Goal: Task Accomplishment & Management: Complete application form

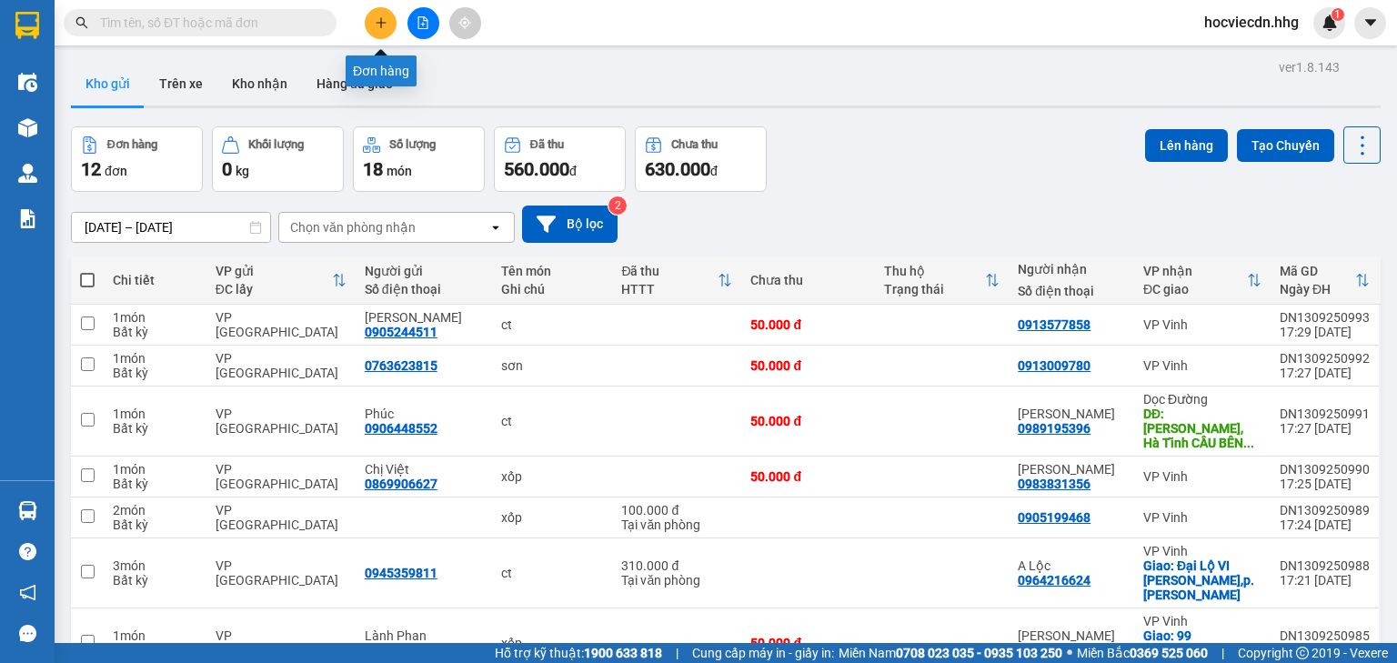
click at [379, 21] on icon "plus" at bounding box center [381, 22] width 13 height 13
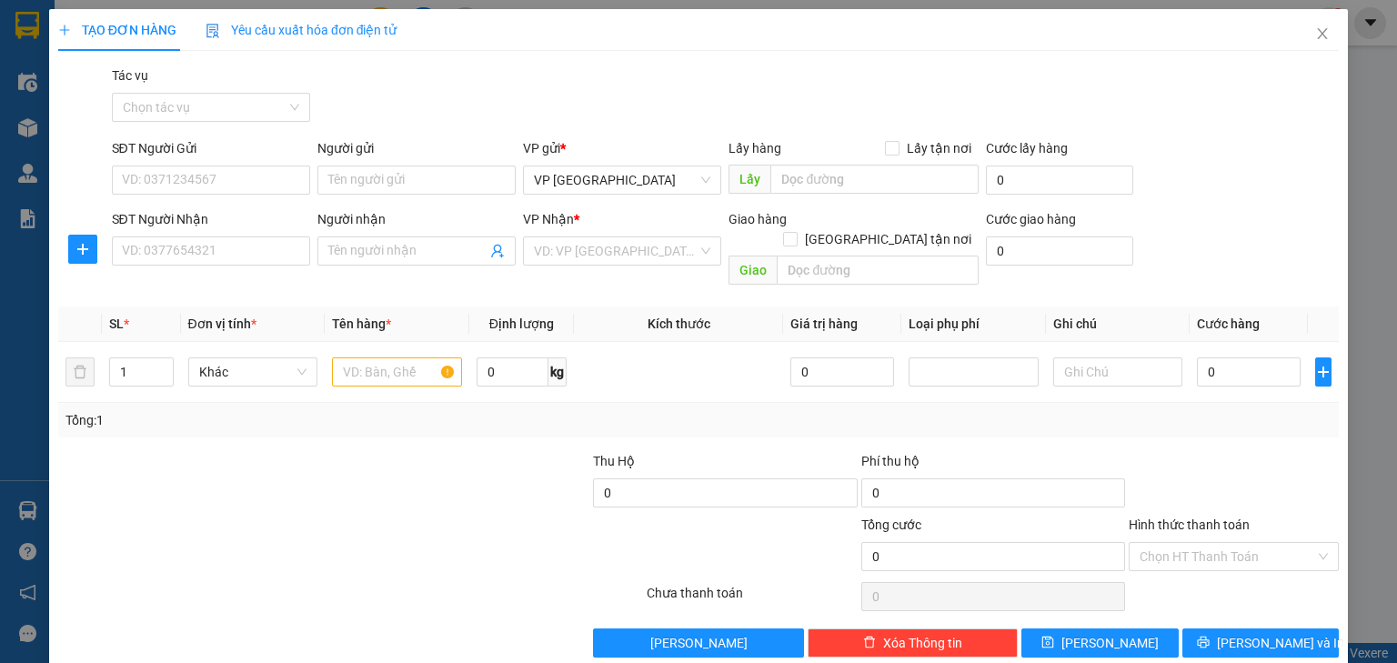
click at [808, 87] on div "Gói vận chuyển * Tiêu chuẩn Tác vụ Chọn tác vụ" at bounding box center [726, 98] width 1236 height 64
click at [1327, 34] on span "Close" at bounding box center [1322, 34] width 51 height 51
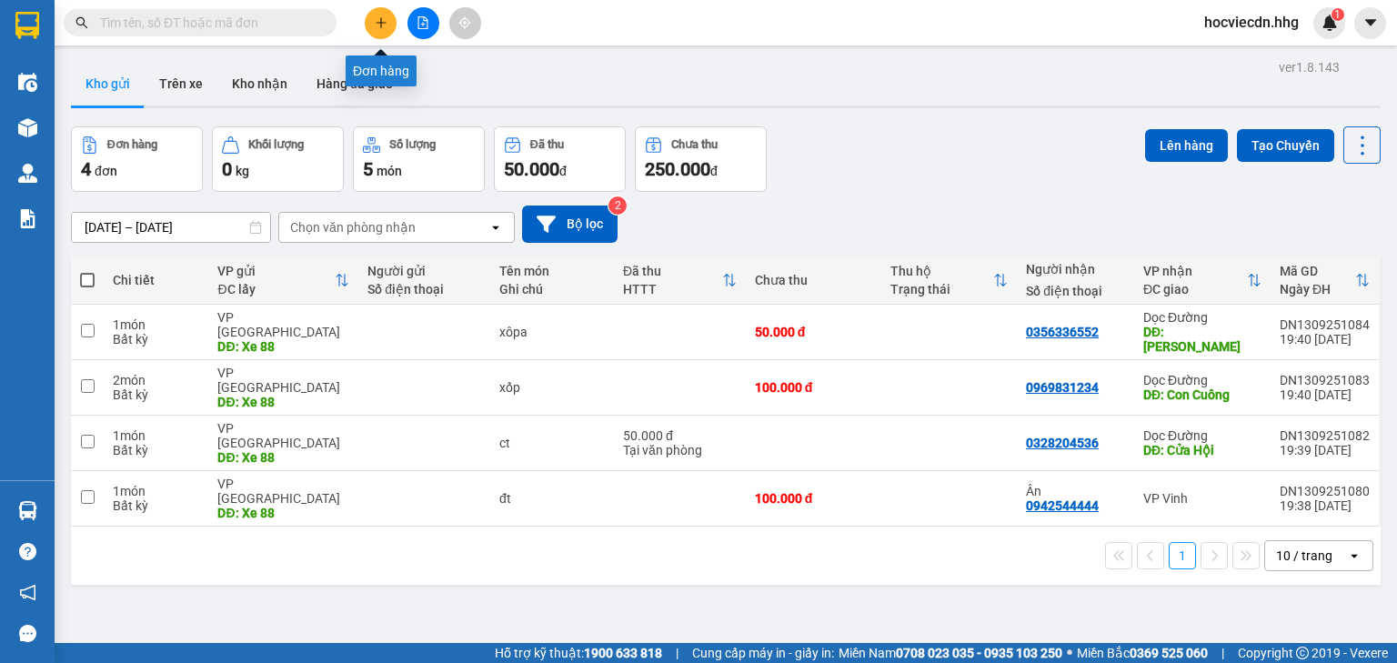
click at [389, 20] on button at bounding box center [381, 23] width 32 height 32
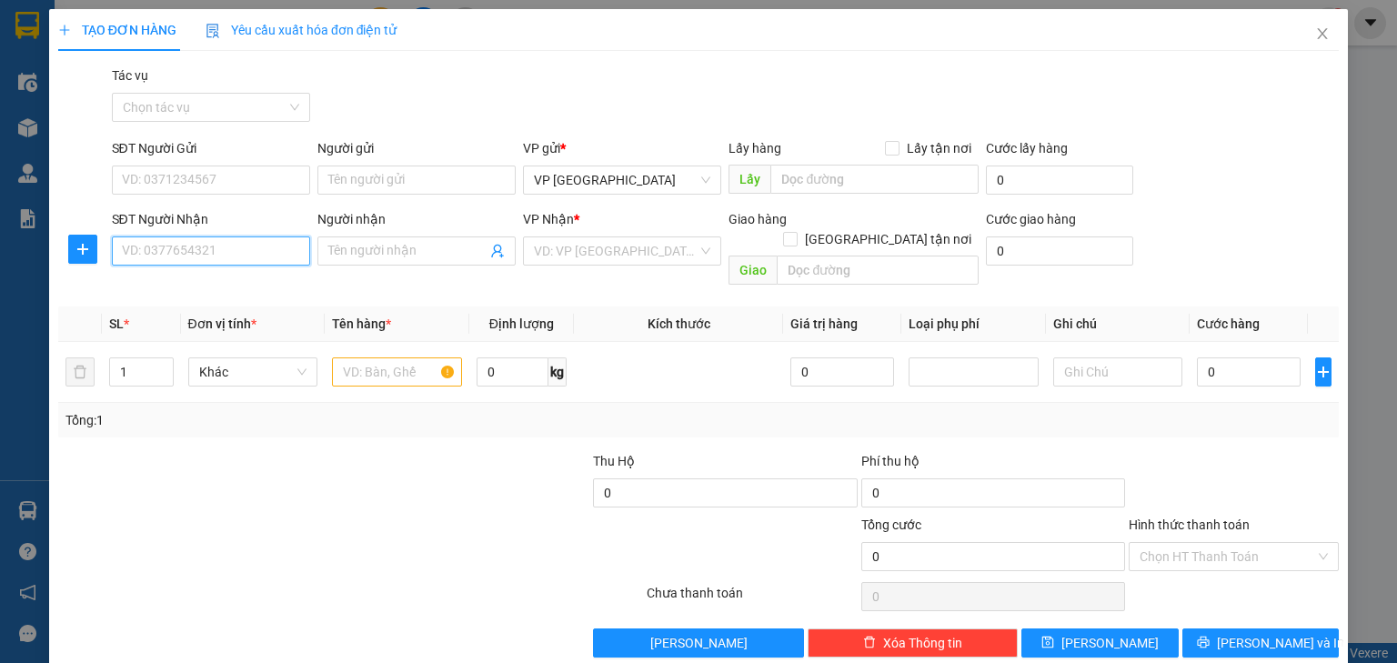
click at [231, 251] on input "SĐT Người Nhận" at bounding box center [211, 251] width 198 height 29
type input "0946711345"
click at [222, 282] on div "0946711345" at bounding box center [209, 287] width 175 height 20
type input "Con Cuông"
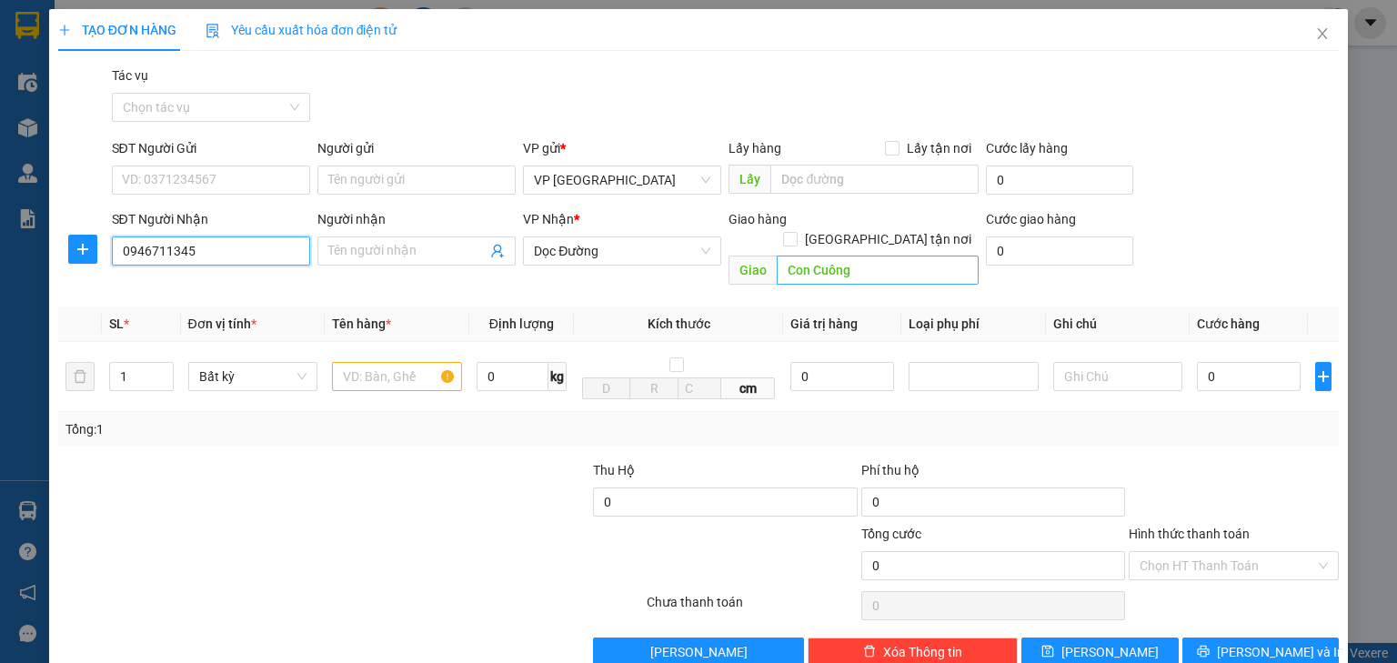
type input "0946711345"
type input "[PERSON_NAME]"
click at [418, 367] on input "text" at bounding box center [397, 376] width 130 height 29
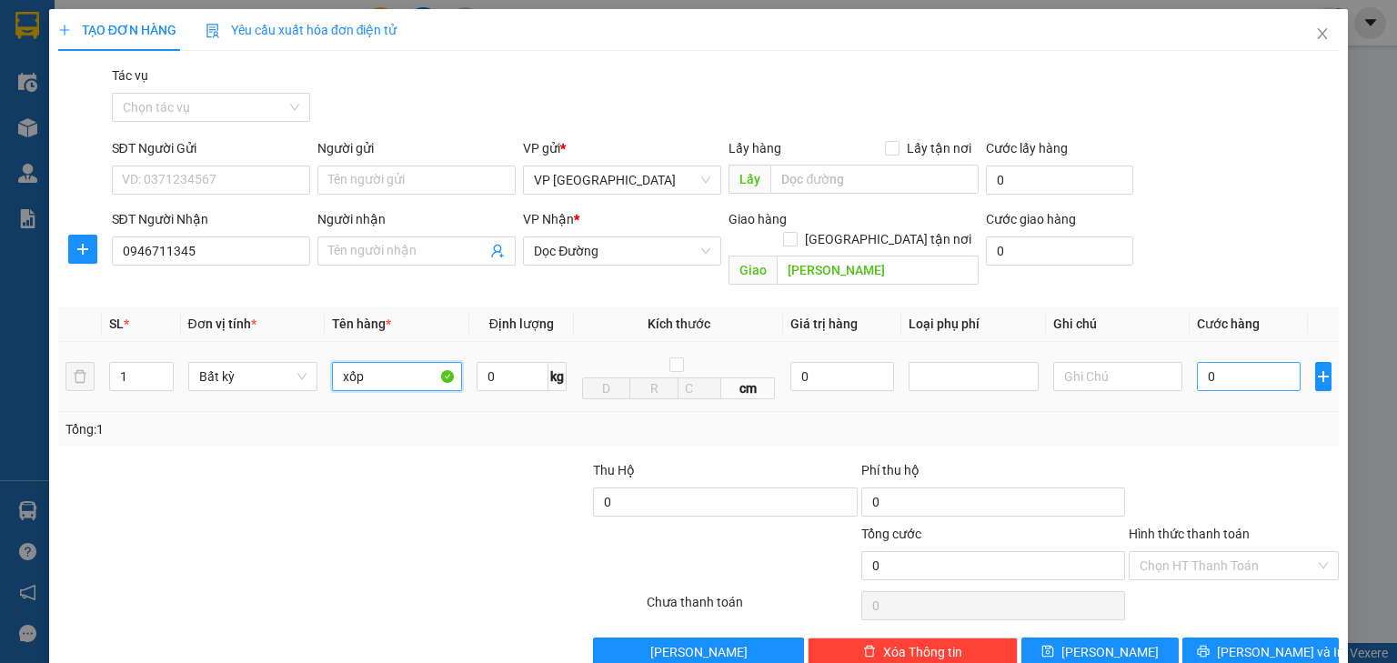
type input "xốp"
click at [1251, 362] on input "0" at bounding box center [1249, 376] width 104 height 29
type input "5"
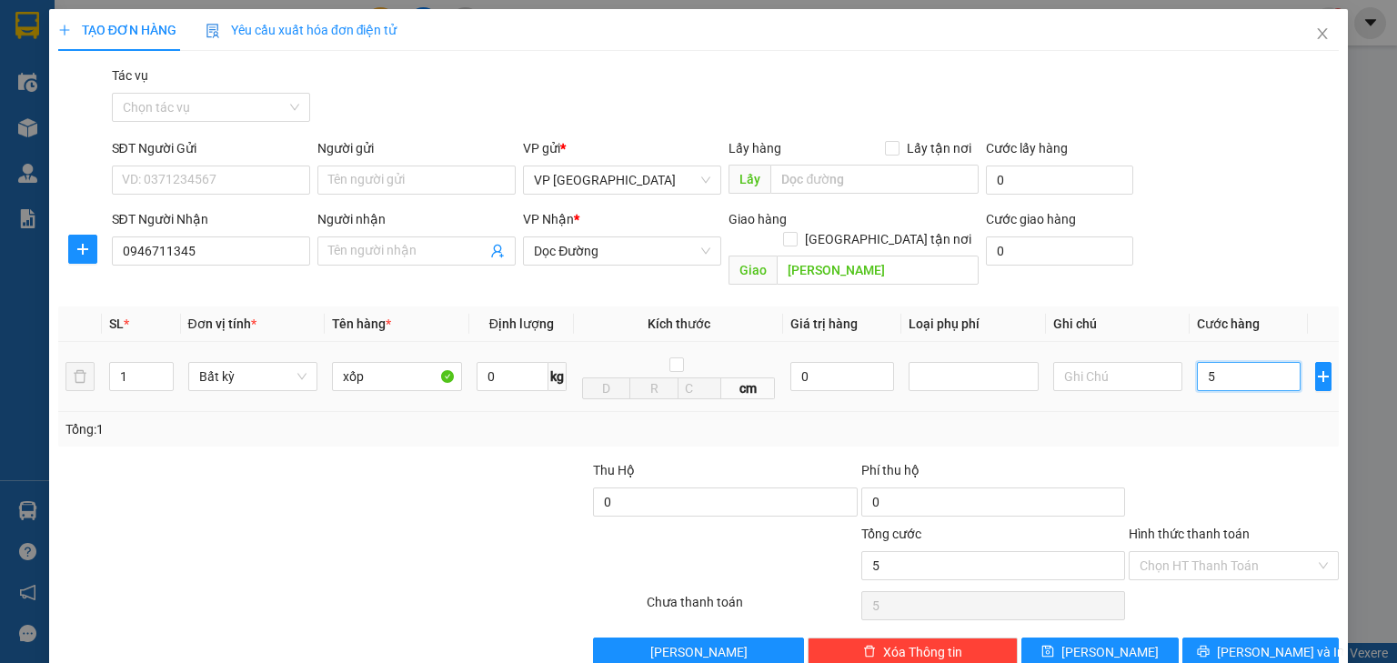
type input "50"
type input "500"
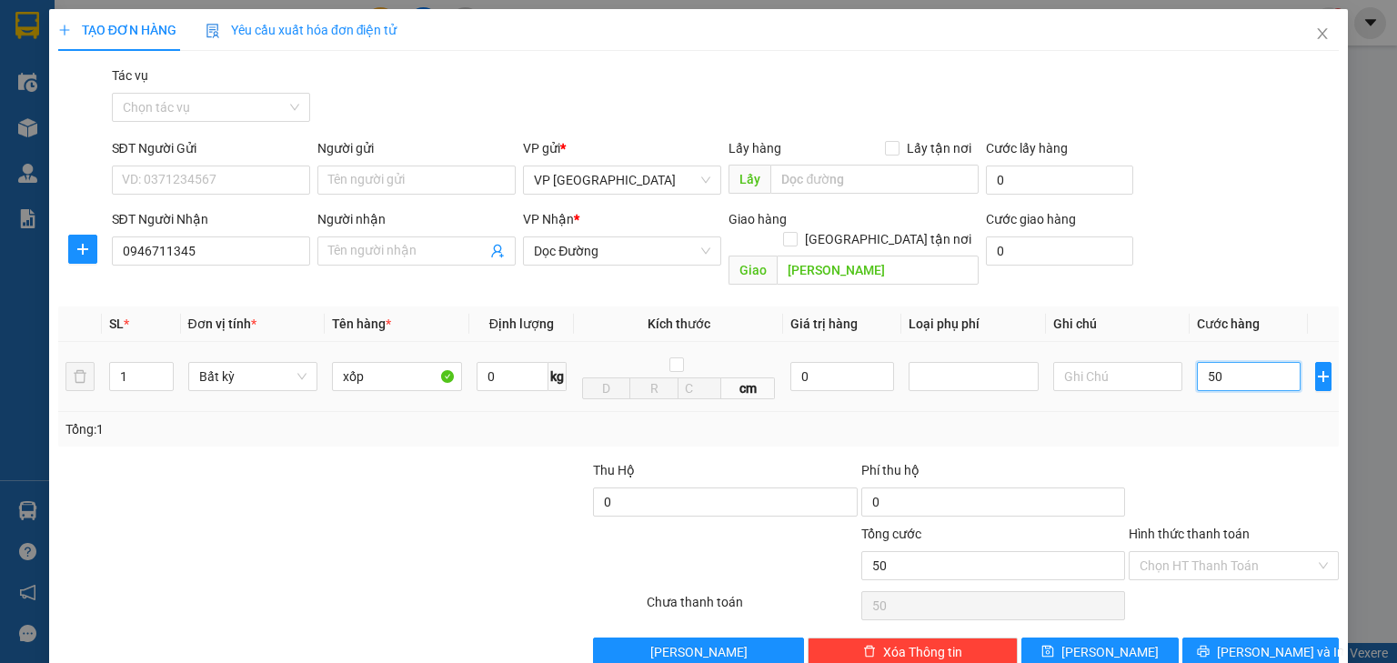
type input "500"
type input "5.000"
type input "50.000"
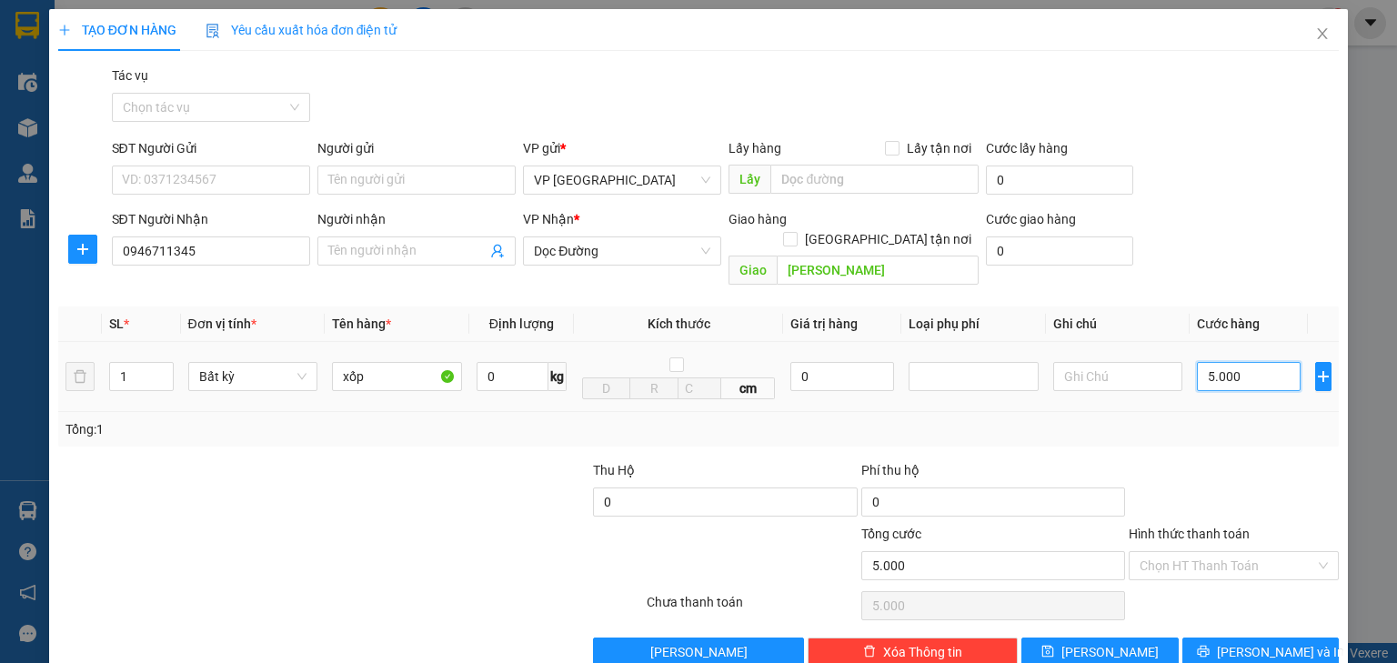
type input "50.000"
click at [881, 173] on input "text" at bounding box center [875, 179] width 208 height 29
drag, startPoint x: 881, startPoint y: 173, endPoint x: 757, endPoint y: 170, distance: 123.8
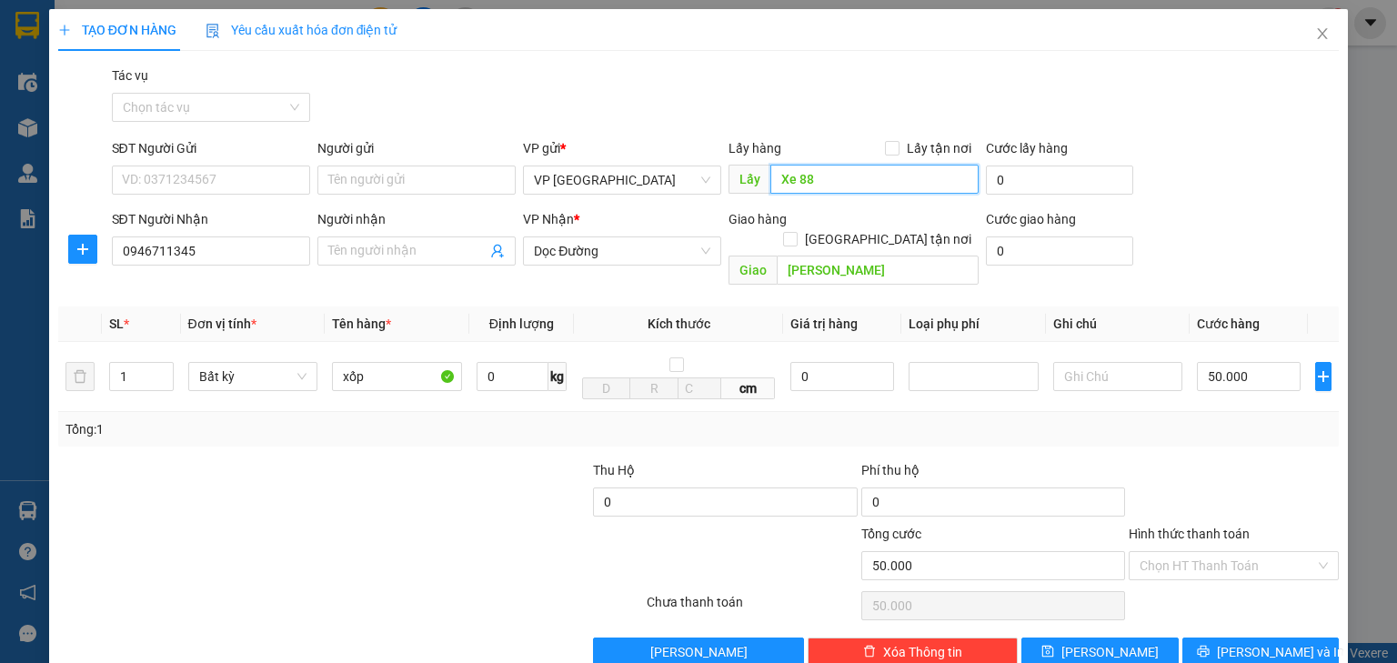
click at [757, 170] on span "Lấy Xe 88" at bounding box center [854, 179] width 250 height 29
type input "Xe 88"
click at [1054, 645] on icon "save" at bounding box center [1048, 651] width 13 height 13
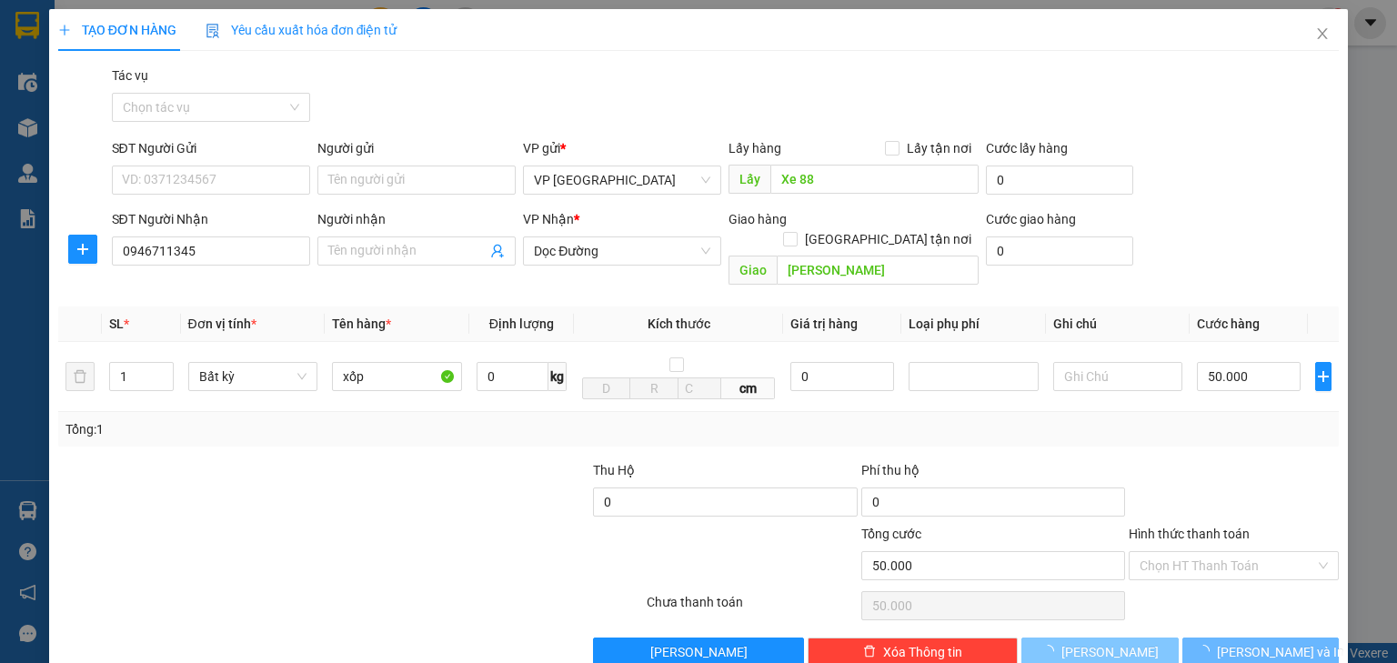
type input "0"
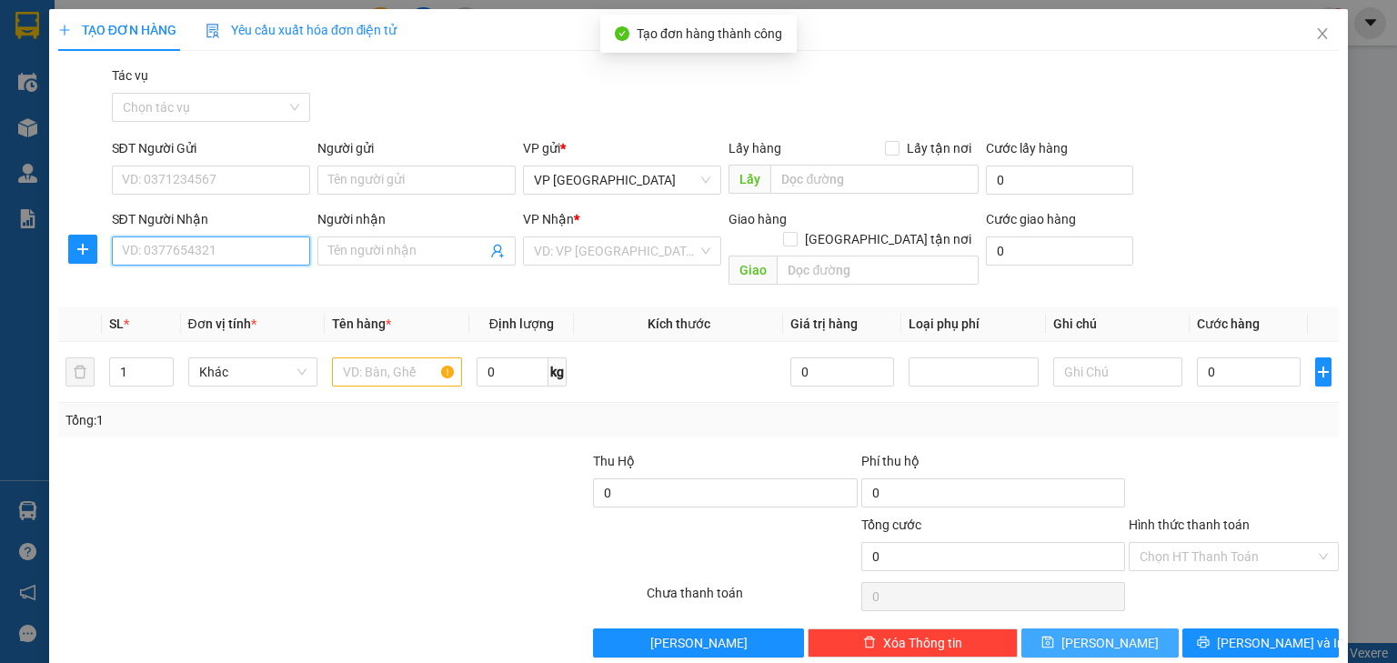
click at [208, 255] on input "SĐT Người Nhận" at bounding box center [211, 251] width 198 height 29
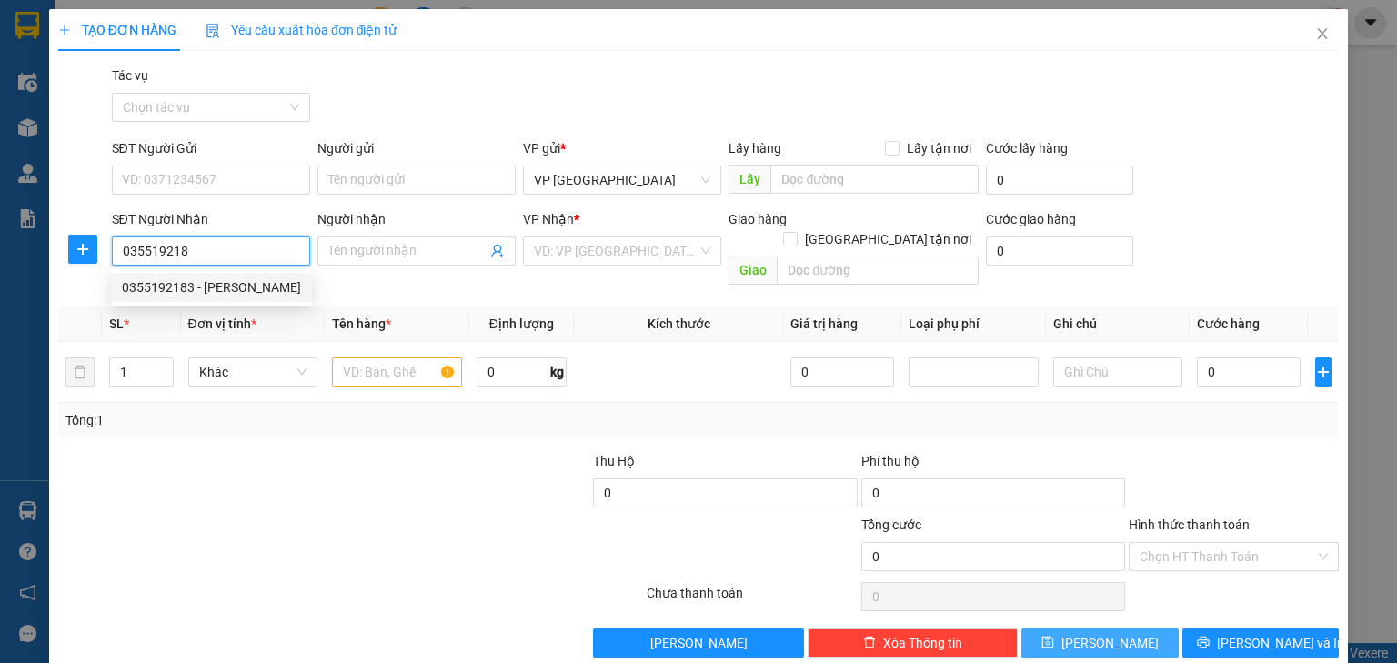
click at [221, 284] on div "0355192183 - [PERSON_NAME]" at bounding box center [211, 287] width 179 height 20
type input "0355192183"
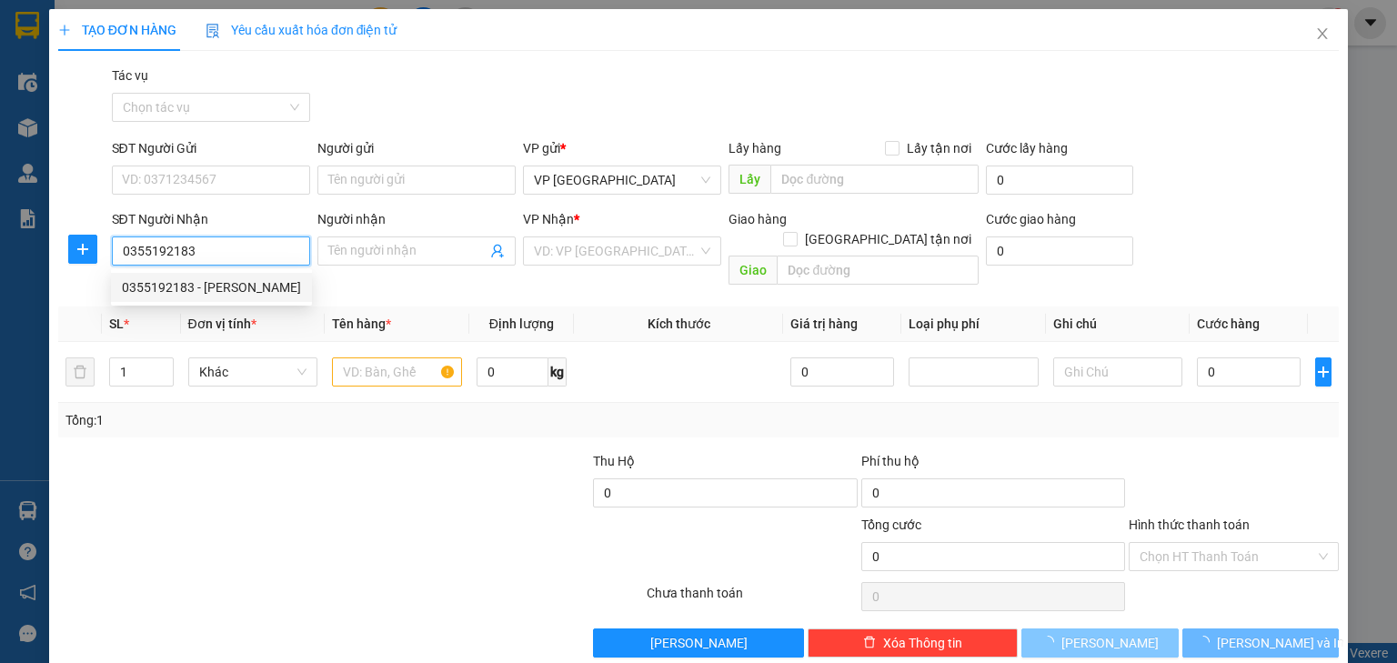
type input "Lai"
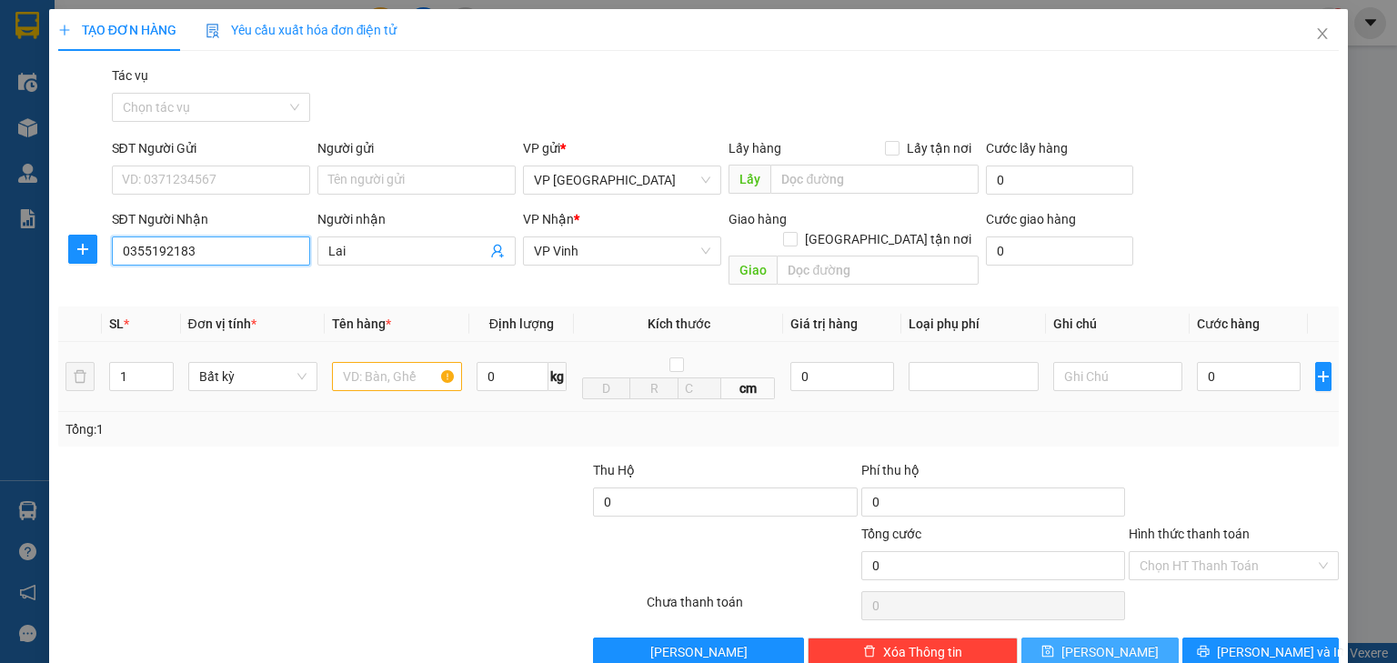
type input "0355192183"
click at [429, 362] on input "text" at bounding box center [397, 376] width 130 height 29
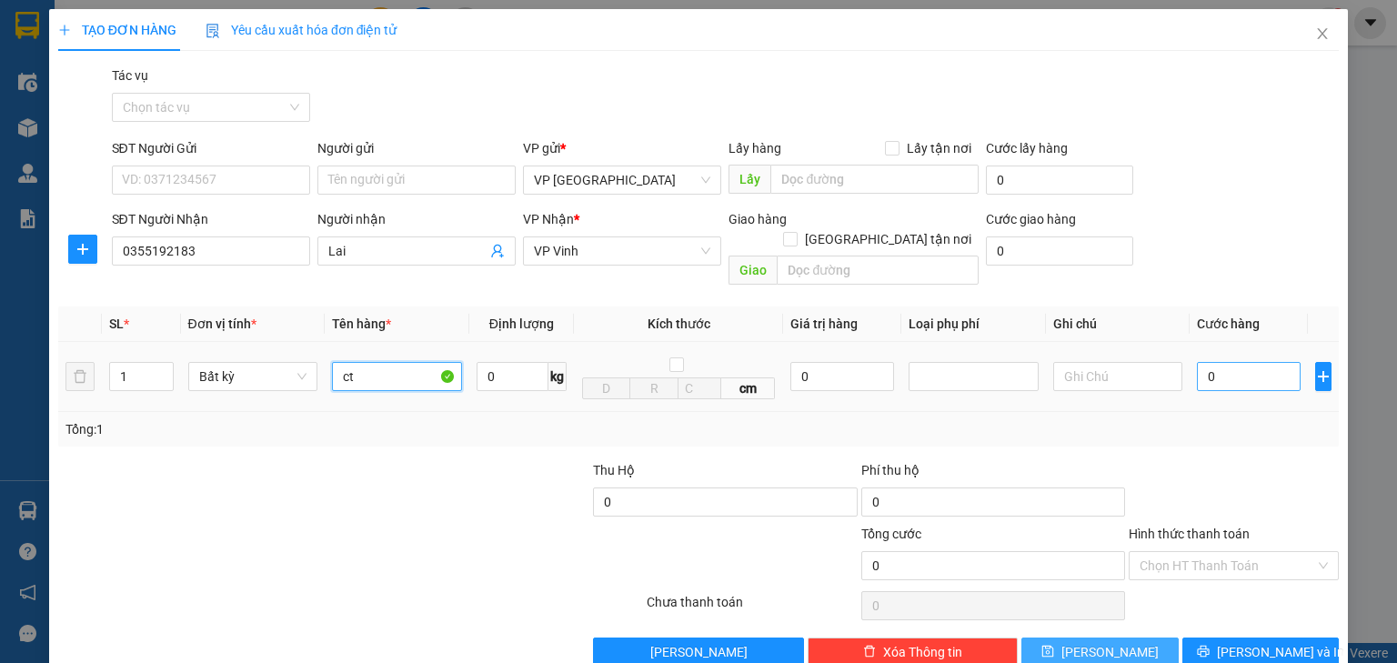
type input "ct"
click at [1232, 362] on input "0" at bounding box center [1249, 376] width 104 height 29
type input "5"
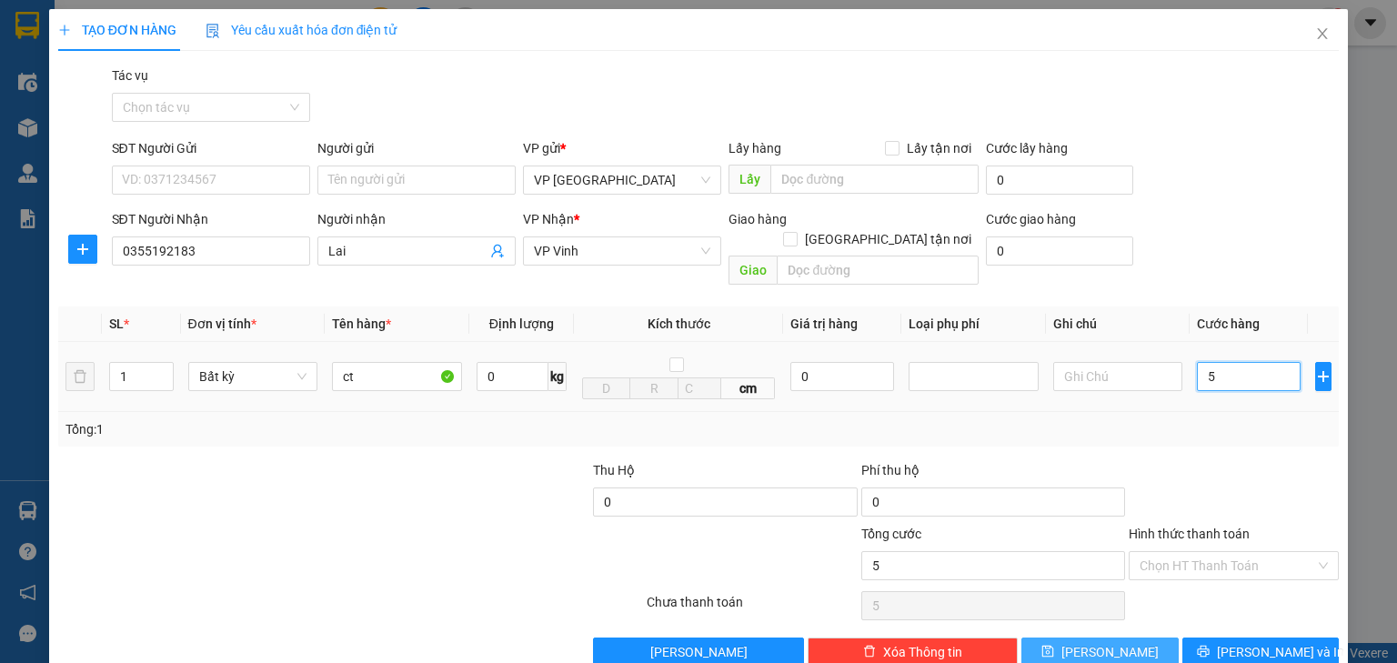
type input "50"
type input "500"
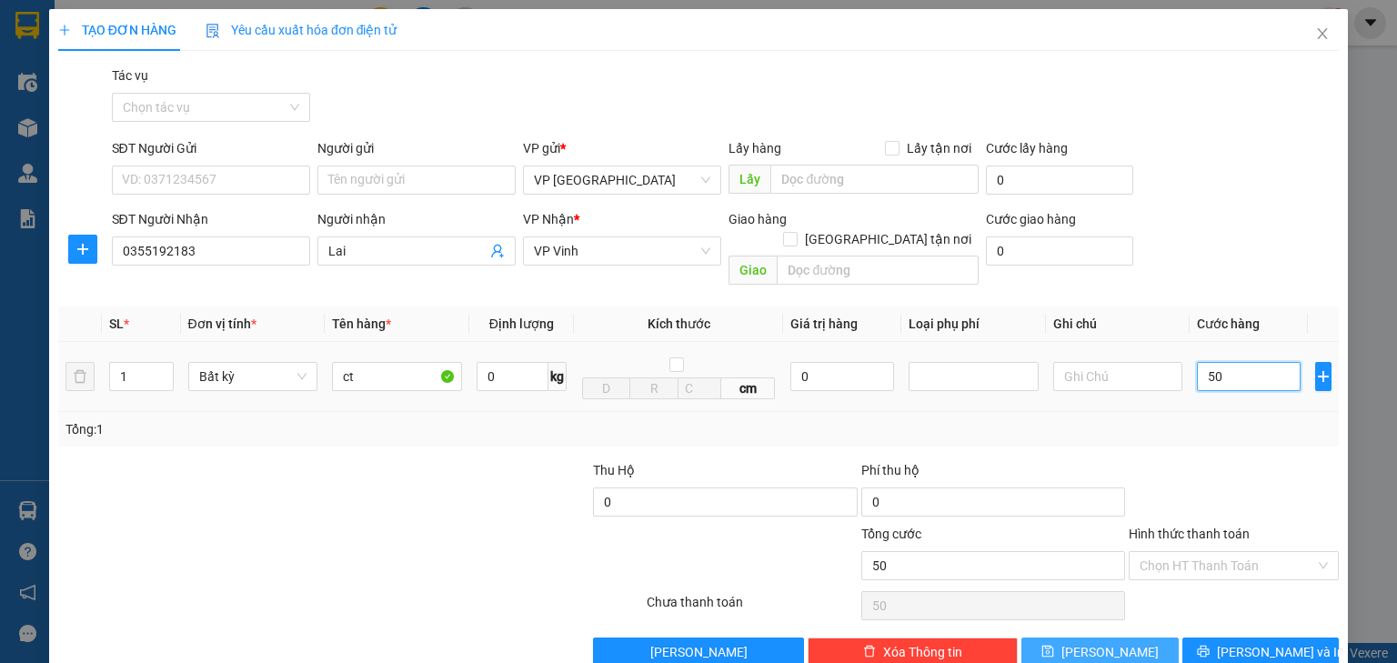
type input "500"
type input "5.000"
type input "50.000"
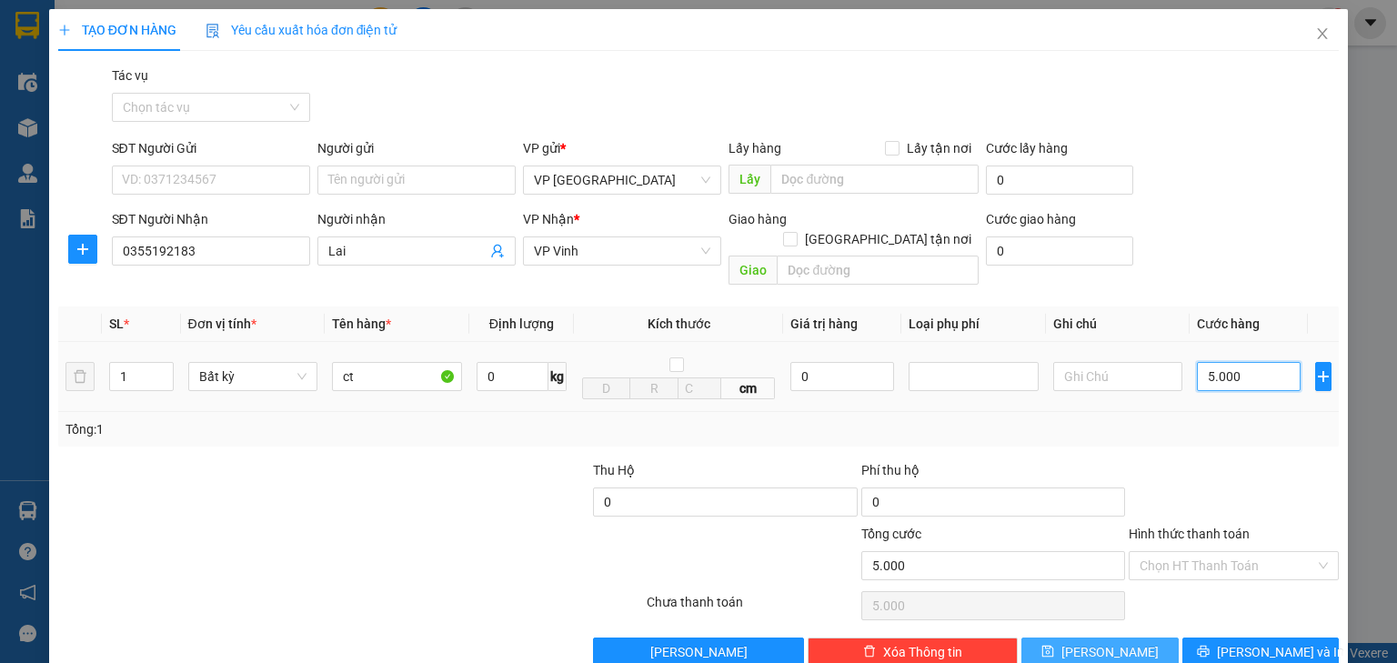
type input "50.000"
click at [873, 181] on input "text" at bounding box center [875, 179] width 208 height 29
paste input "Xe 88"
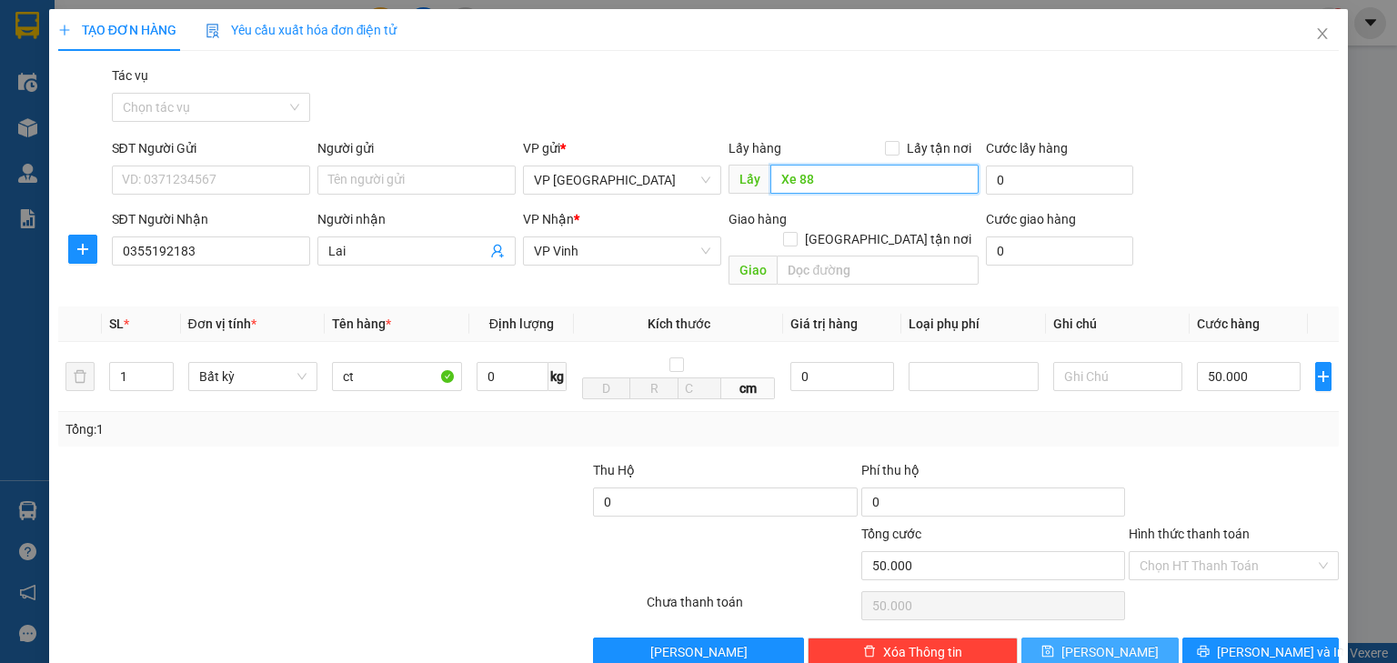
type input "Xe 88"
click at [1091, 642] on span "[PERSON_NAME]" at bounding box center [1110, 652] width 97 height 20
type input "0"
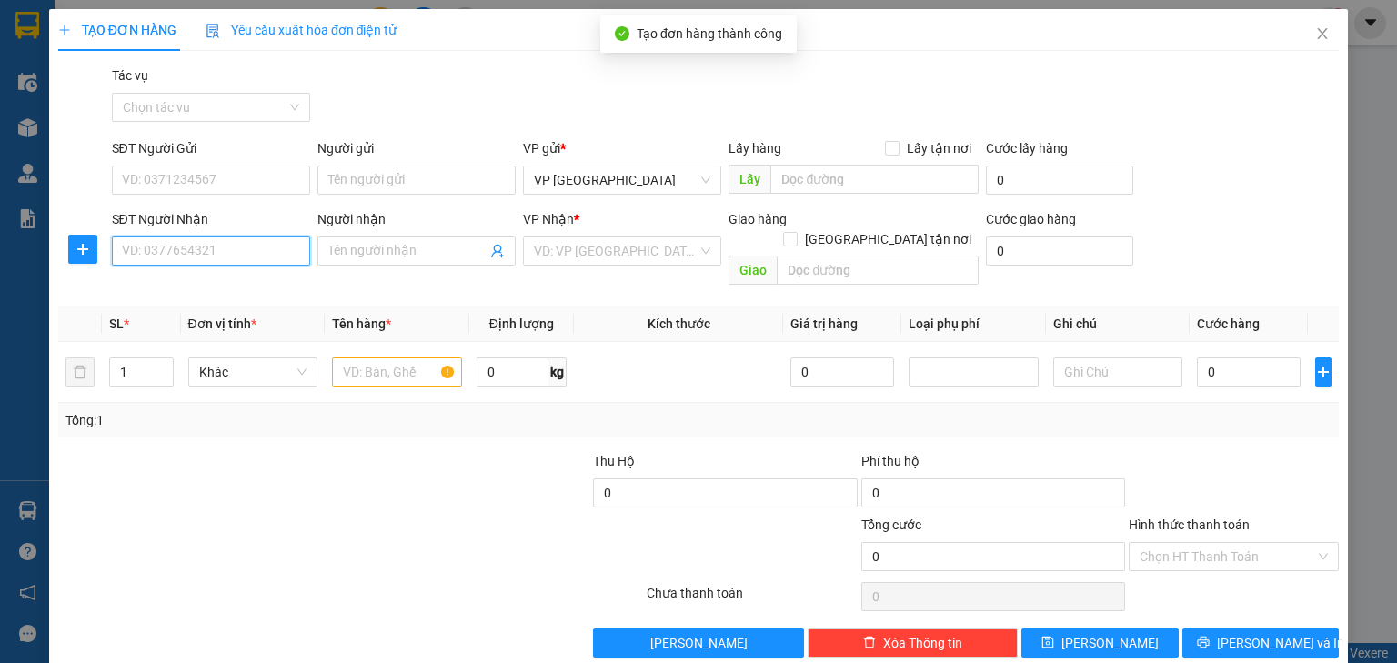
click at [226, 256] on input "SĐT Người Nhận" at bounding box center [211, 251] width 198 height 29
click at [161, 249] on input "0948937626" at bounding box center [211, 251] width 198 height 29
click at [148, 247] on input "0948937626" at bounding box center [211, 251] width 198 height 29
click at [156, 250] on input "0948937626" at bounding box center [211, 251] width 198 height 29
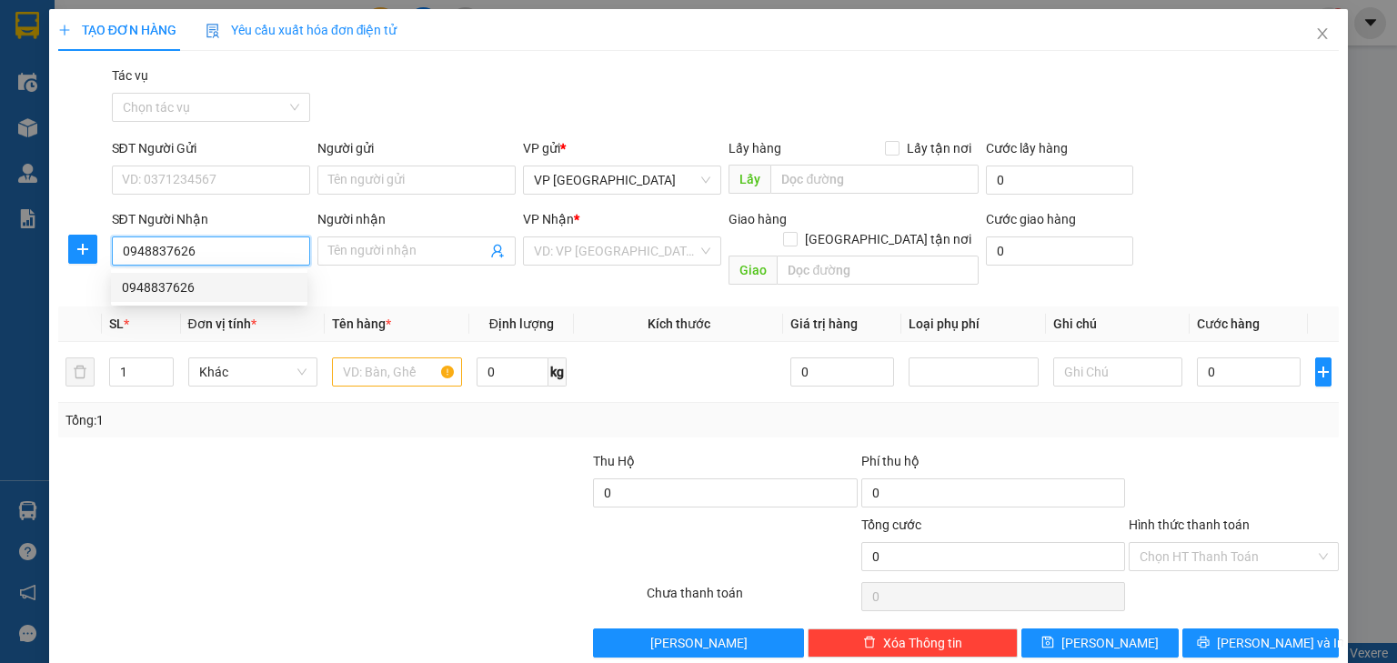
click at [217, 243] on input "0948837626" at bounding box center [211, 251] width 198 height 29
click at [211, 288] on div "0948837626" at bounding box center [209, 287] width 175 height 20
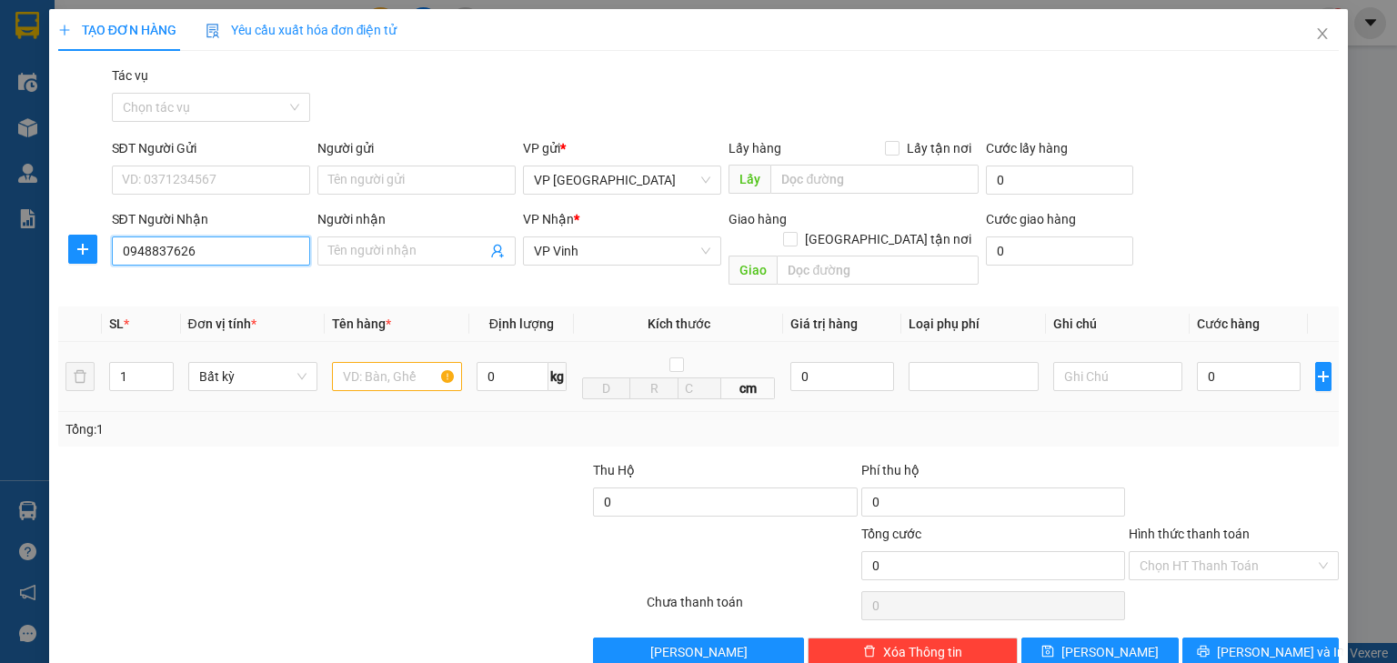
type input "0948837626"
click at [364, 362] on input "text" at bounding box center [397, 376] width 130 height 29
type input "2"
click at [156, 363] on span "Increase Value" at bounding box center [163, 371] width 20 height 16
click at [325, 364] on td at bounding box center [397, 377] width 145 height 70
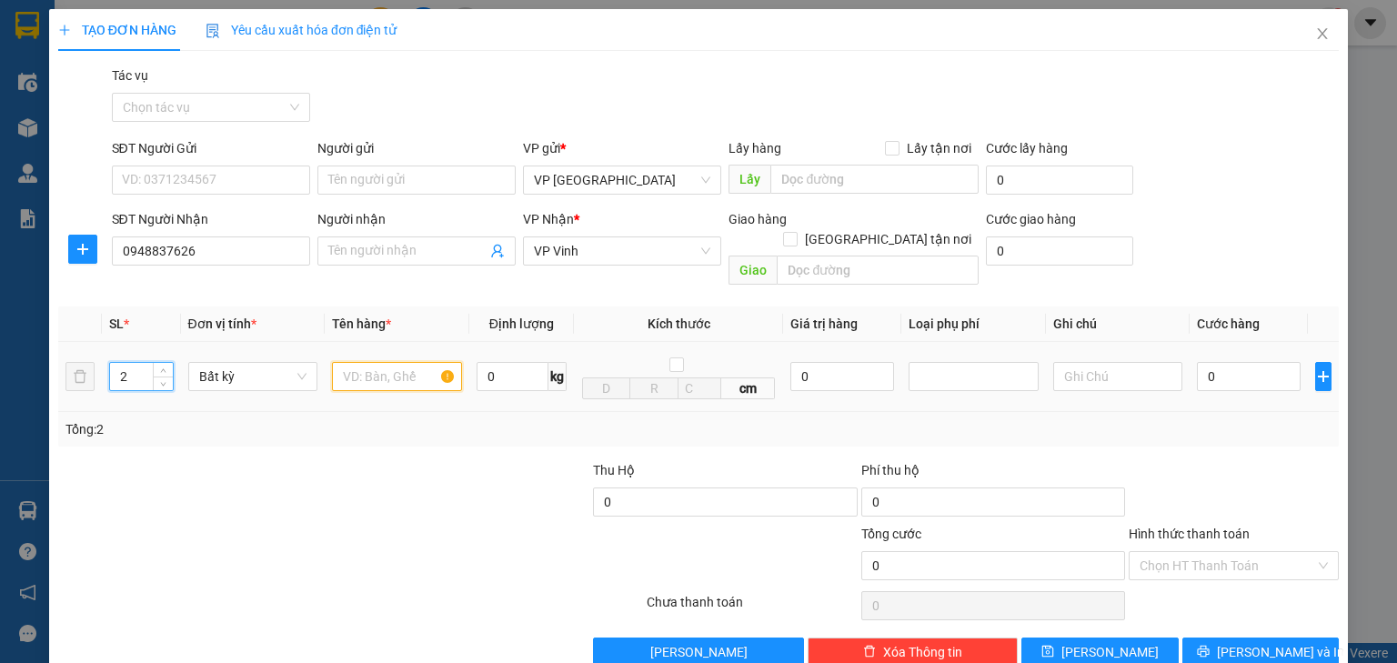
click at [353, 362] on input "text" at bounding box center [397, 376] width 130 height 29
type input "bì"
click at [1226, 362] on input "0" at bounding box center [1249, 376] width 104 height 29
type input "2"
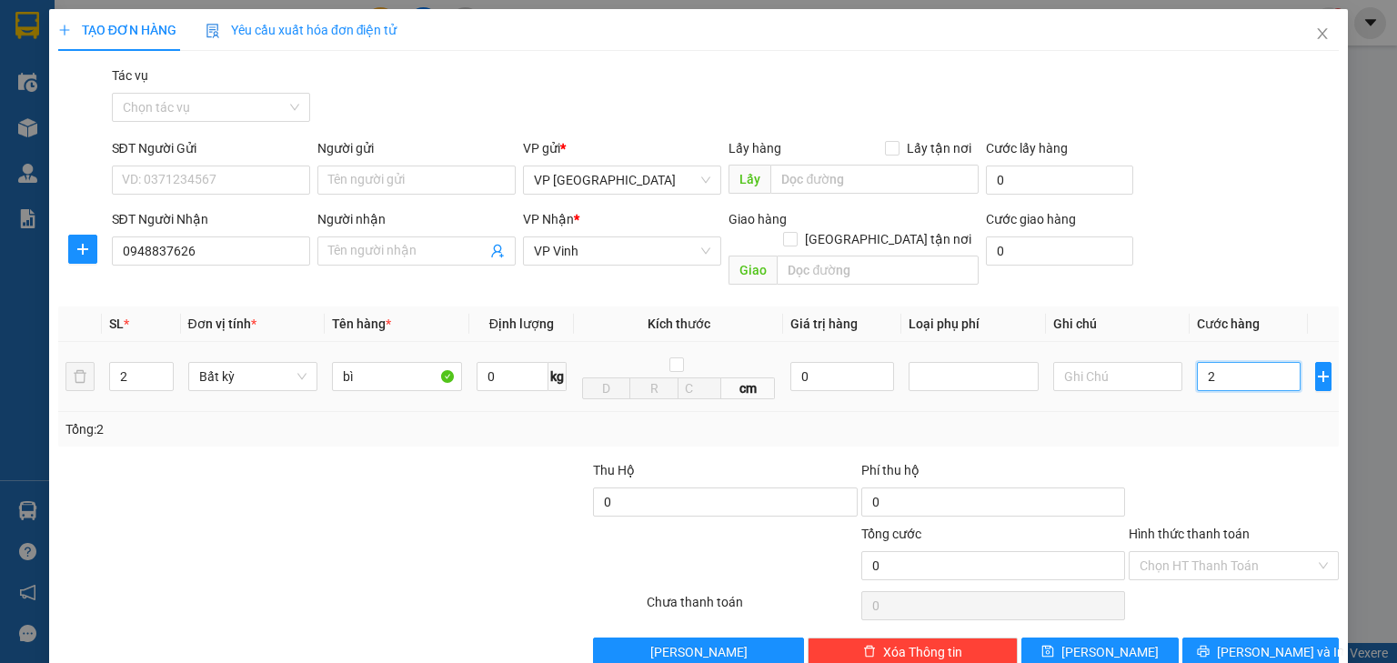
type input "2"
type input "20"
type input "200"
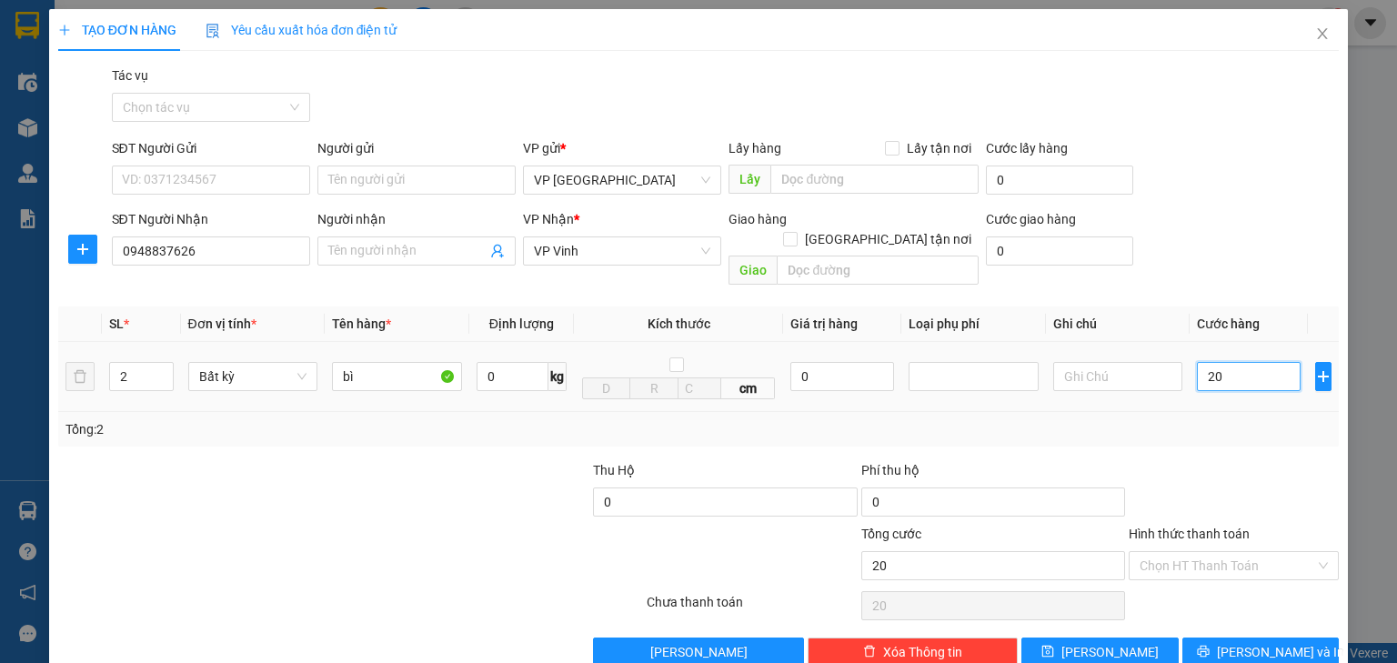
type input "200"
type input "2.000"
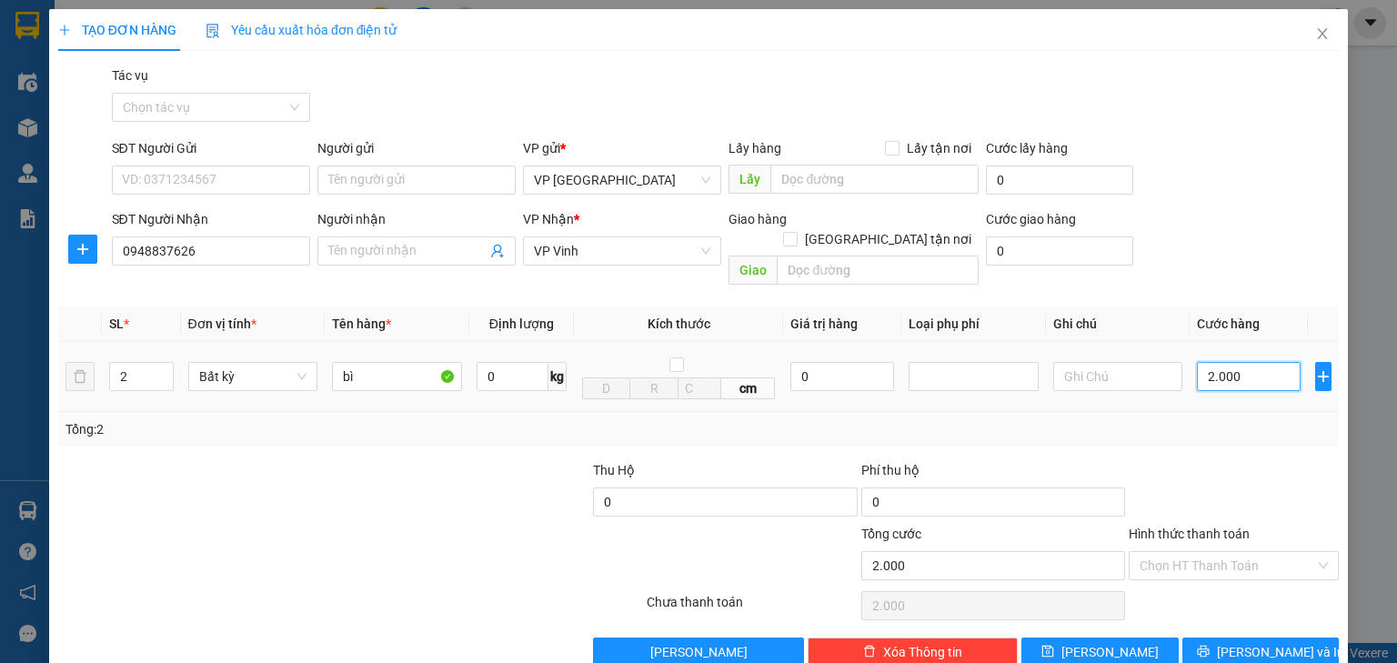
type input "20.000"
type input "200.000"
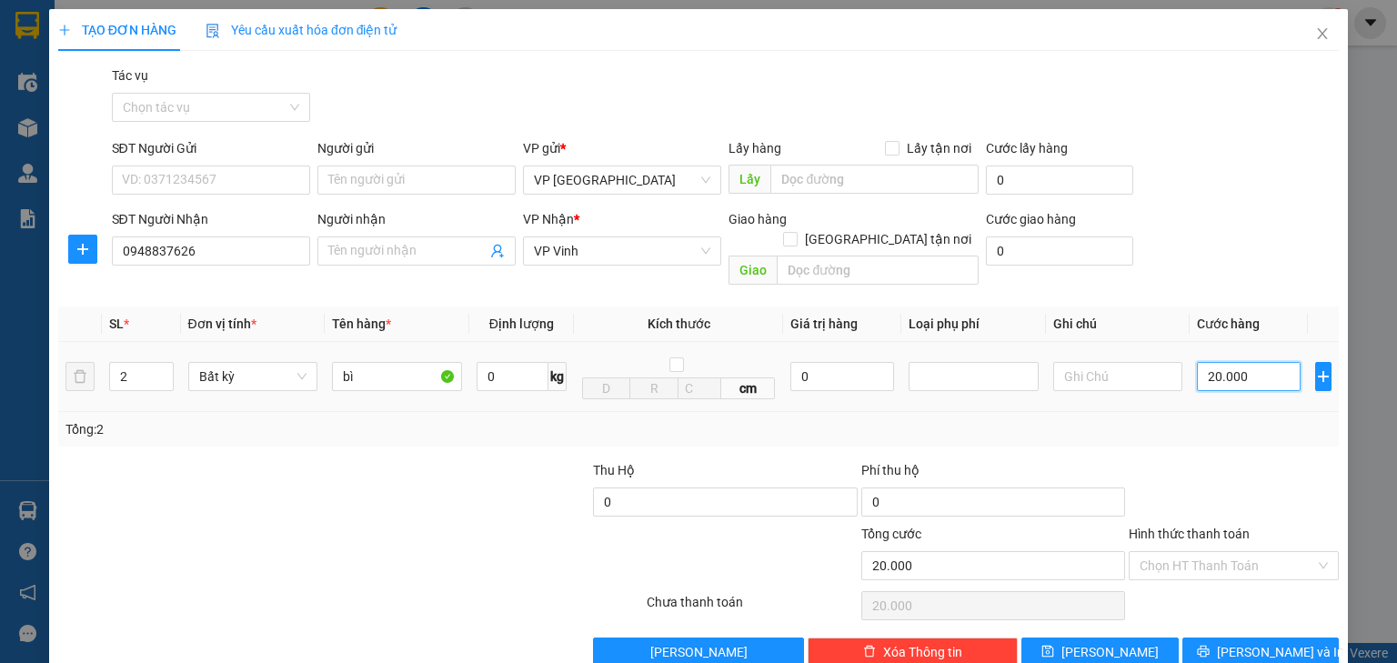
type input "200.000"
type input "20.000"
type input "2.000"
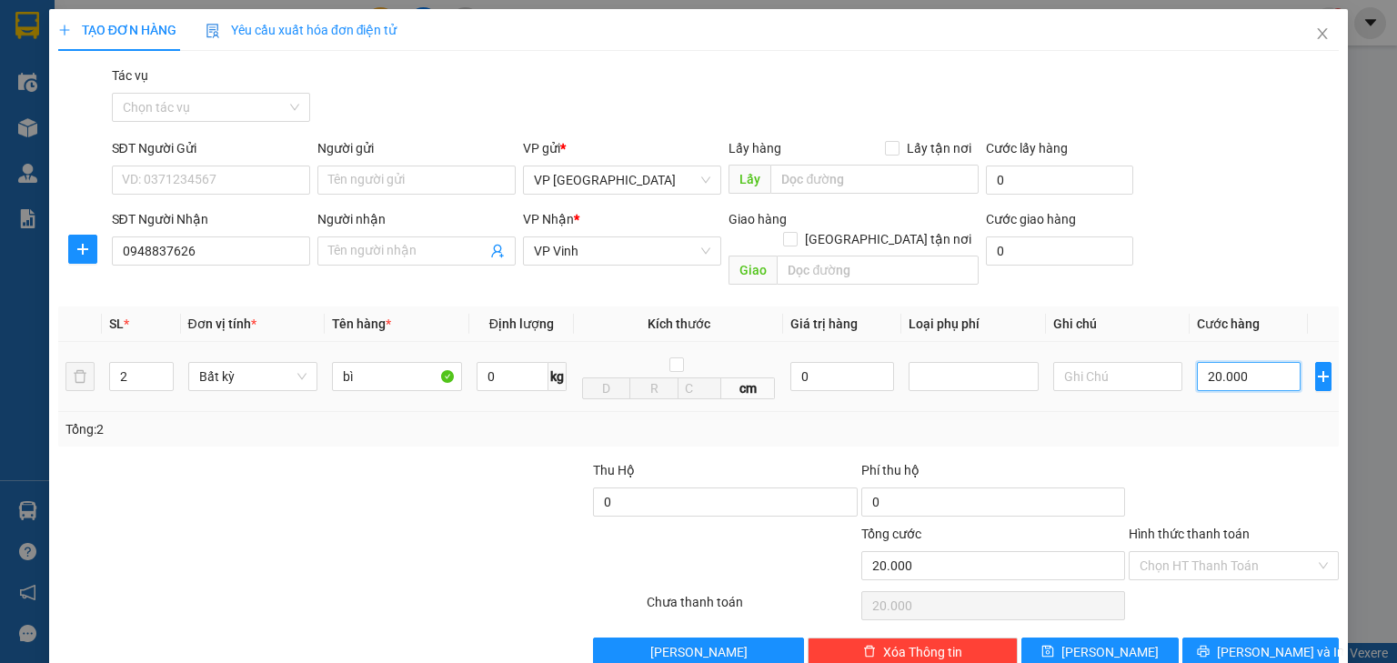
type input "2.000"
type input "200"
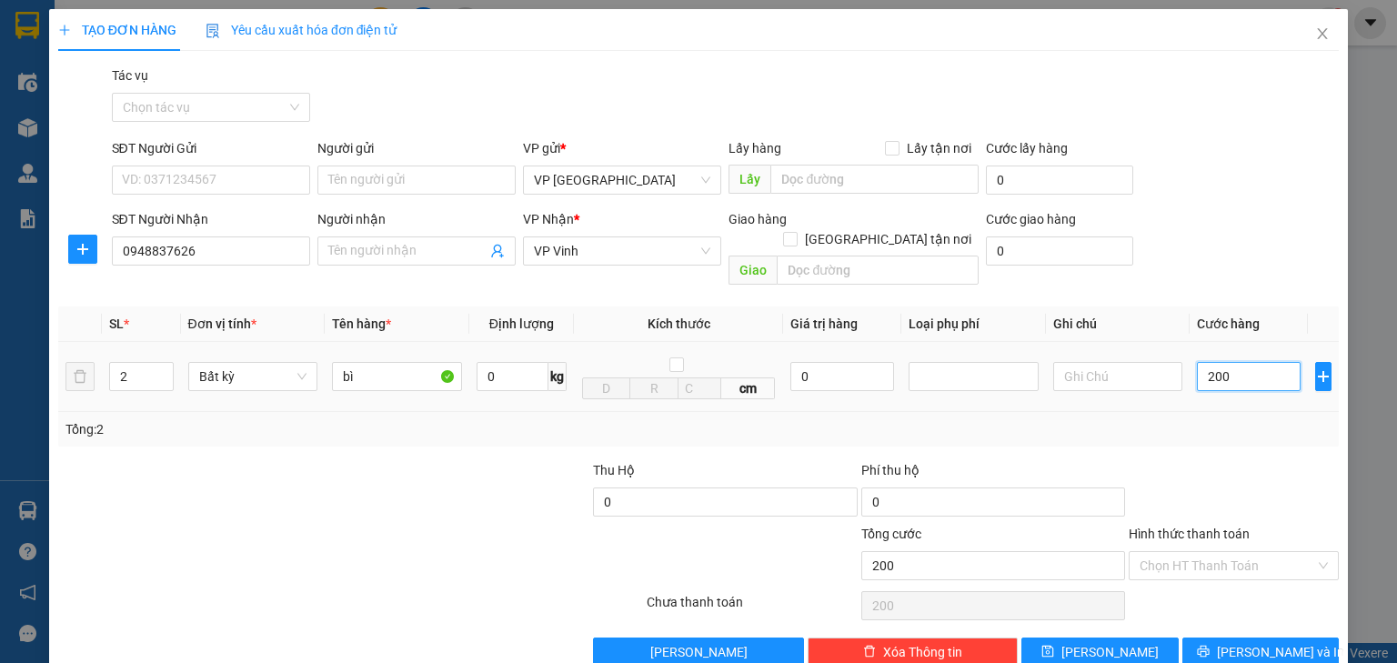
type input "20"
type input "2"
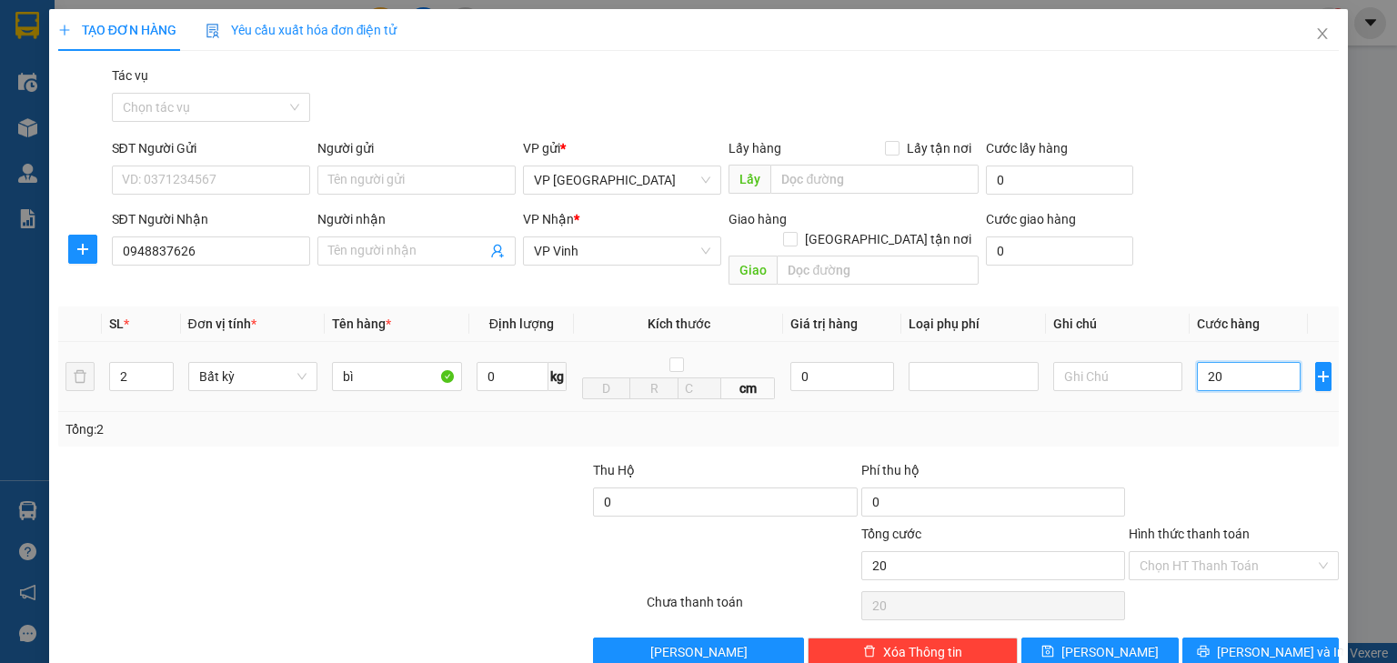
type input "2"
type input "0"
type input "04"
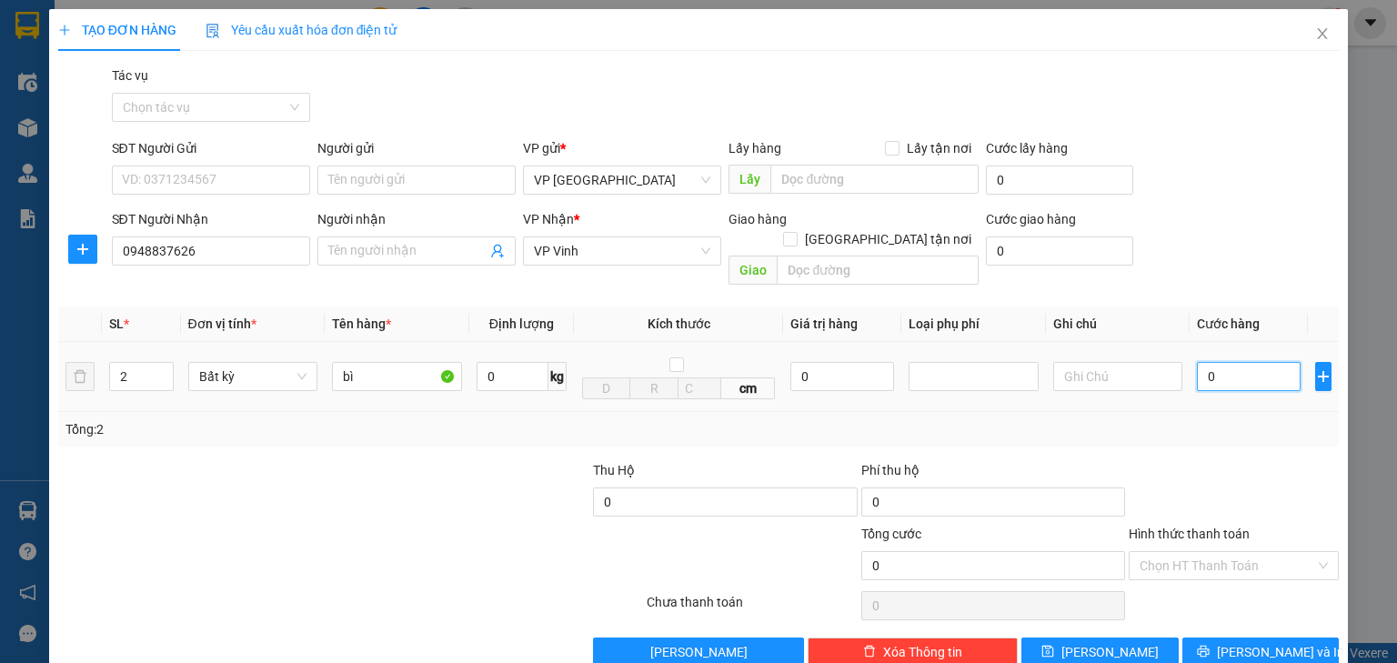
type input "4"
type input "040"
type input "40"
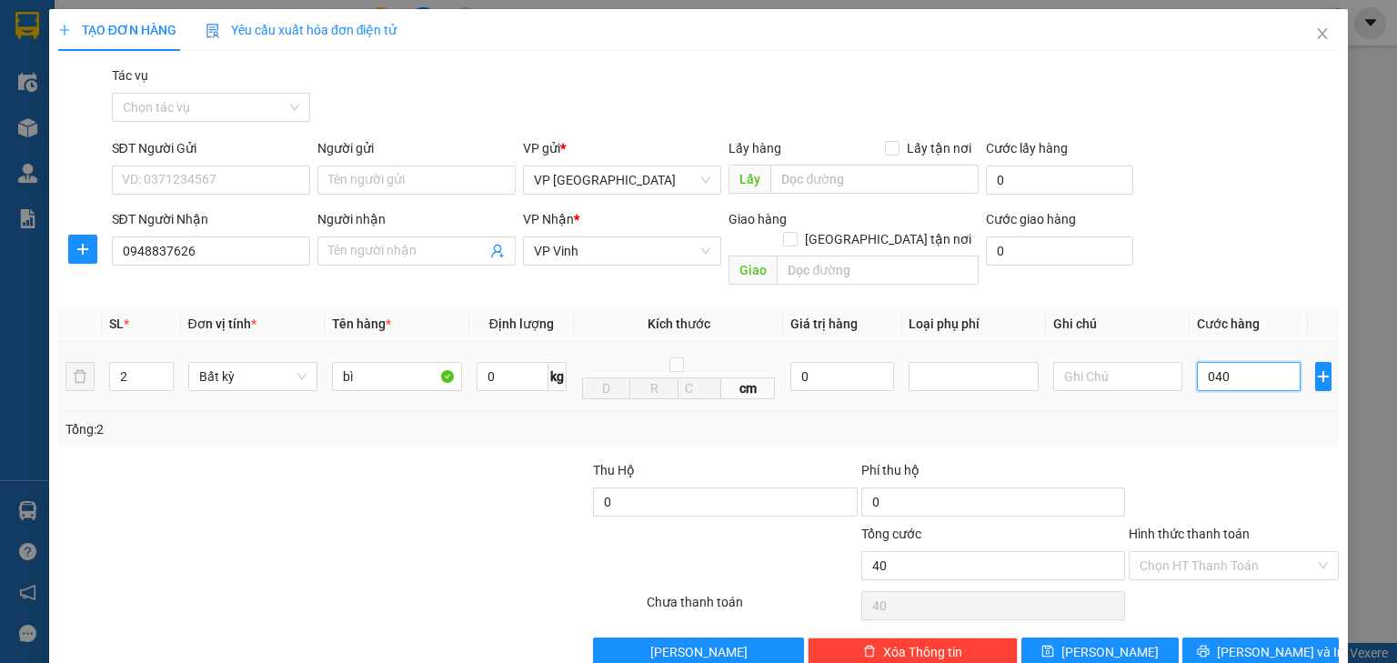
type input "0.400"
type input "400"
type input "04.000"
type input "4.000"
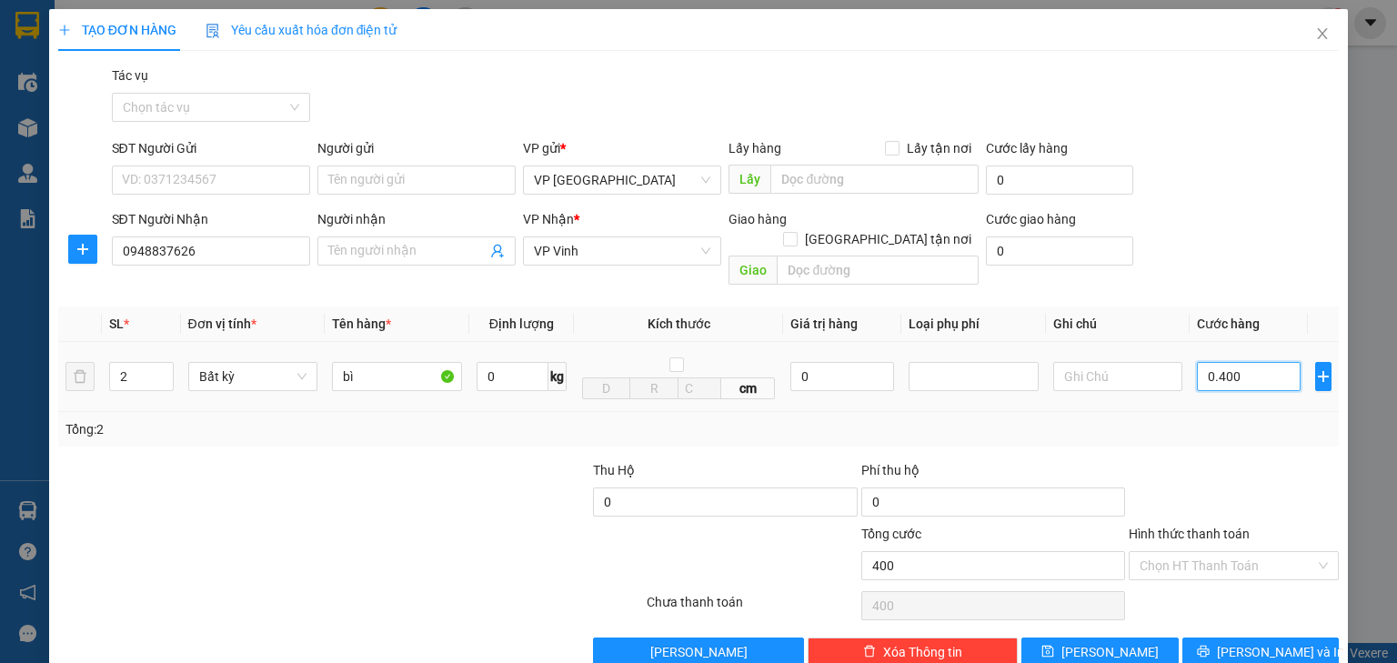
type input "4.000"
type input "040.000"
type input "40.000"
type input "0.400.000"
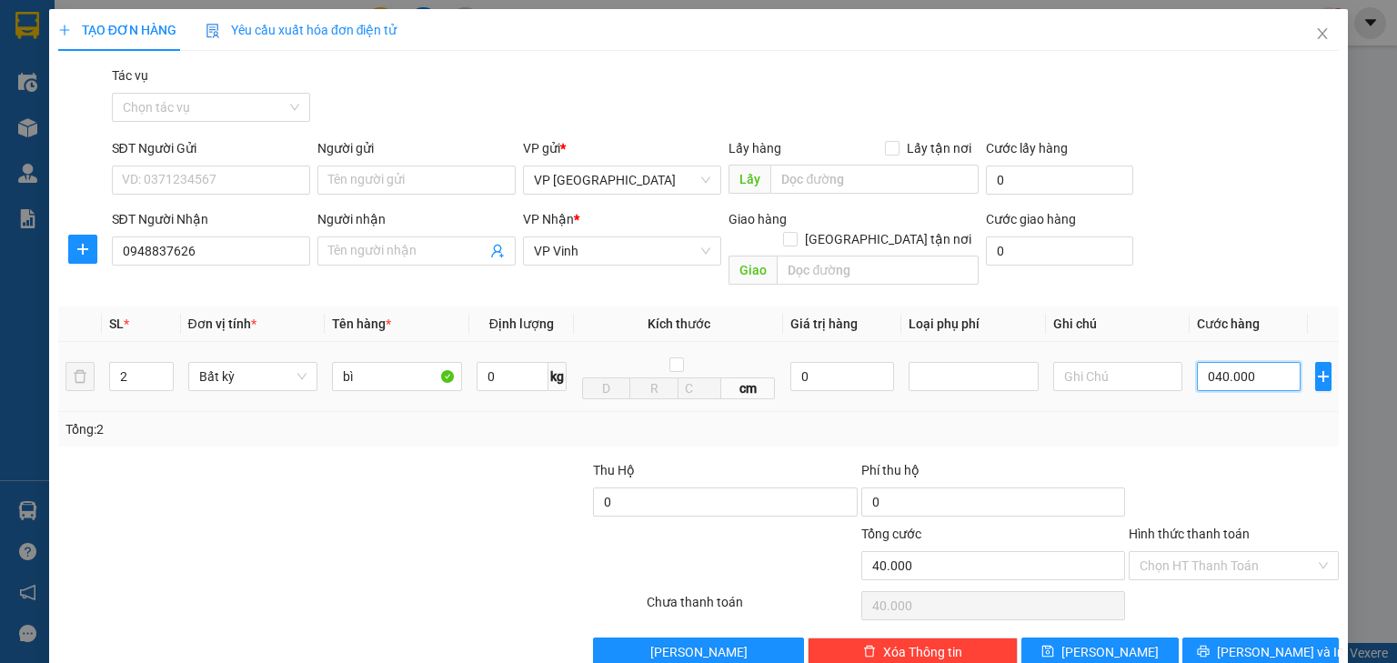
type input "400.000"
click at [870, 175] on input "text" at bounding box center [875, 179] width 208 height 29
paste input "Xe 88"
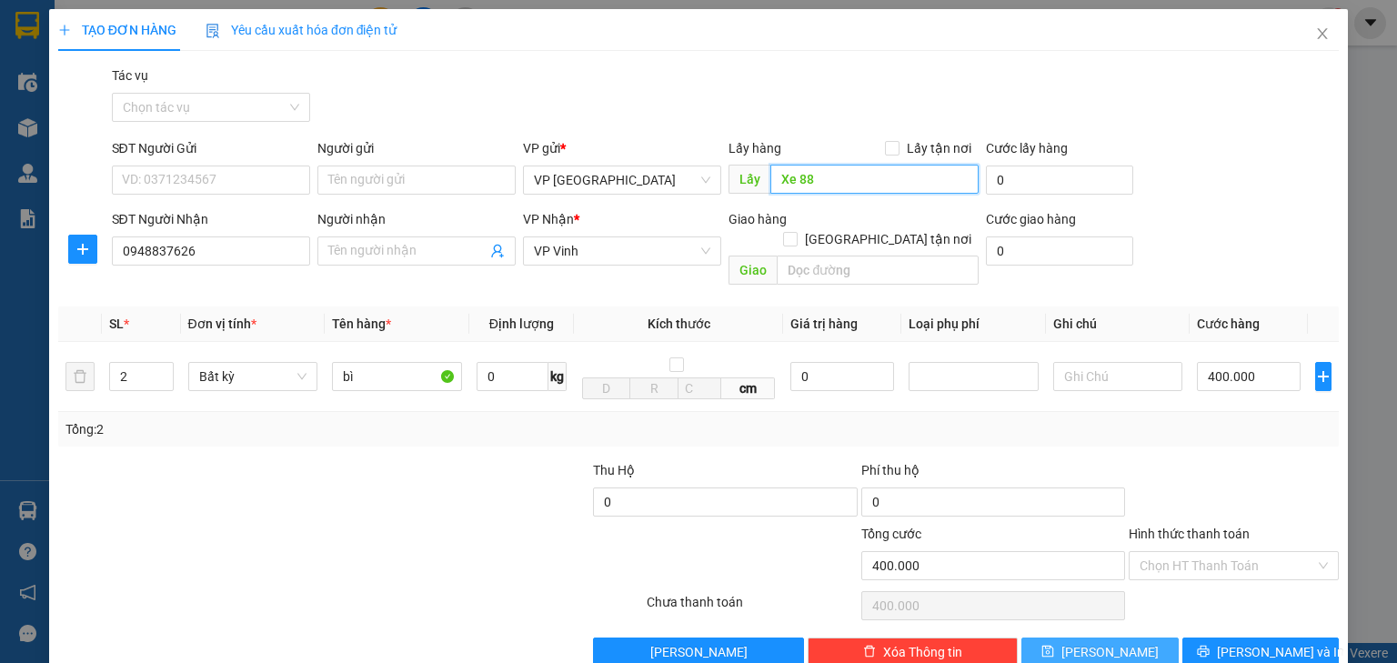
type input "Xe 88"
click at [1093, 642] on span "[PERSON_NAME]" at bounding box center [1110, 652] width 97 height 20
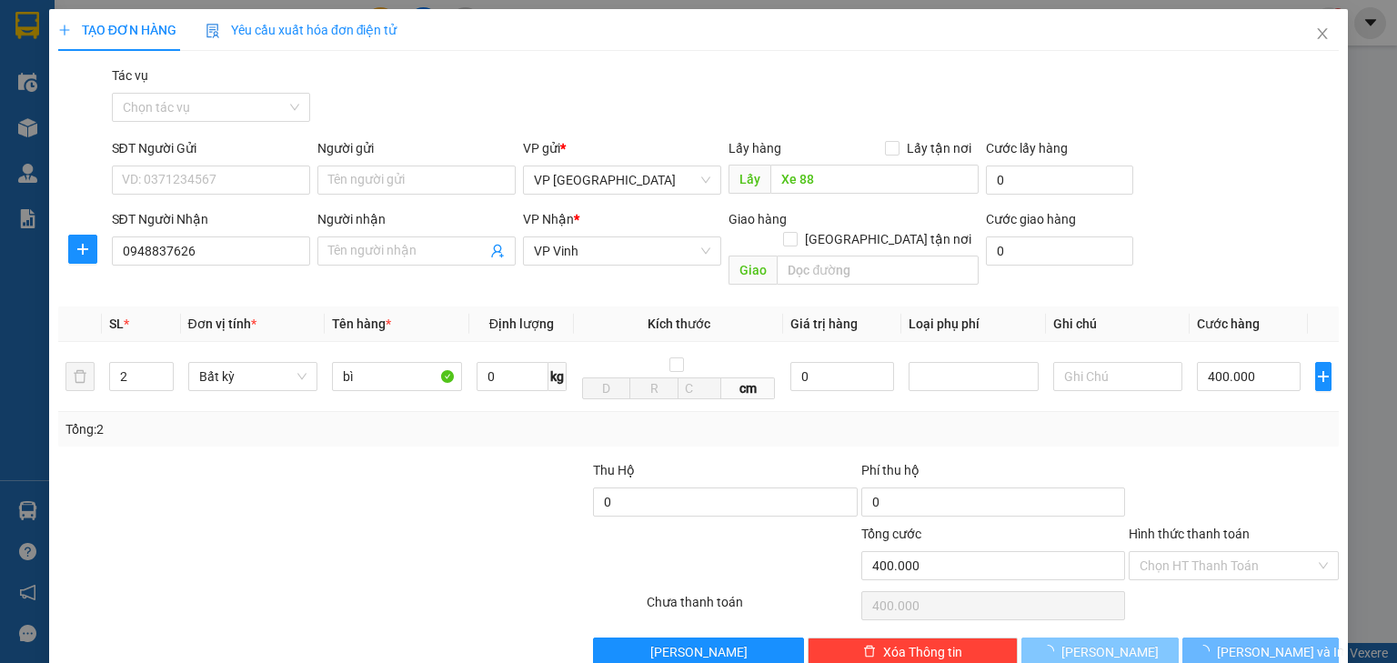
type input "1"
type input "0"
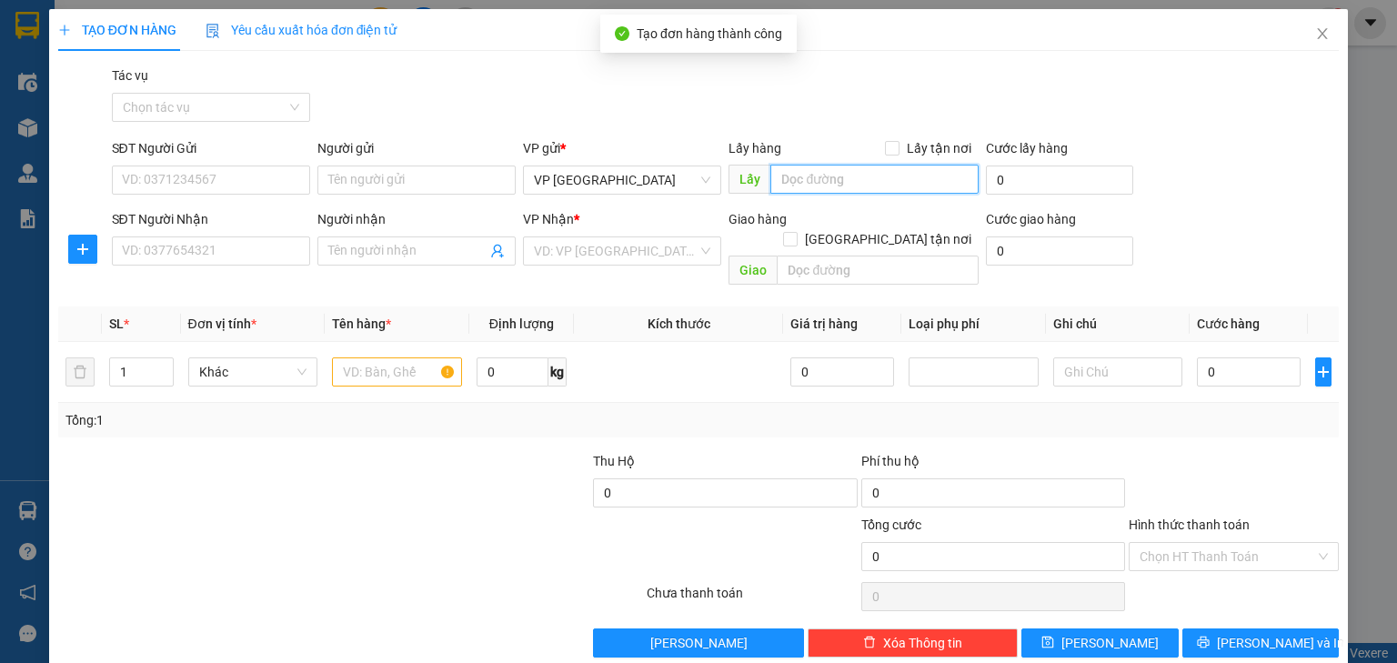
click at [924, 179] on input "text" at bounding box center [875, 179] width 208 height 29
paste input "Xe 88"
type input "Xe 88"
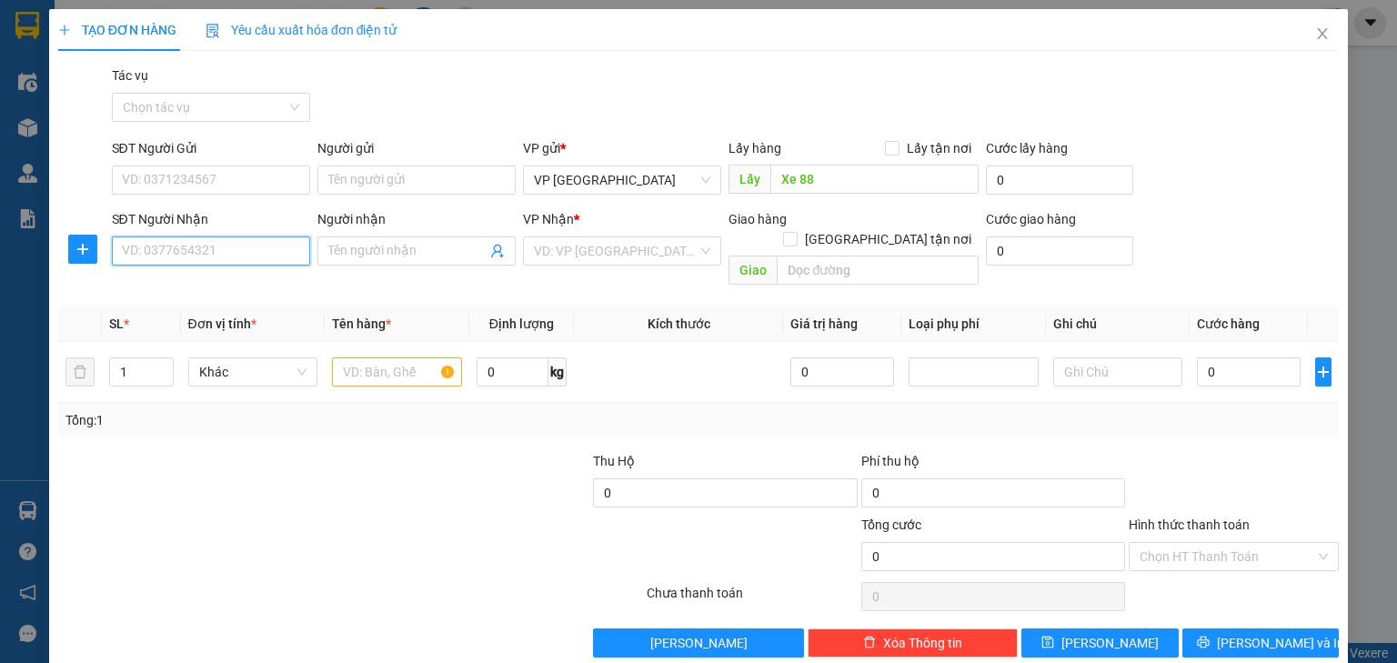
click at [232, 260] on input "SĐT Người Nhận" at bounding box center [211, 251] width 198 height 29
click at [216, 287] on div "0947232555" at bounding box center [209, 287] width 175 height 20
type input "0947232555"
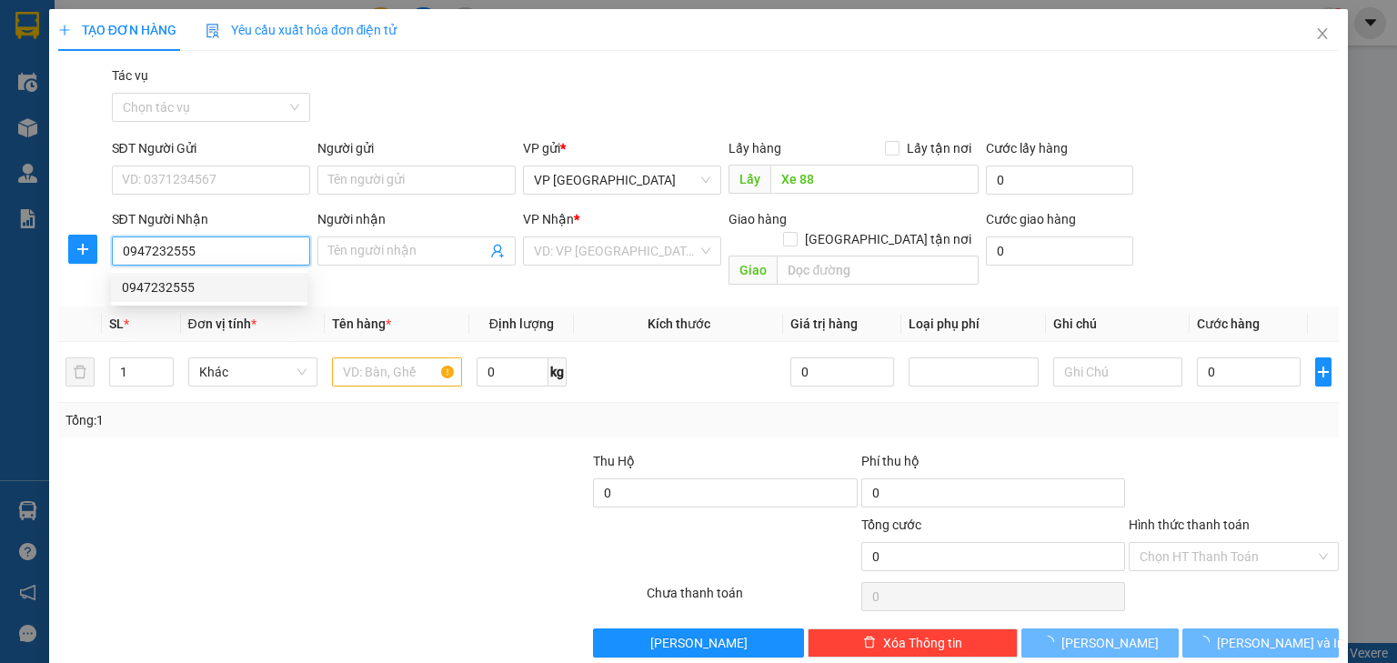
type input "[GEOGRAPHIC_DATA]"
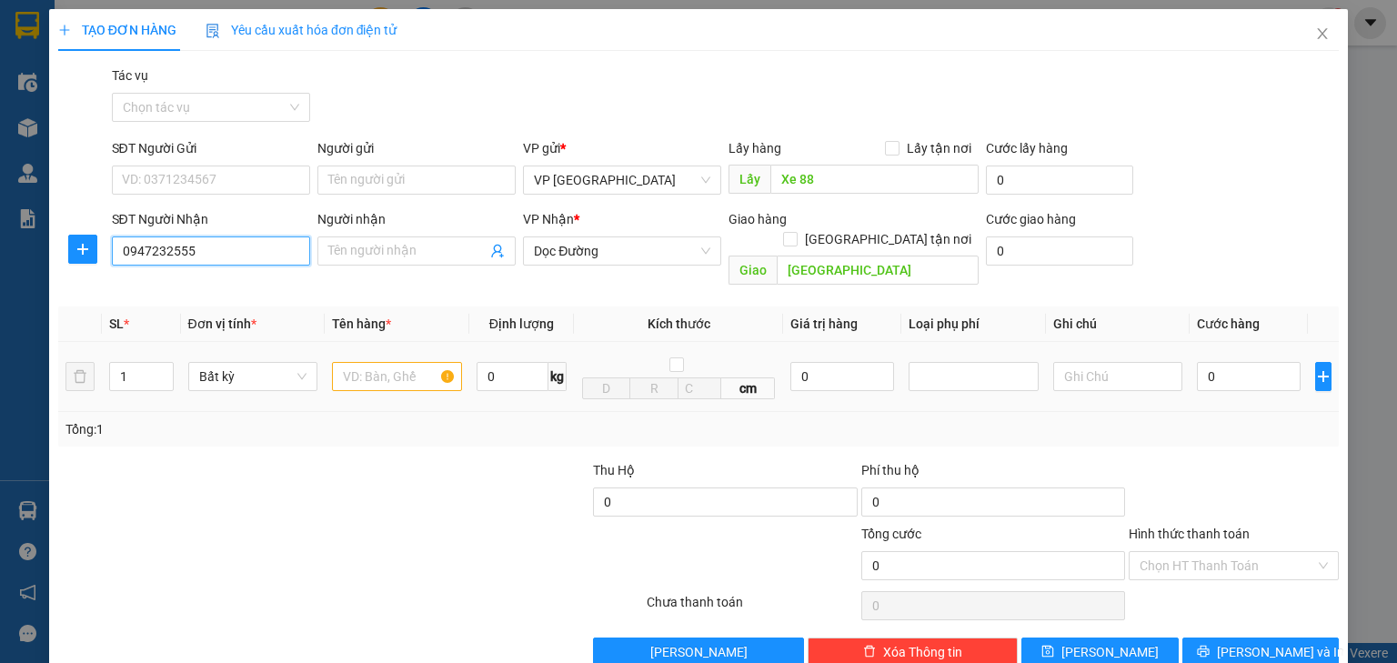
type input "0947232555"
click at [417, 362] on input "text" at bounding box center [397, 376] width 130 height 29
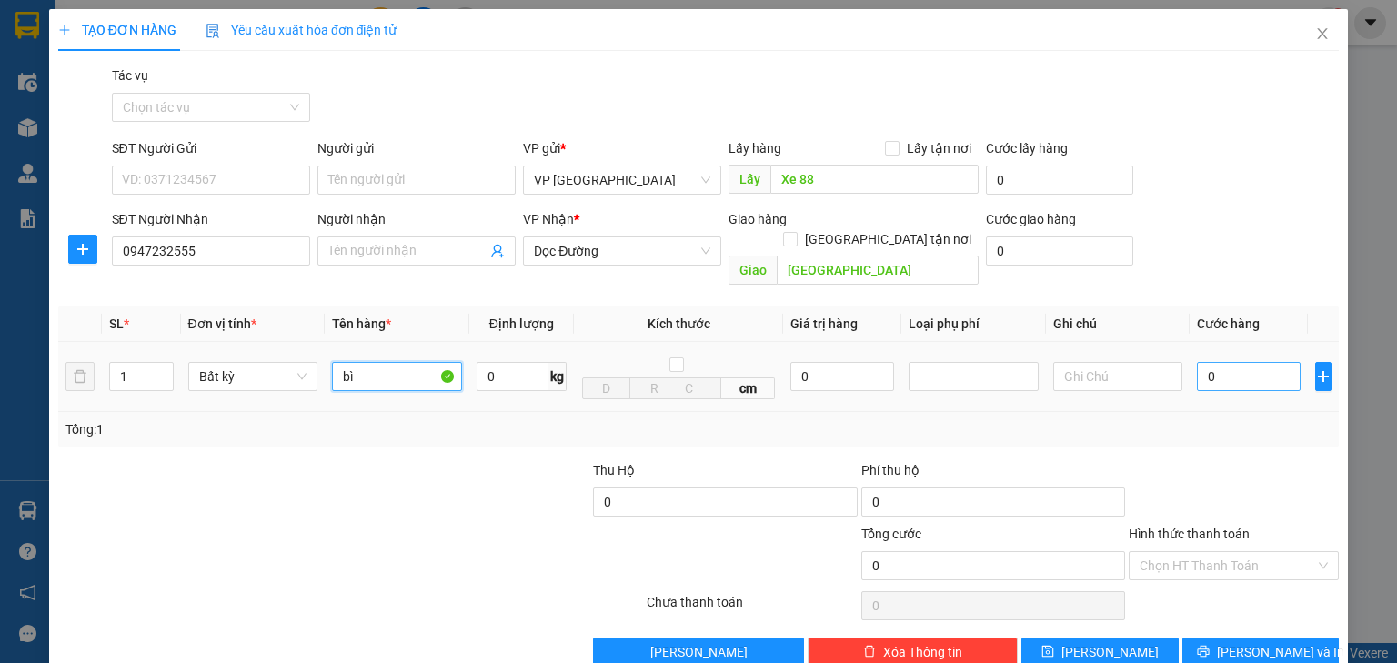
type input "bì"
click at [1216, 362] on input "0" at bounding box center [1249, 376] width 104 height 29
type input "7"
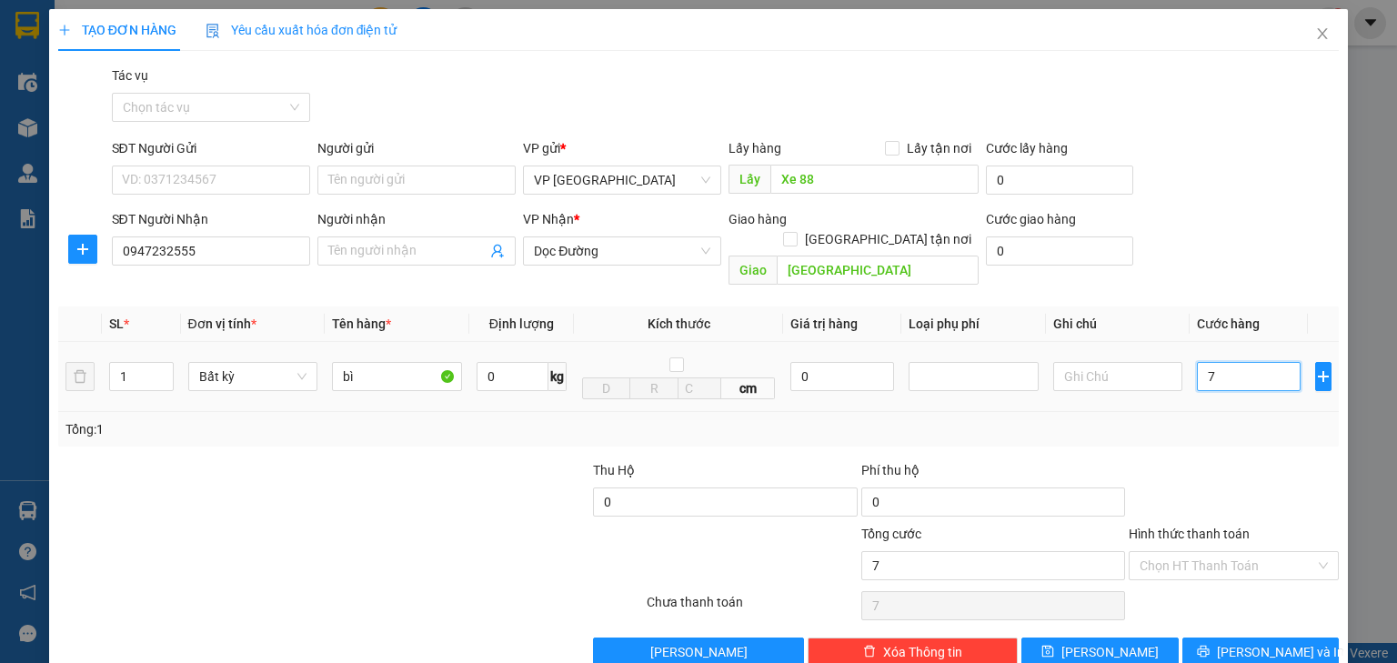
type input "70"
type input "700"
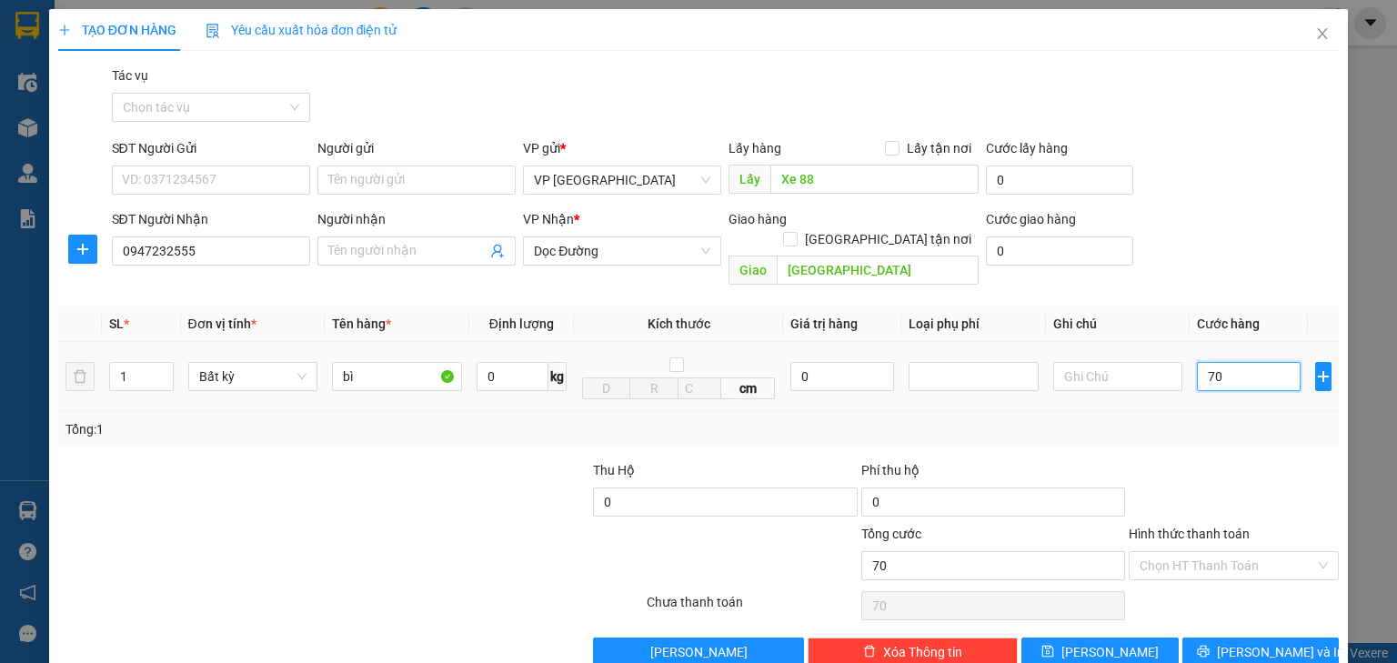
type input "700"
type input "7.000"
type input "70.000"
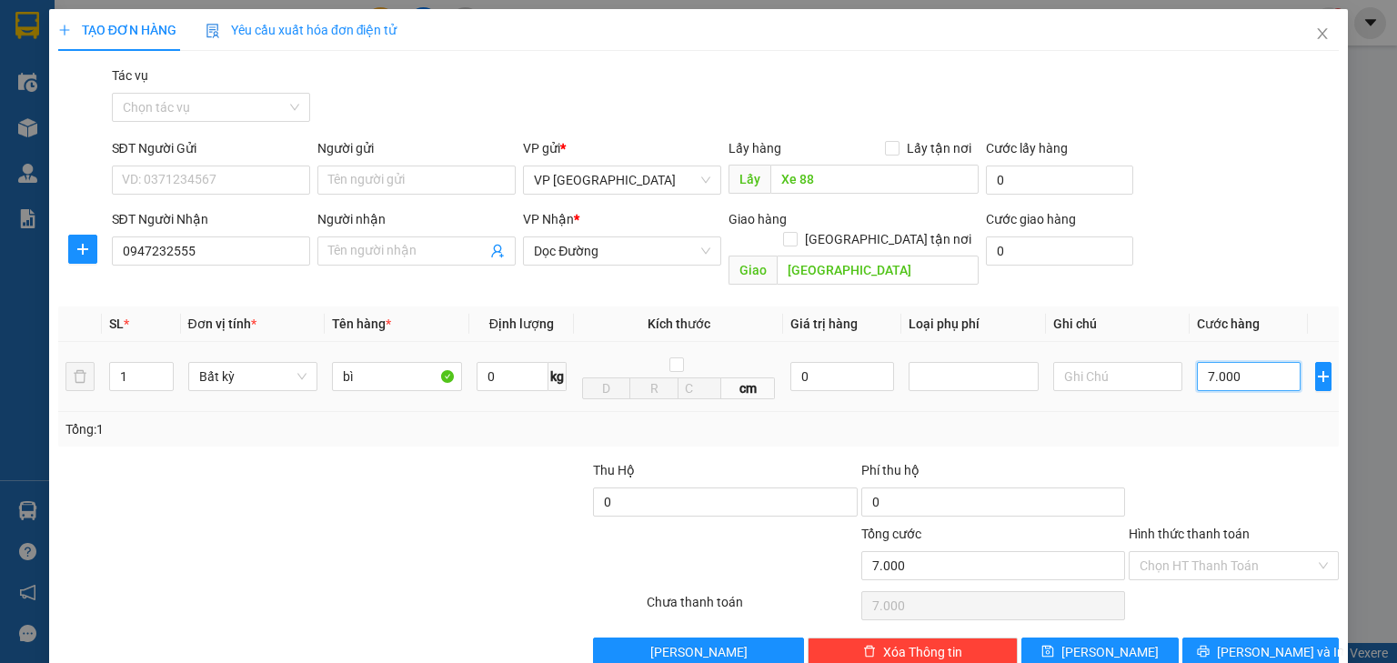
type input "70.000"
click at [1097, 642] on span "[PERSON_NAME]" at bounding box center [1110, 652] width 97 height 20
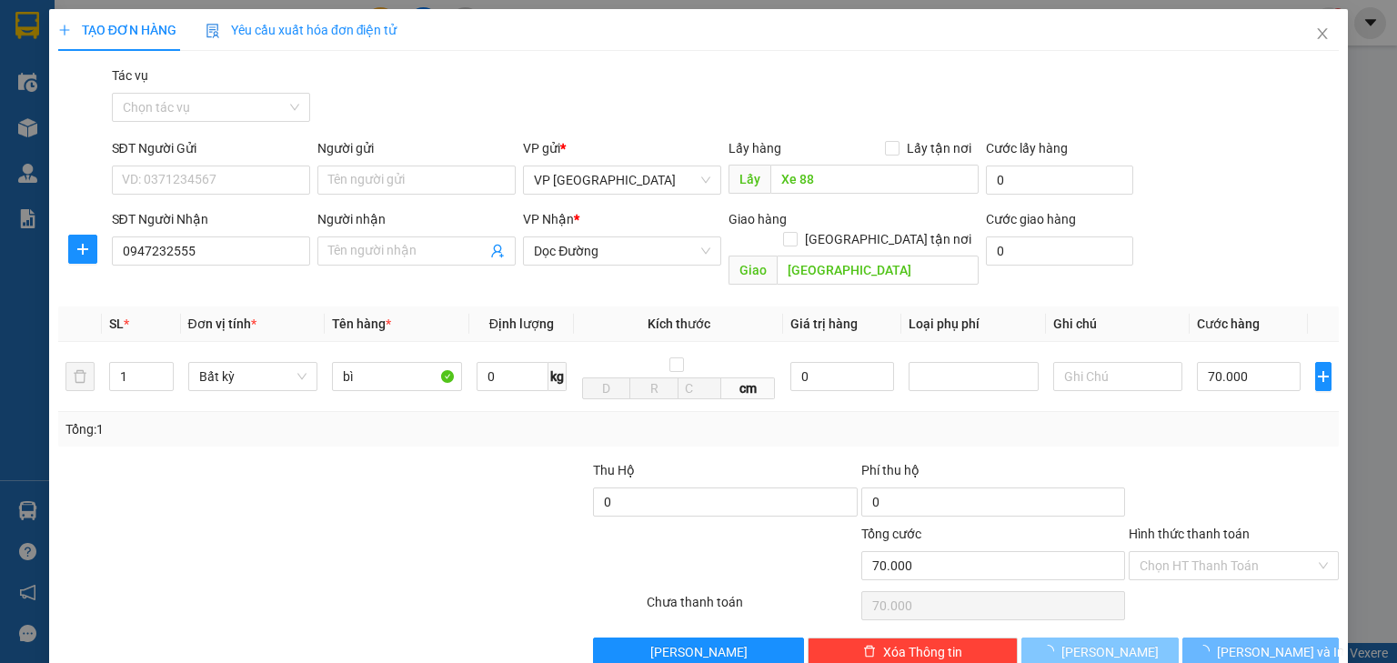
type input "0"
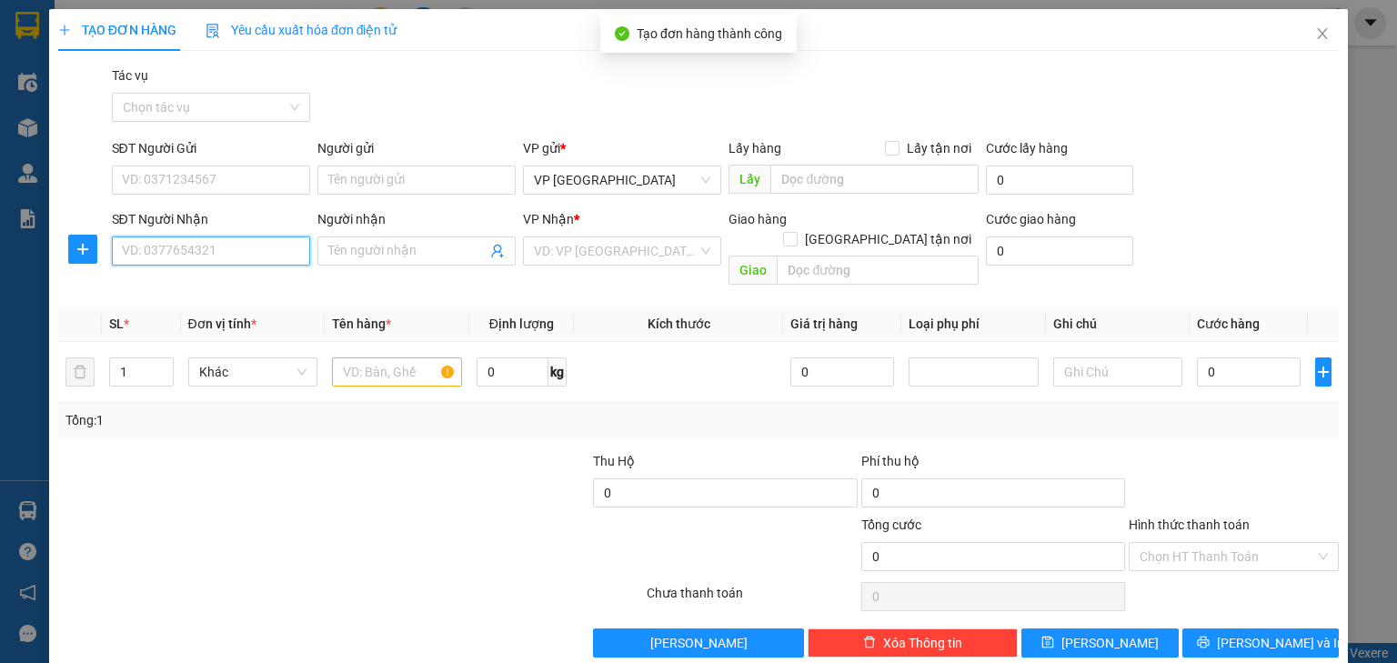
click at [232, 242] on input "SĐT Người Nhận" at bounding box center [211, 251] width 198 height 29
type input "0358193029"
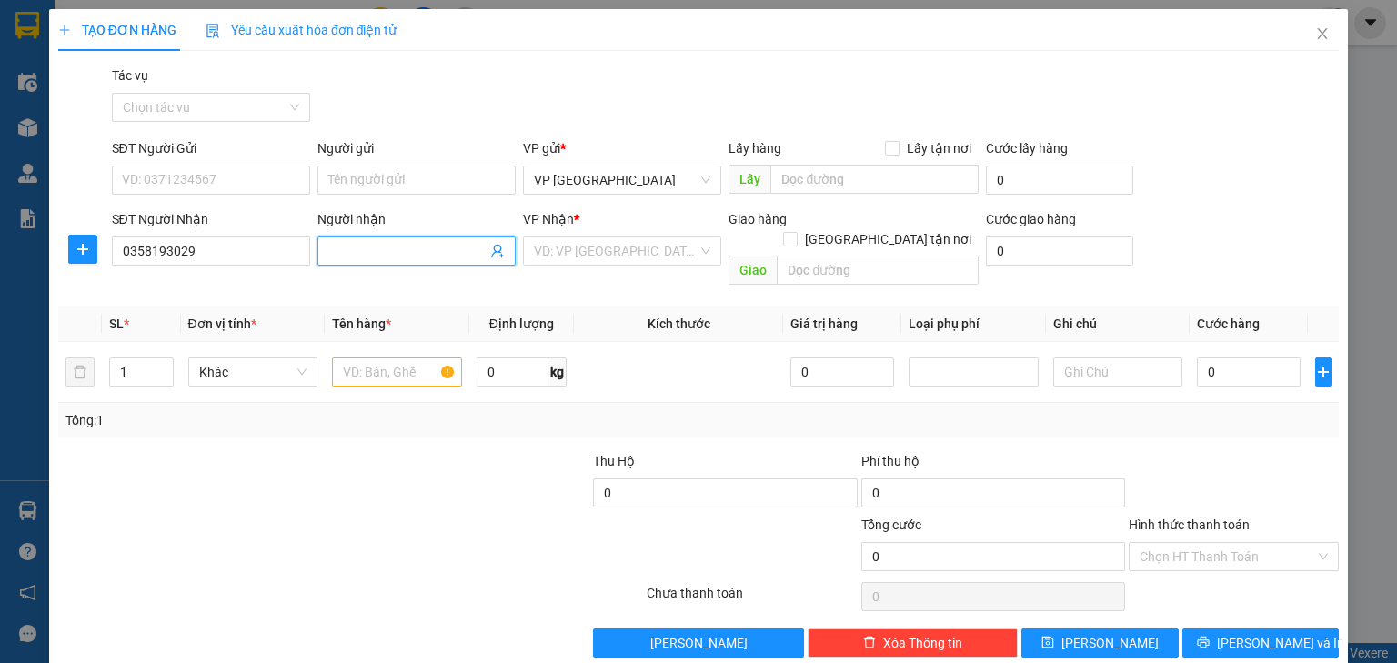
click at [433, 257] on input "Người nhận" at bounding box center [407, 251] width 158 height 20
click at [582, 258] on input "search" at bounding box center [616, 250] width 164 height 27
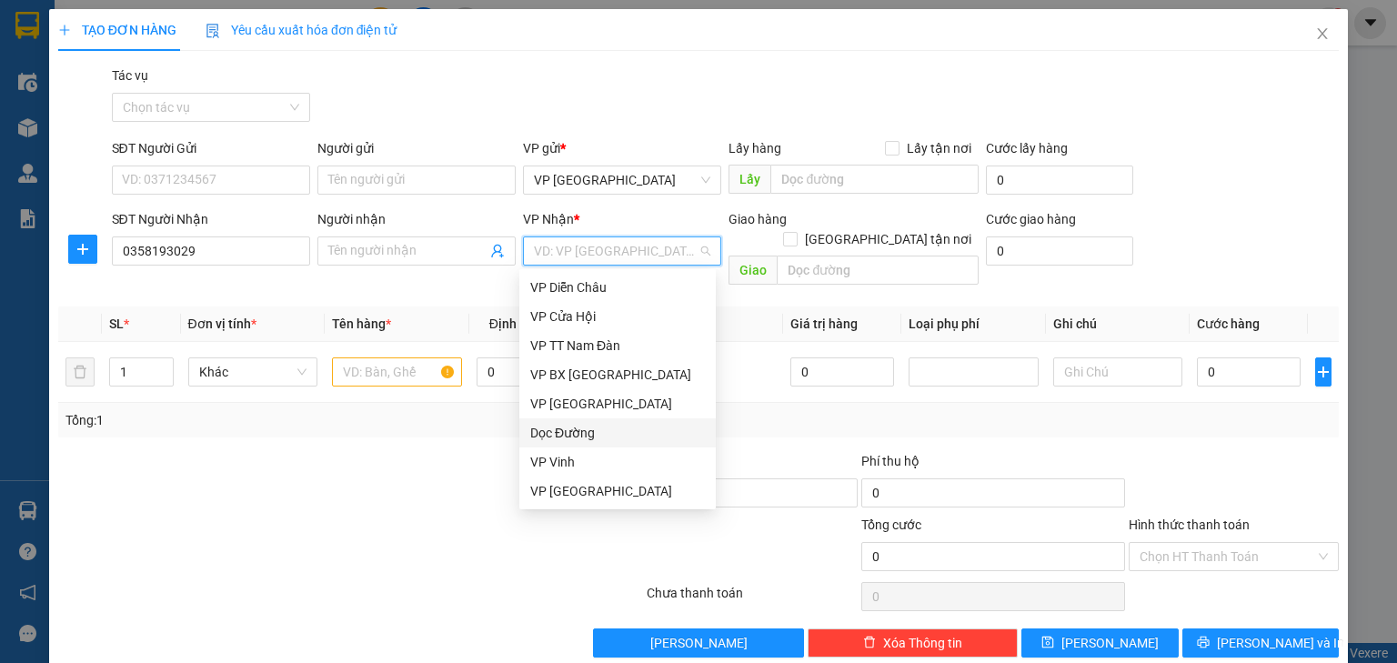
click at [594, 435] on div "Dọc Đường" at bounding box center [617, 433] width 175 height 20
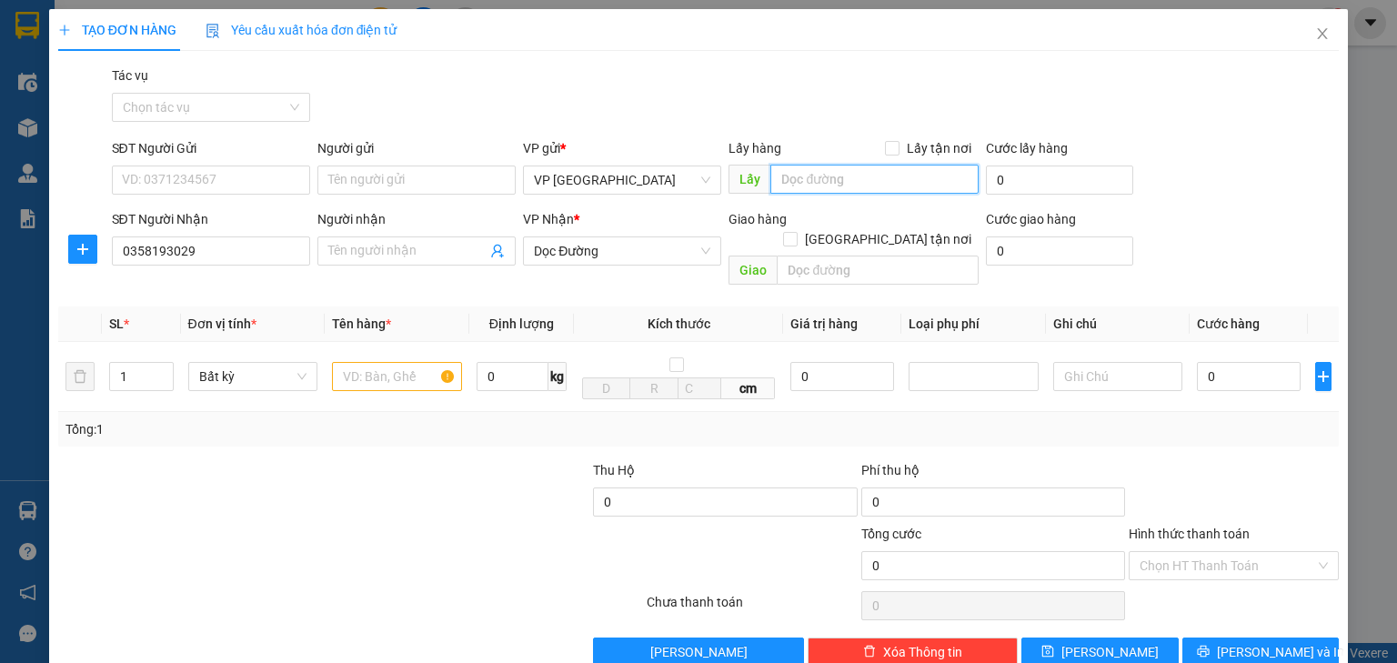
click at [847, 180] on input "text" at bounding box center [875, 179] width 208 height 29
paste input "Xe 88"
type input "Xe 88"
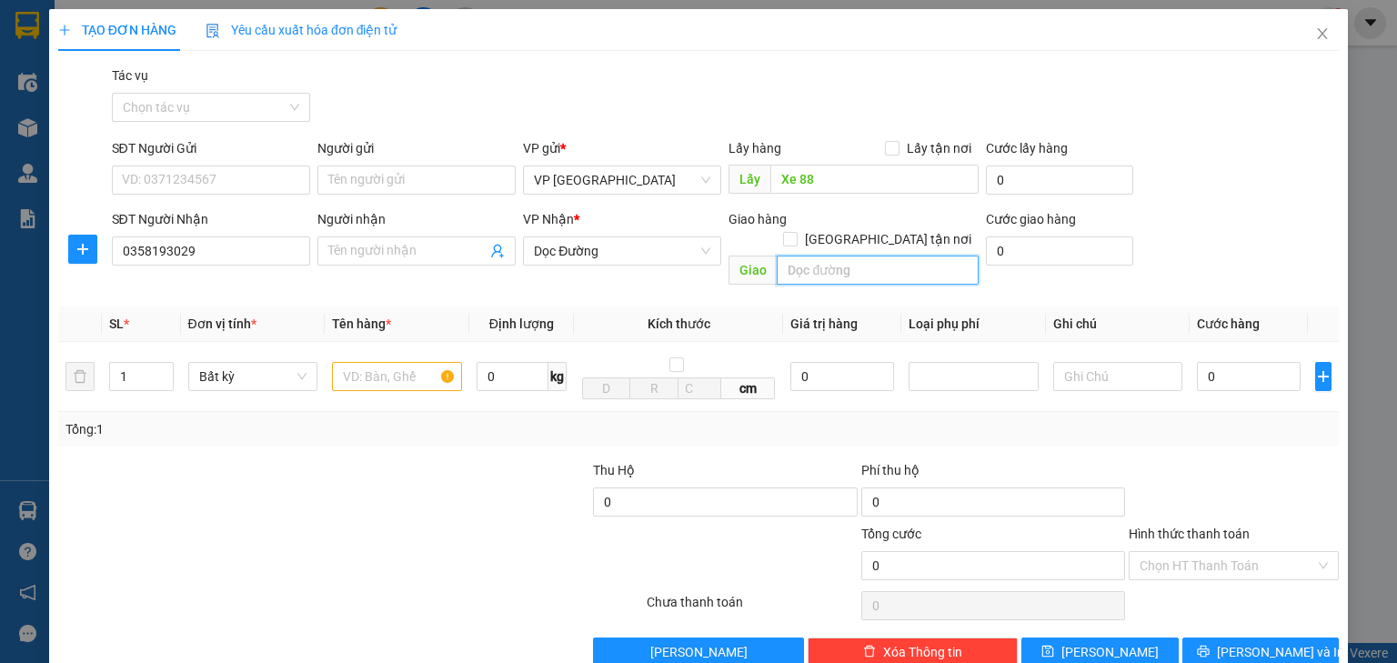
click at [860, 256] on input "text" at bounding box center [878, 270] width 202 height 29
type input "D"
type input "Đô Lương"
click at [383, 362] on input "text" at bounding box center [397, 376] width 130 height 29
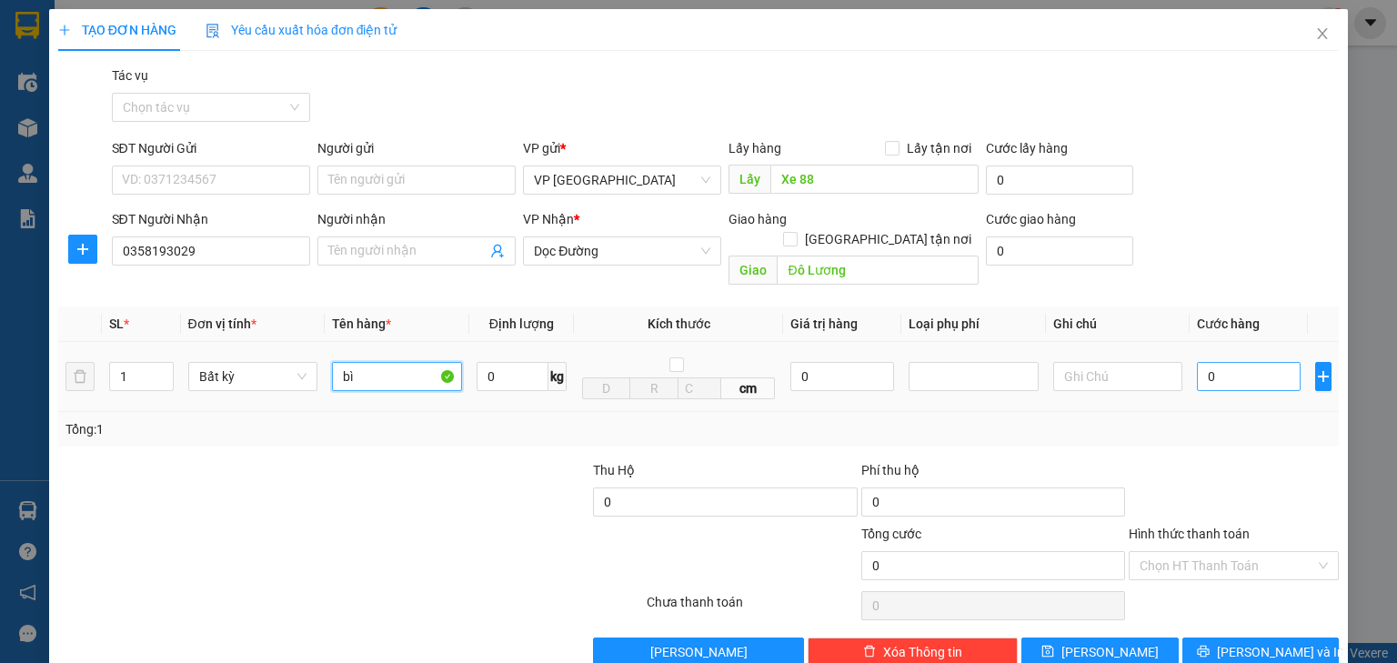
type input "bì"
click at [1212, 362] on input "0" at bounding box center [1249, 376] width 104 height 29
type input "7"
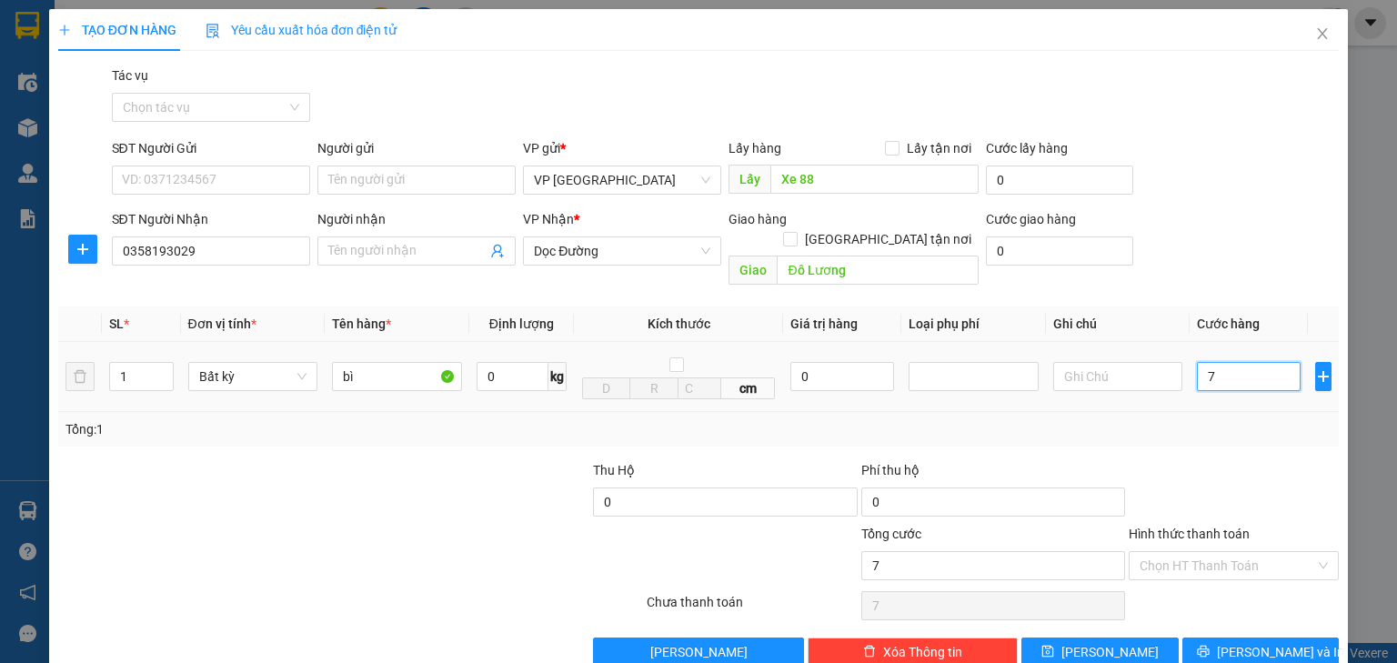
type input "70"
type input "700"
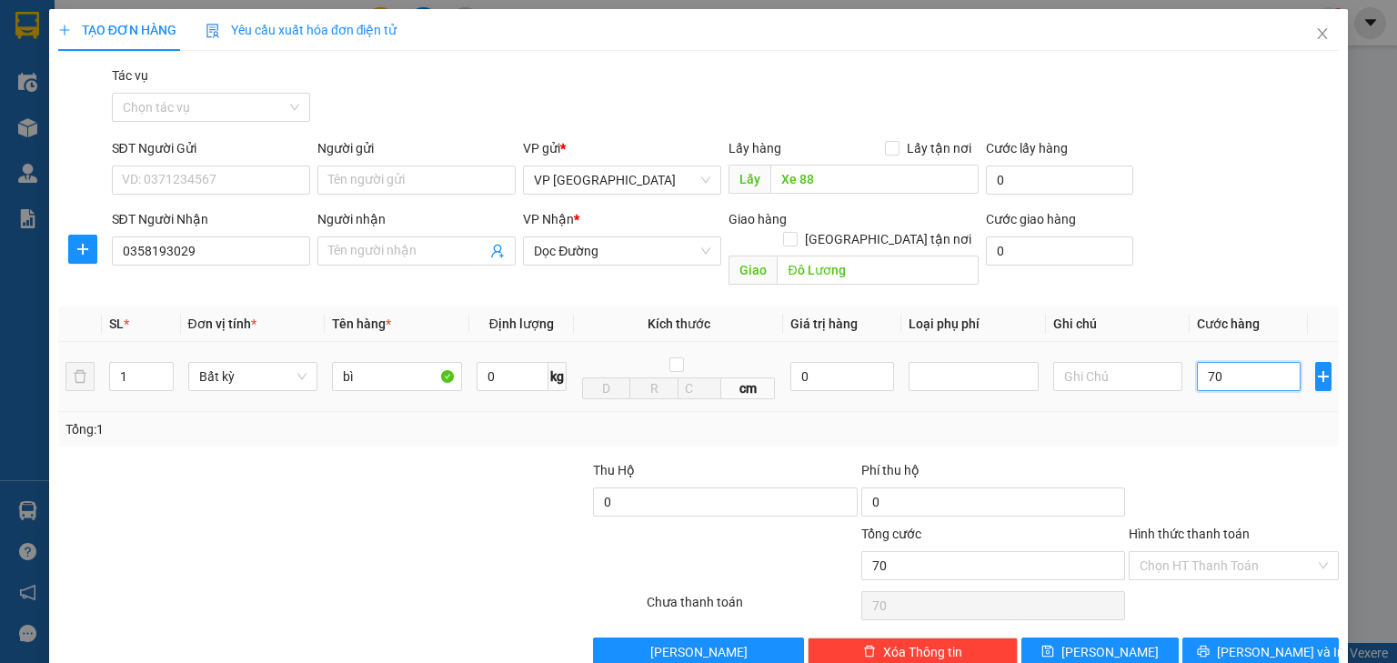
type input "700"
type input "7.000"
type input "70.000"
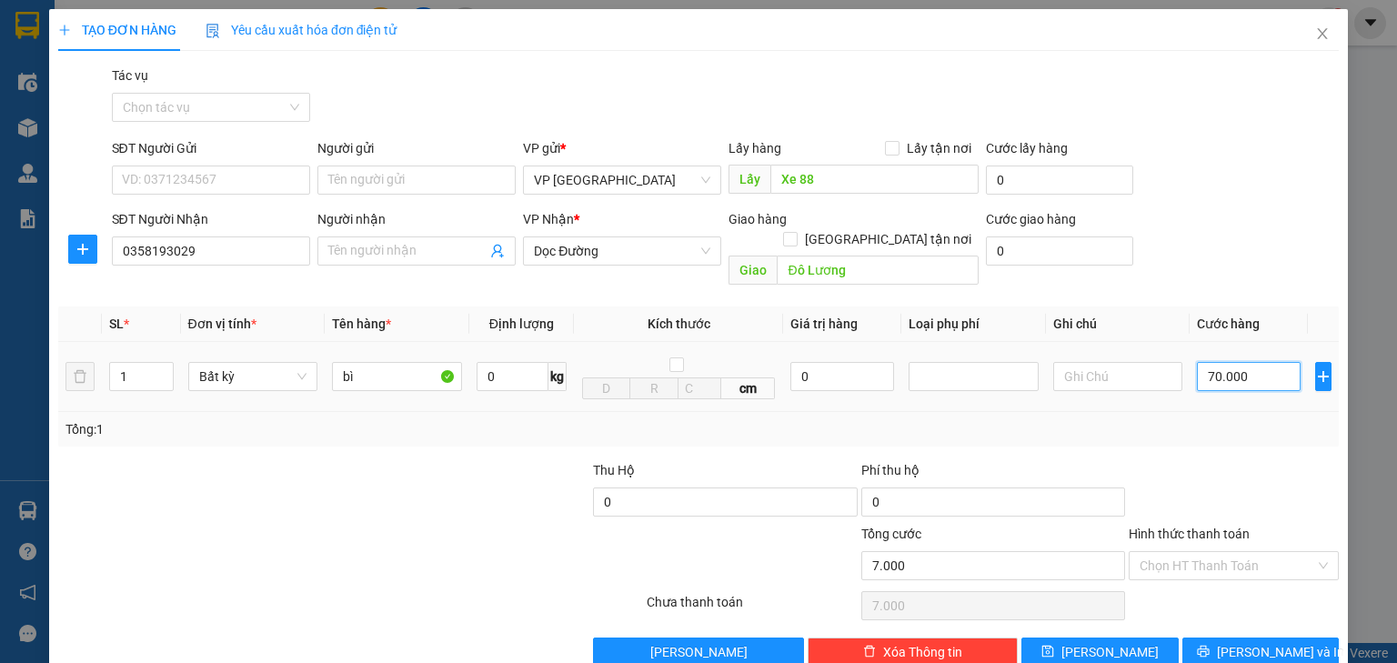
type input "70.000"
click at [1176, 552] on input "Hình thức thanh toán" at bounding box center [1228, 565] width 176 height 27
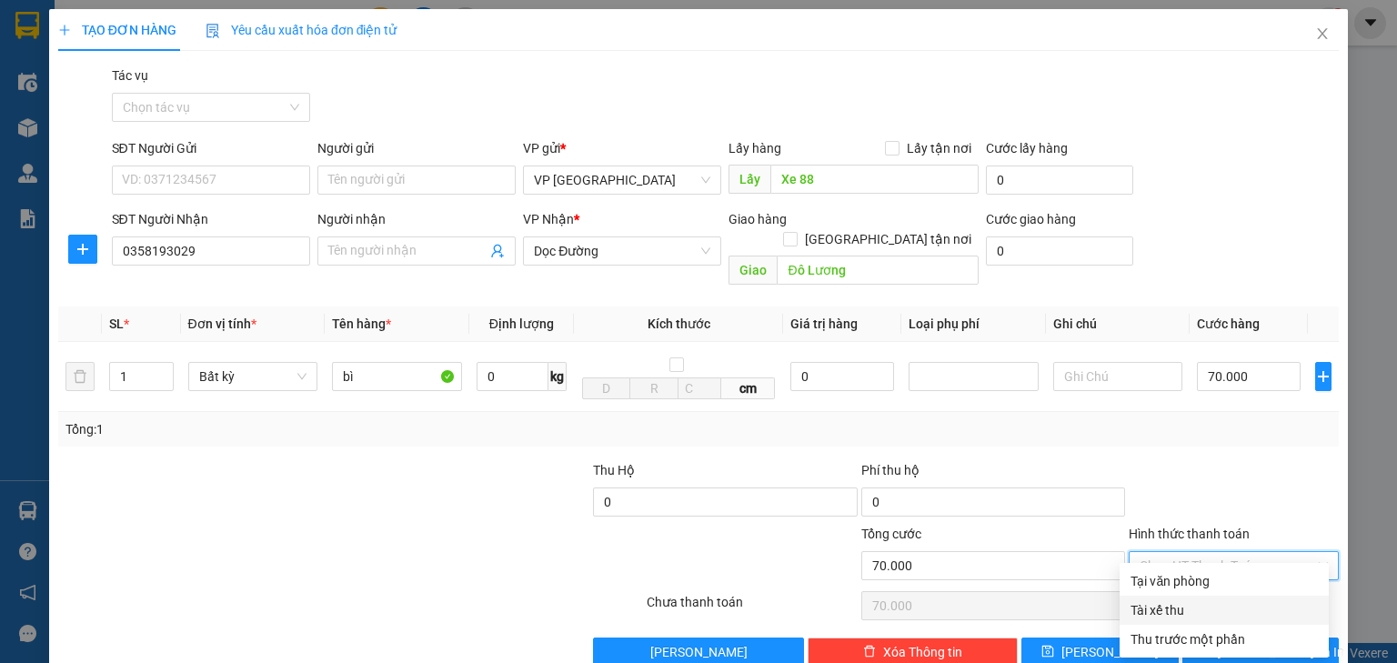
click at [1165, 603] on div "Tài xế thu" at bounding box center [1224, 610] width 187 height 20
type input "0"
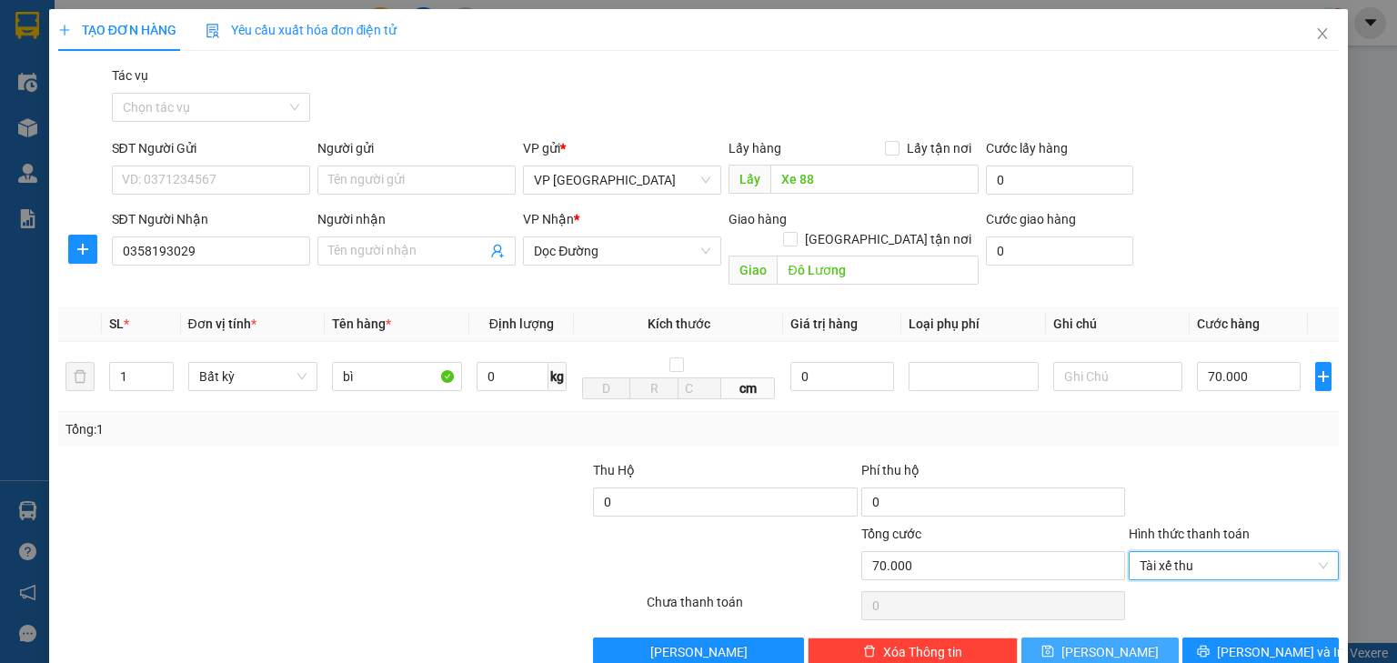
click at [1127, 638] on button "[PERSON_NAME]" at bounding box center [1100, 652] width 157 height 29
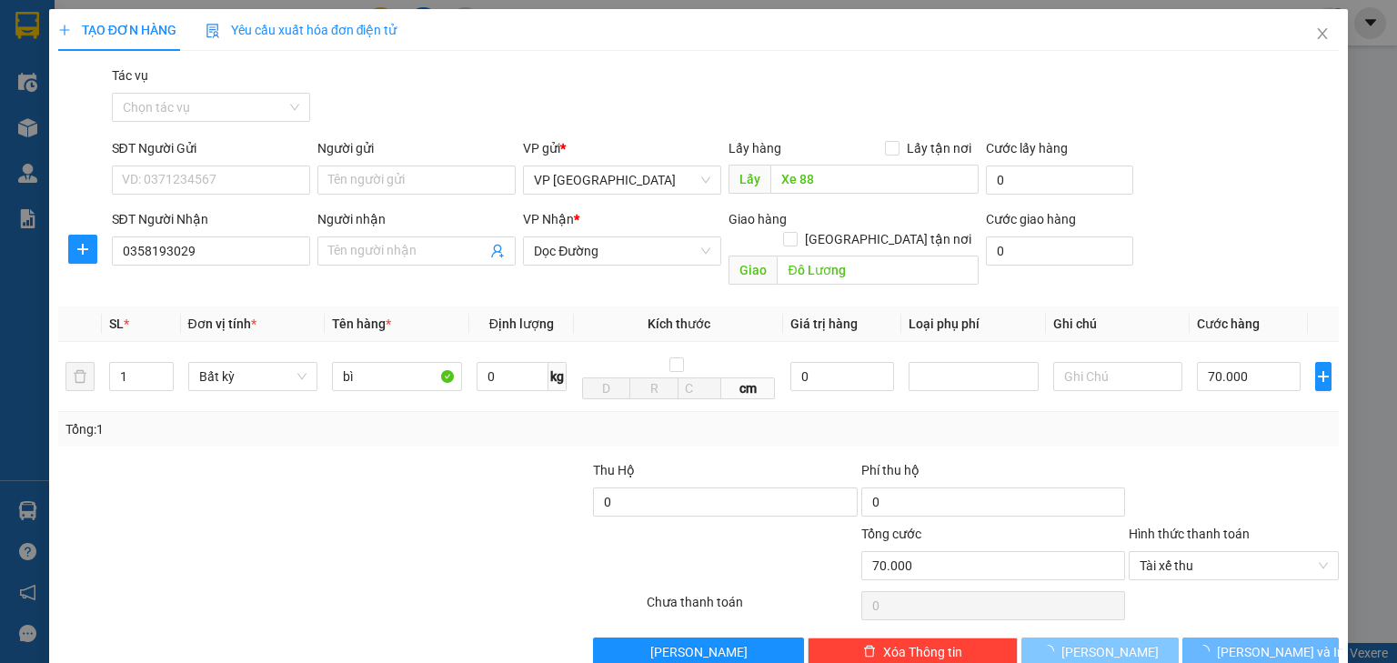
type input "0"
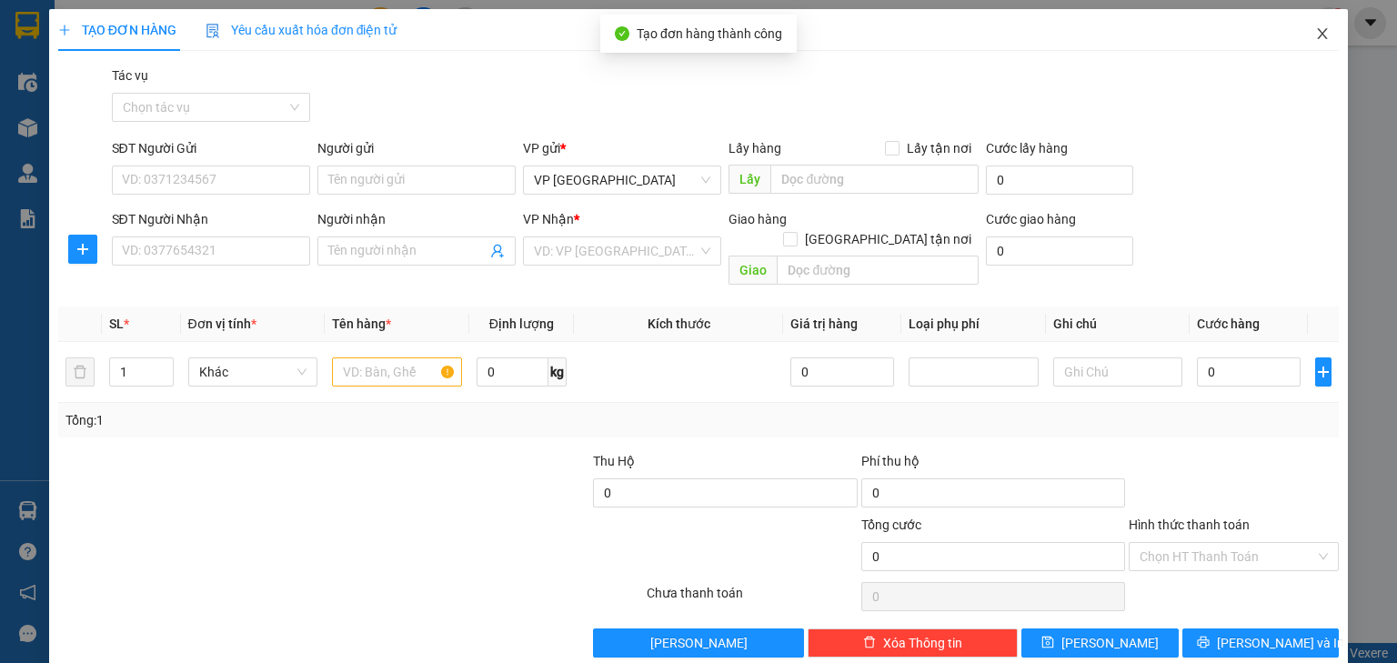
click at [1318, 30] on icon "close" at bounding box center [1323, 33] width 10 height 11
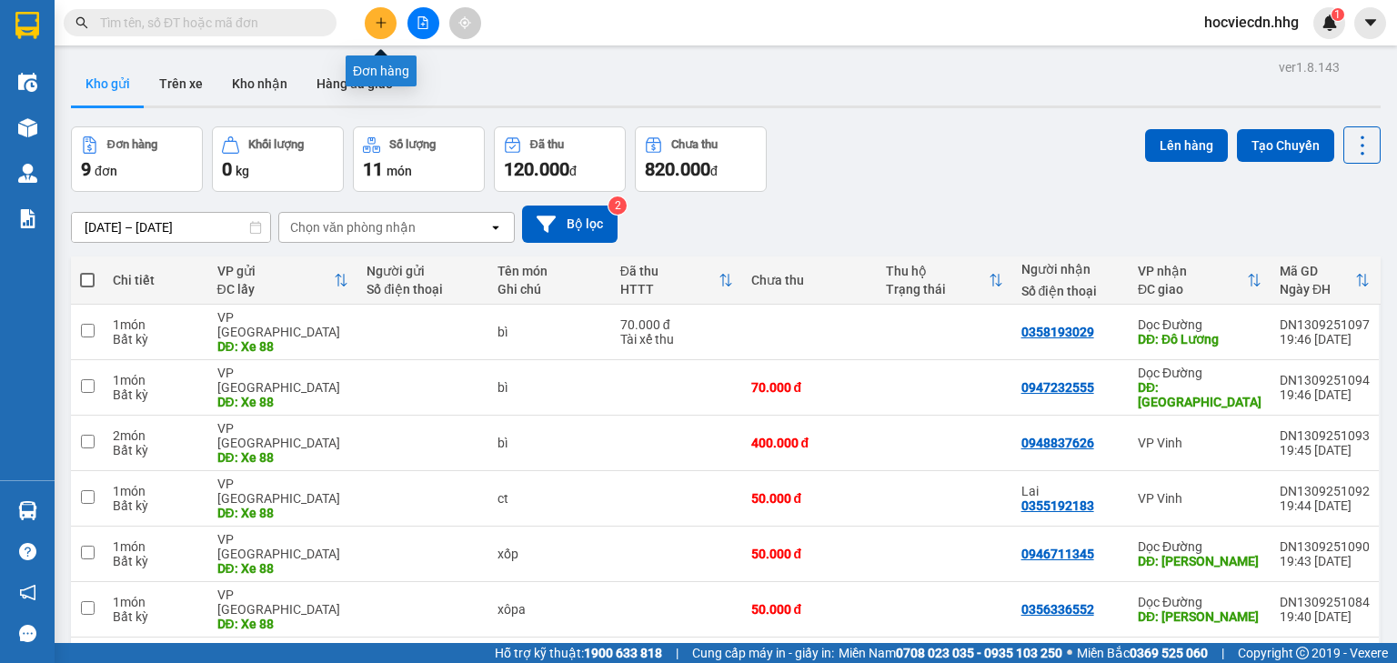
click at [385, 30] on button at bounding box center [381, 23] width 32 height 32
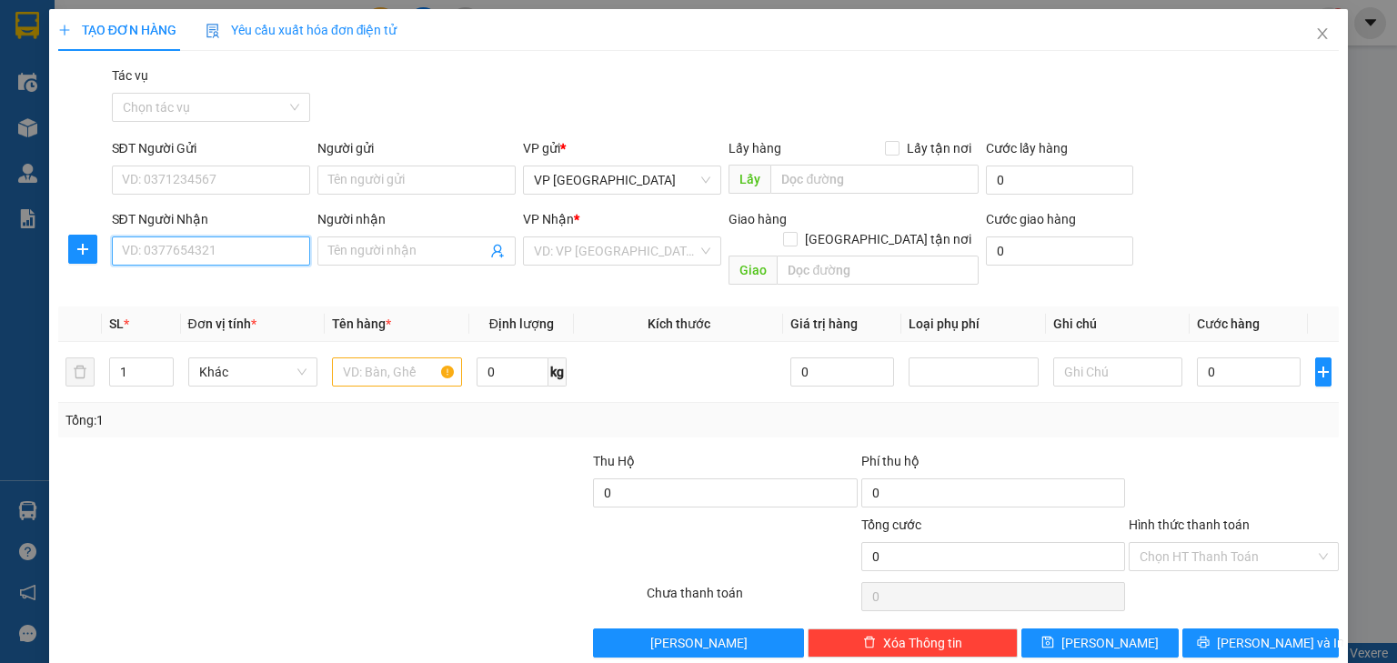
click at [276, 250] on input "SĐT Người Nhận" at bounding box center [211, 251] width 198 height 29
click at [812, 178] on input "text" at bounding box center [875, 179] width 208 height 29
type input "Xe 88"
click at [266, 260] on input "SĐT Người Nhận" at bounding box center [211, 251] width 198 height 29
type input "0876398202"
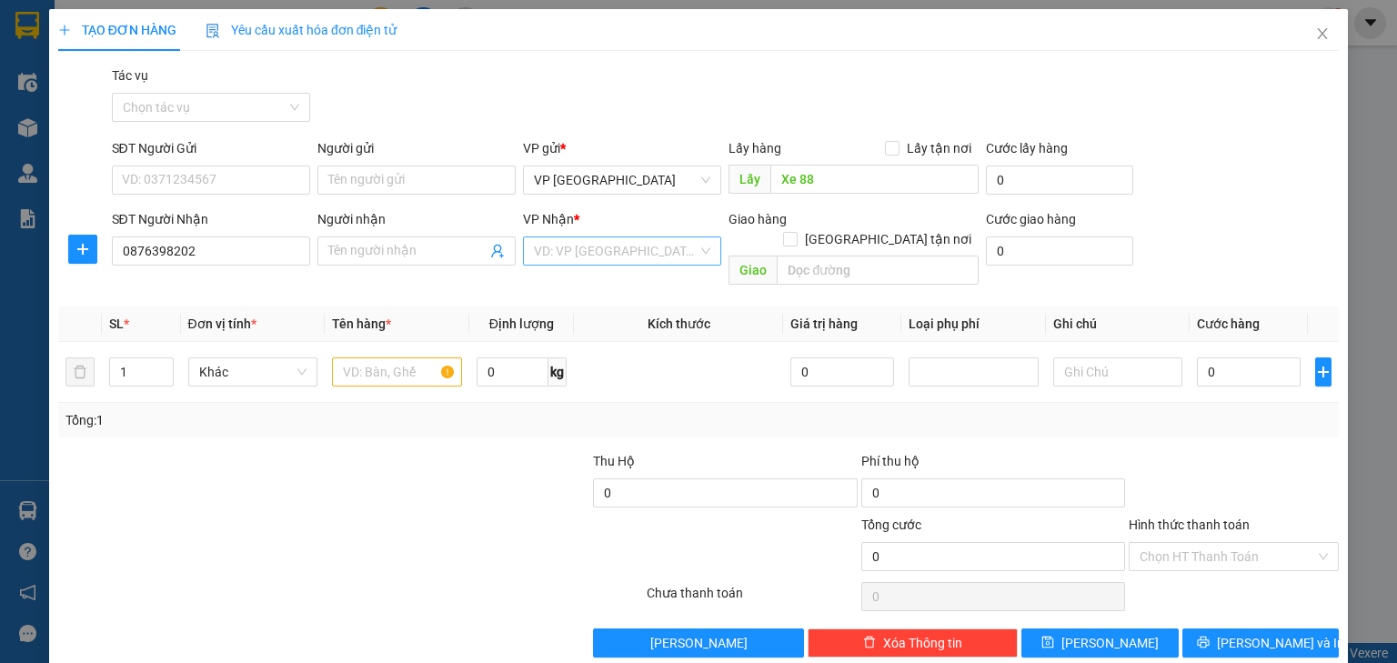
click at [683, 257] on input "search" at bounding box center [616, 250] width 164 height 27
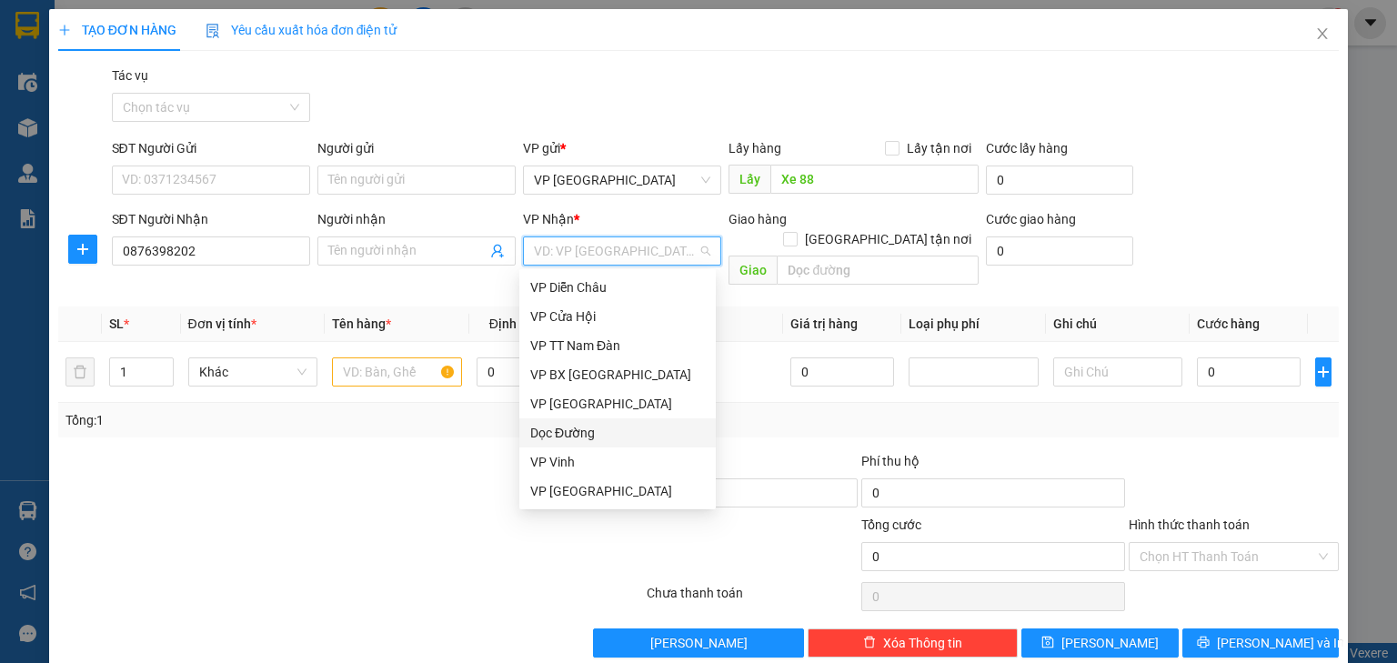
click at [637, 437] on div "Dọc Đường" at bounding box center [617, 433] width 175 height 20
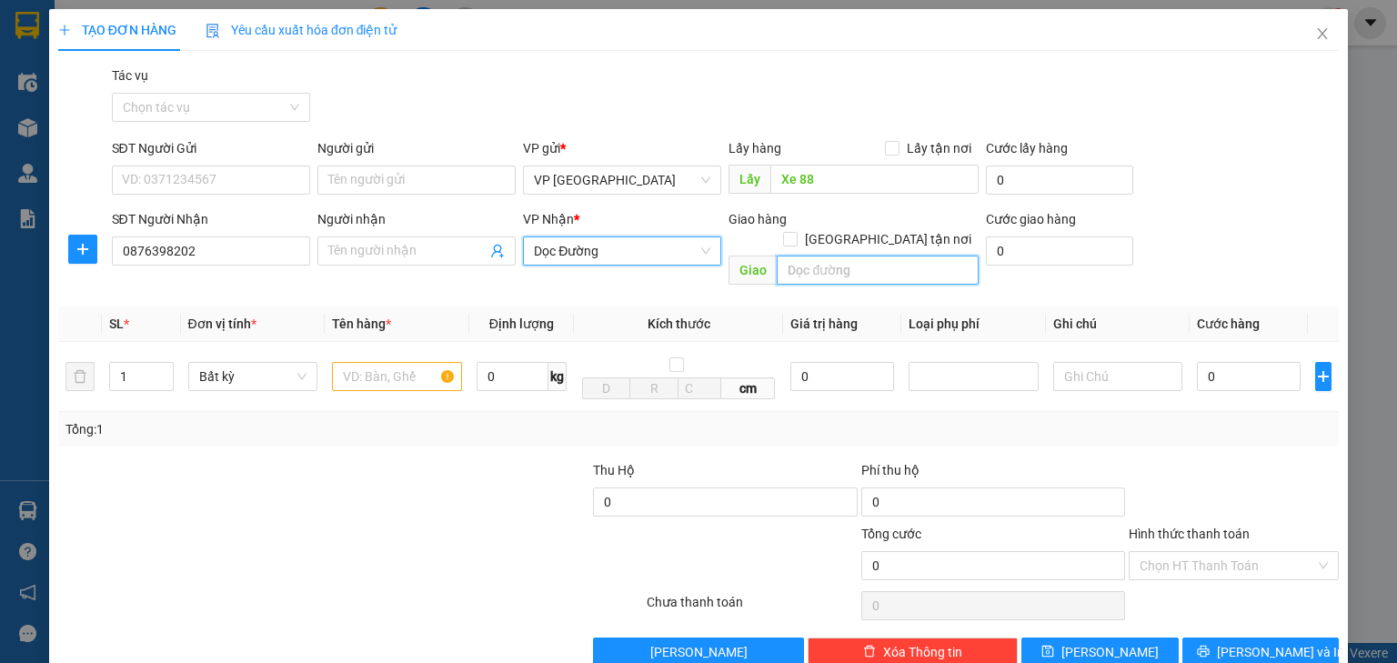
click at [824, 256] on input "text" at bounding box center [878, 270] width 202 height 29
type input "N"
click at [360, 362] on input "text" at bounding box center [397, 376] width 130 height 29
click at [357, 368] on input "text" at bounding box center [397, 376] width 130 height 29
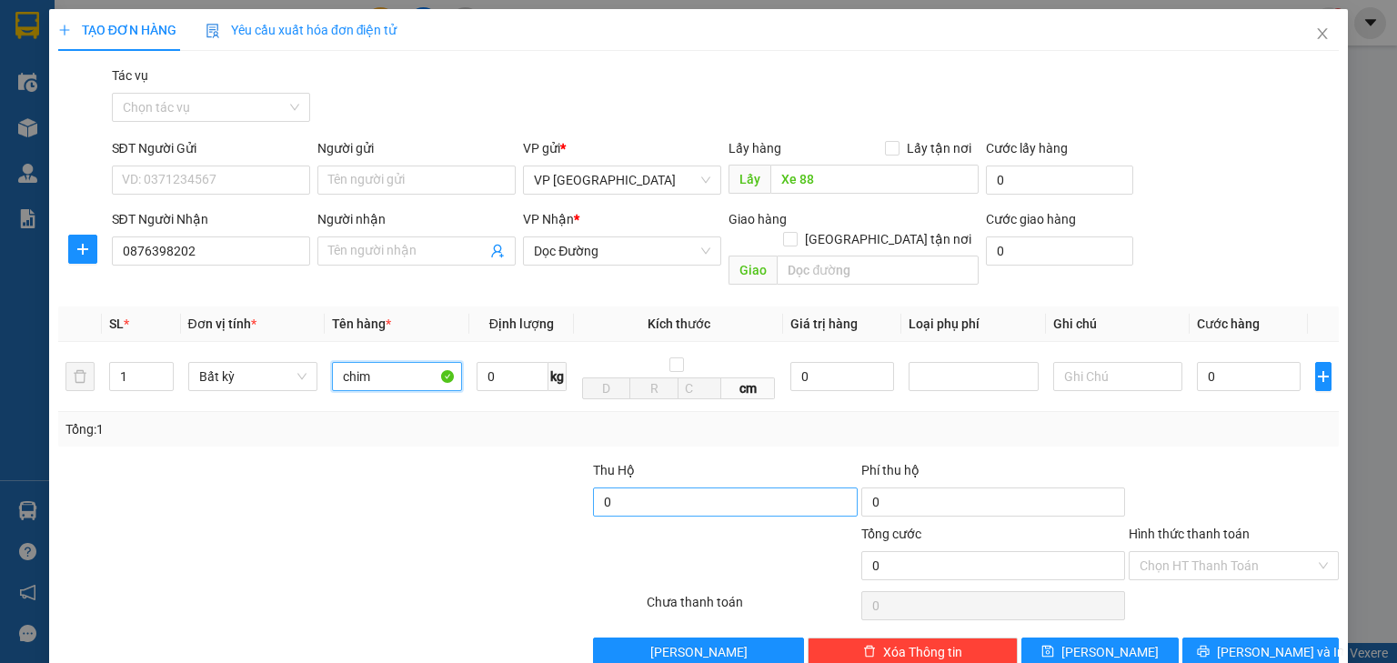
type input "chim"
click at [716, 488] on input "0" at bounding box center [725, 502] width 264 height 29
type input "2.800.000"
type input "30.000"
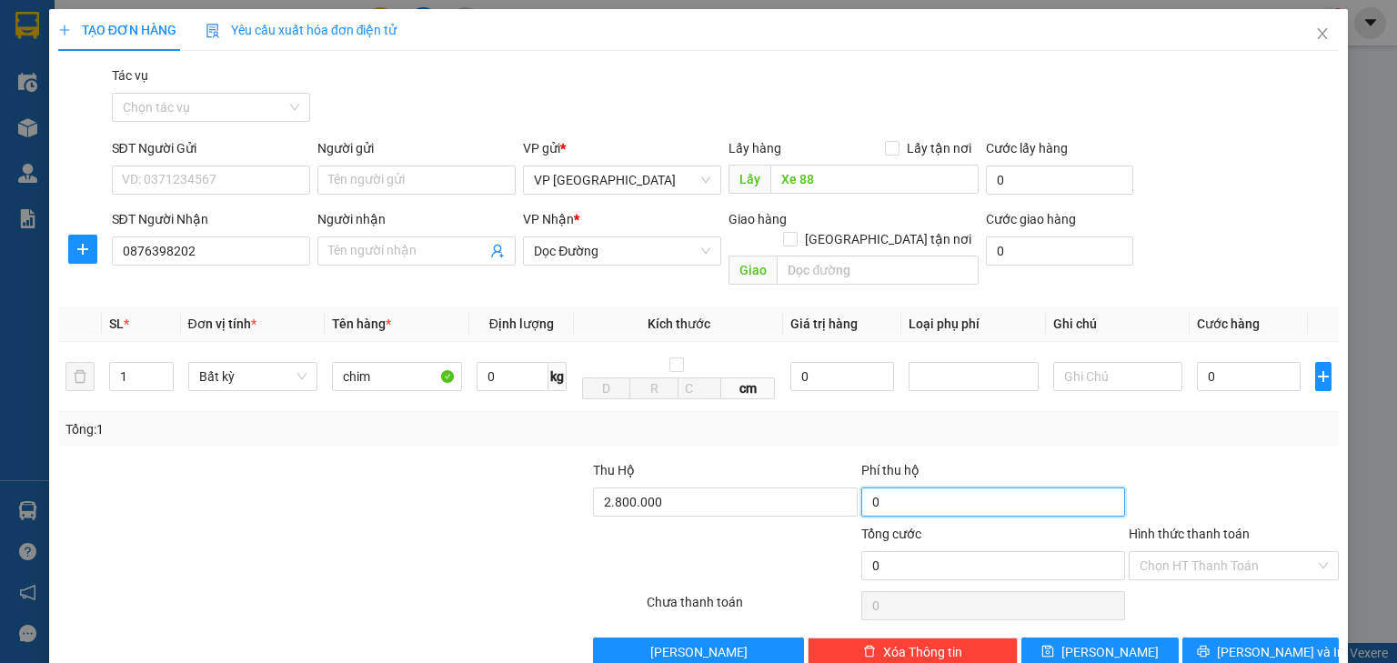
type input "30.000"
click at [930, 488] on input "30.000" at bounding box center [994, 502] width 264 height 29
click at [1099, 362] on input "text" at bounding box center [1119, 376] width 130 height 29
click at [1248, 362] on input "0" at bounding box center [1249, 376] width 104 height 29
type input "1"
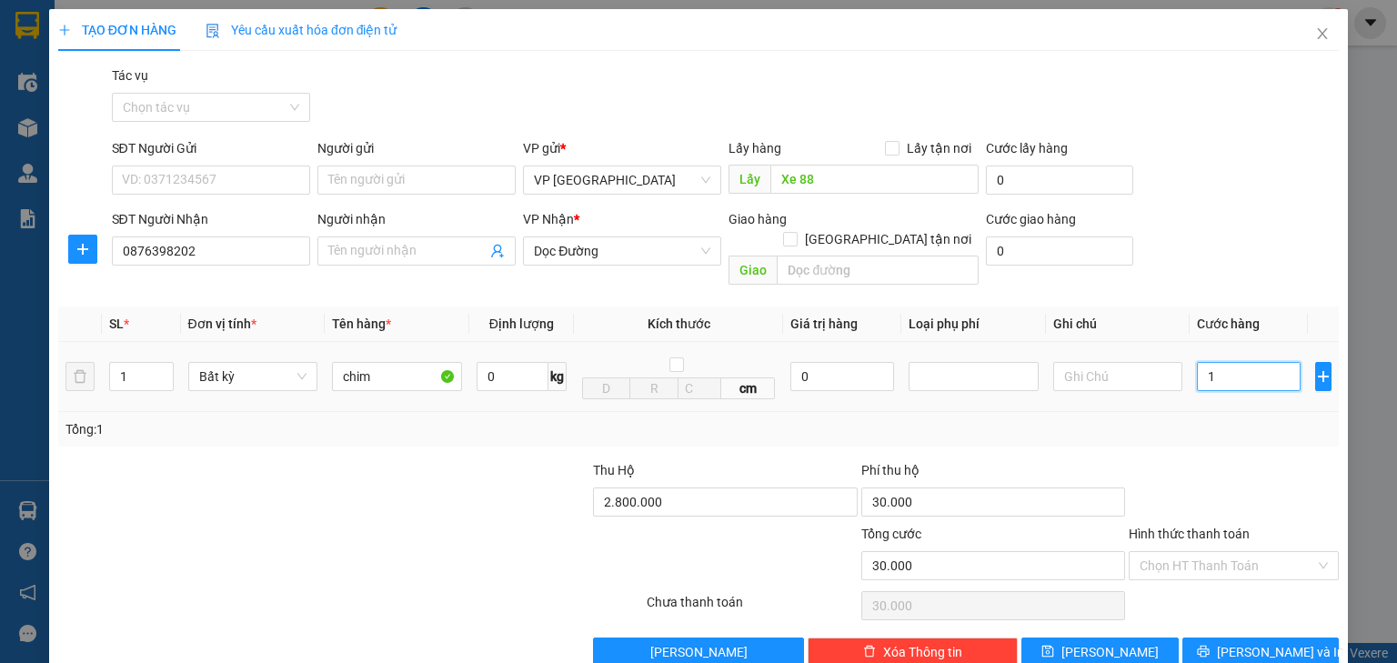
type input "30.001"
type input "10"
type input "30.010"
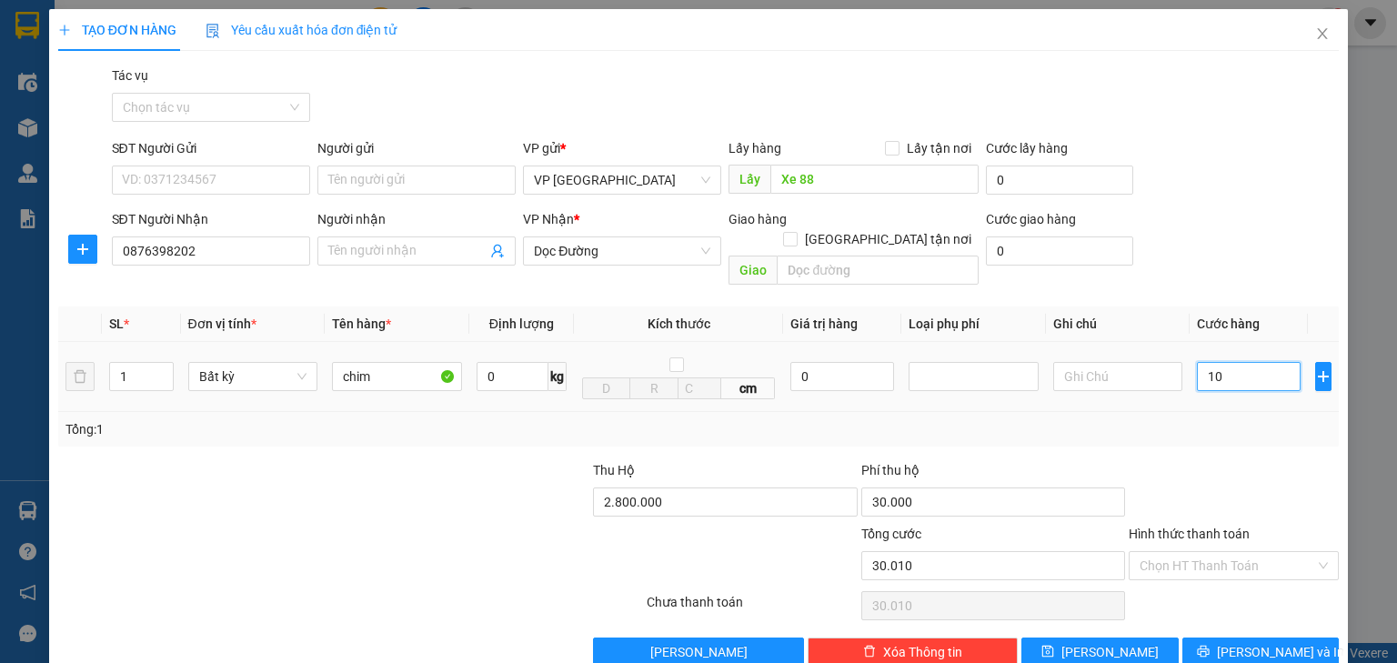
type input "100"
type input "30.100"
type input "1.000"
type input "31.000"
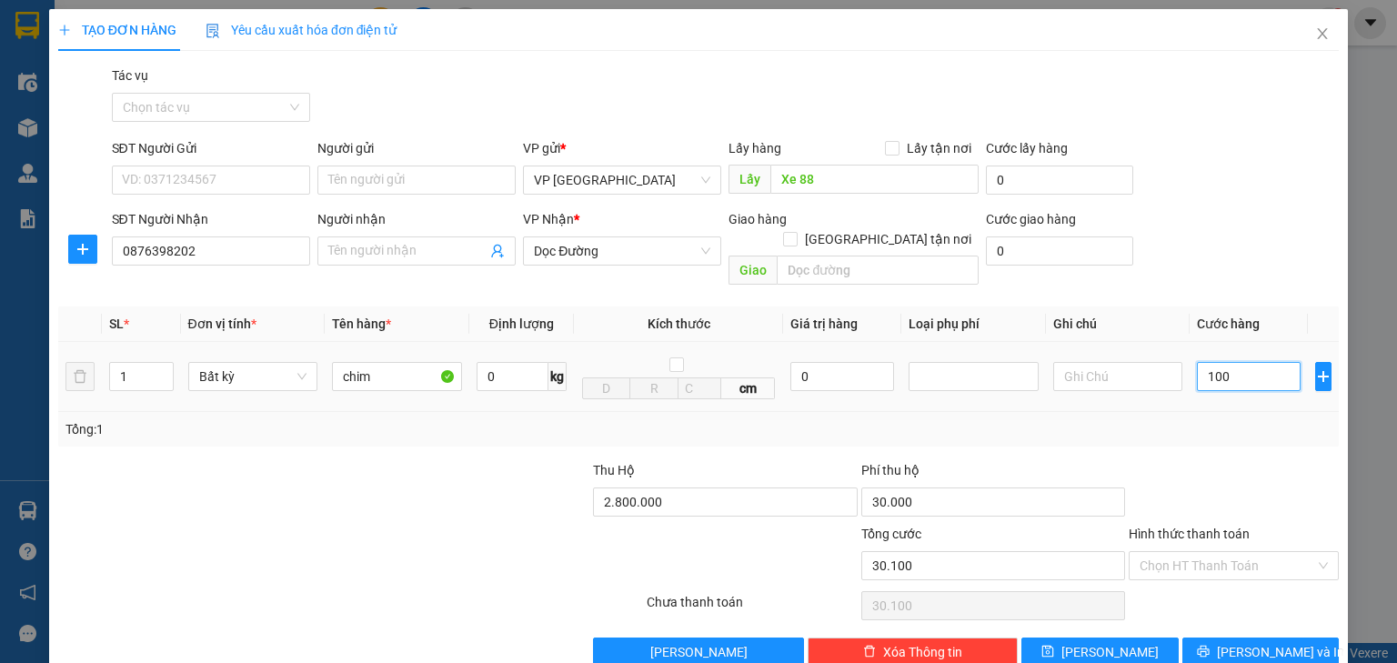
type input "31.000"
click at [875, 256] on input "text" at bounding box center [878, 270] width 202 height 29
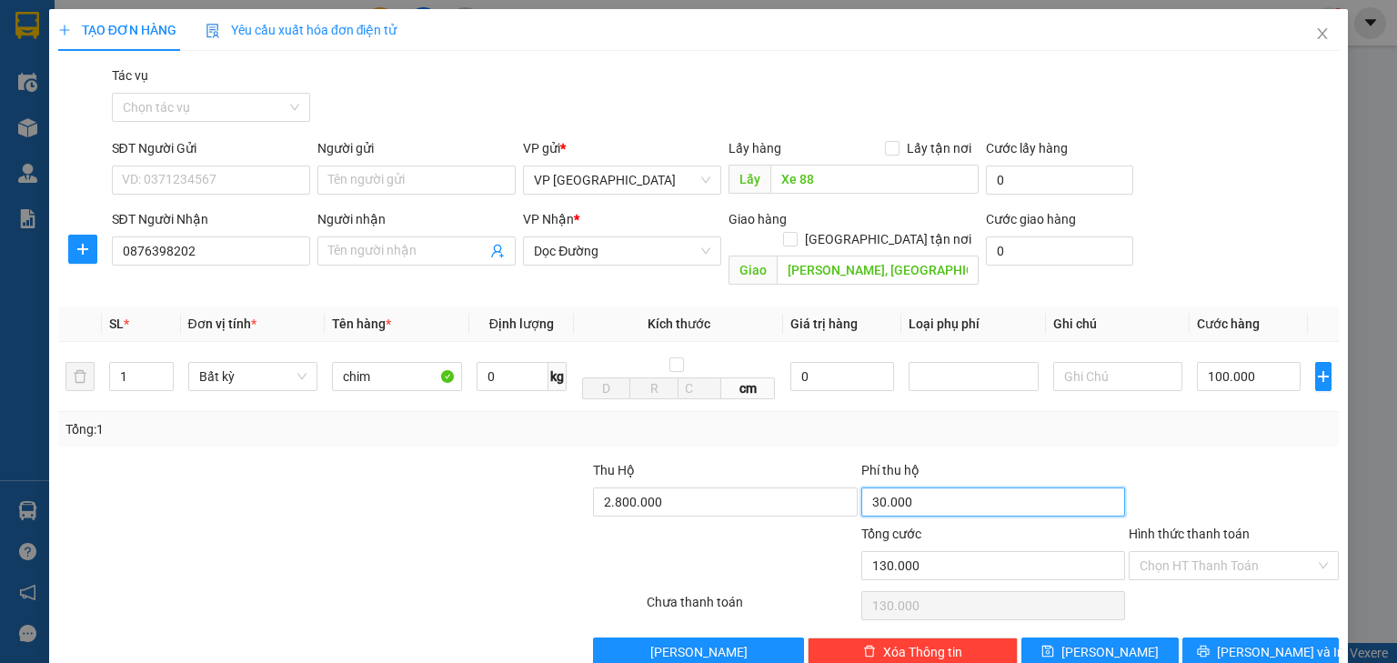
click at [873, 488] on input "30.000" at bounding box center [994, 502] width 264 height 29
click at [870, 488] on input "30.000" at bounding box center [994, 502] width 264 height 29
click at [1150, 638] on button "[PERSON_NAME]" at bounding box center [1100, 652] width 157 height 29
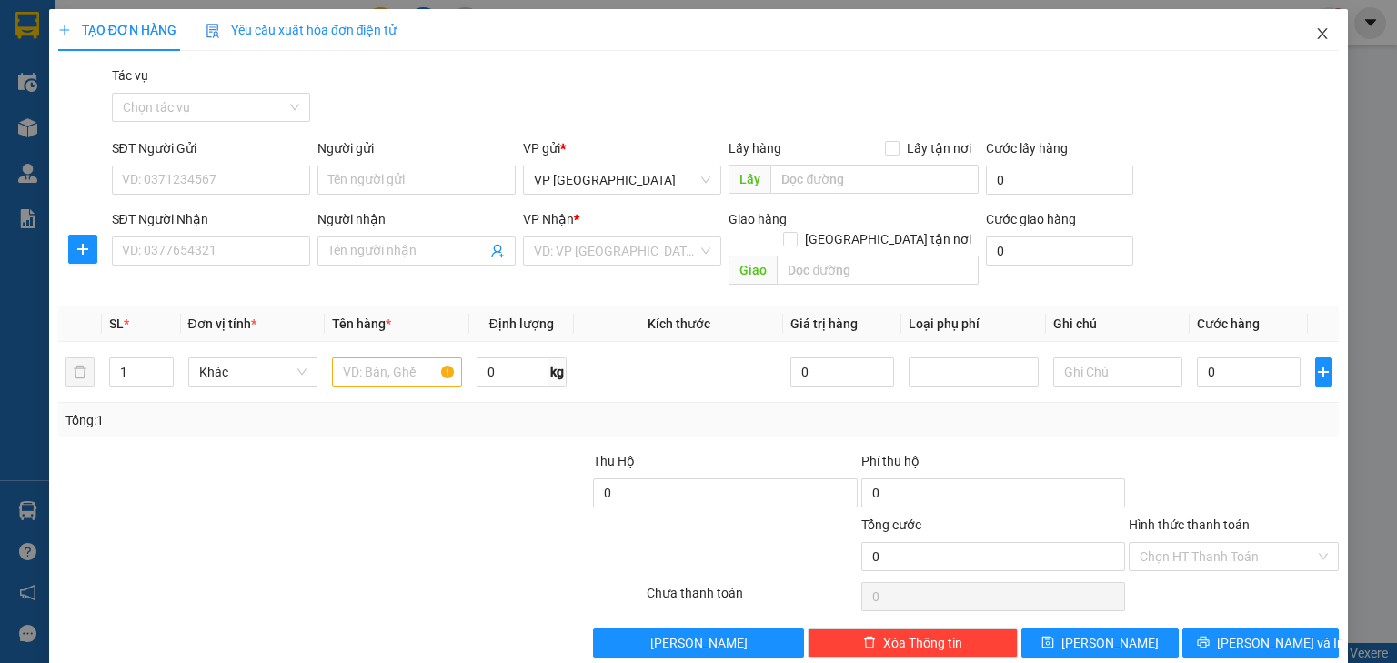
click at [1321, 37] on span "Close" at bounding box center [1322, 34] width 51 height 51
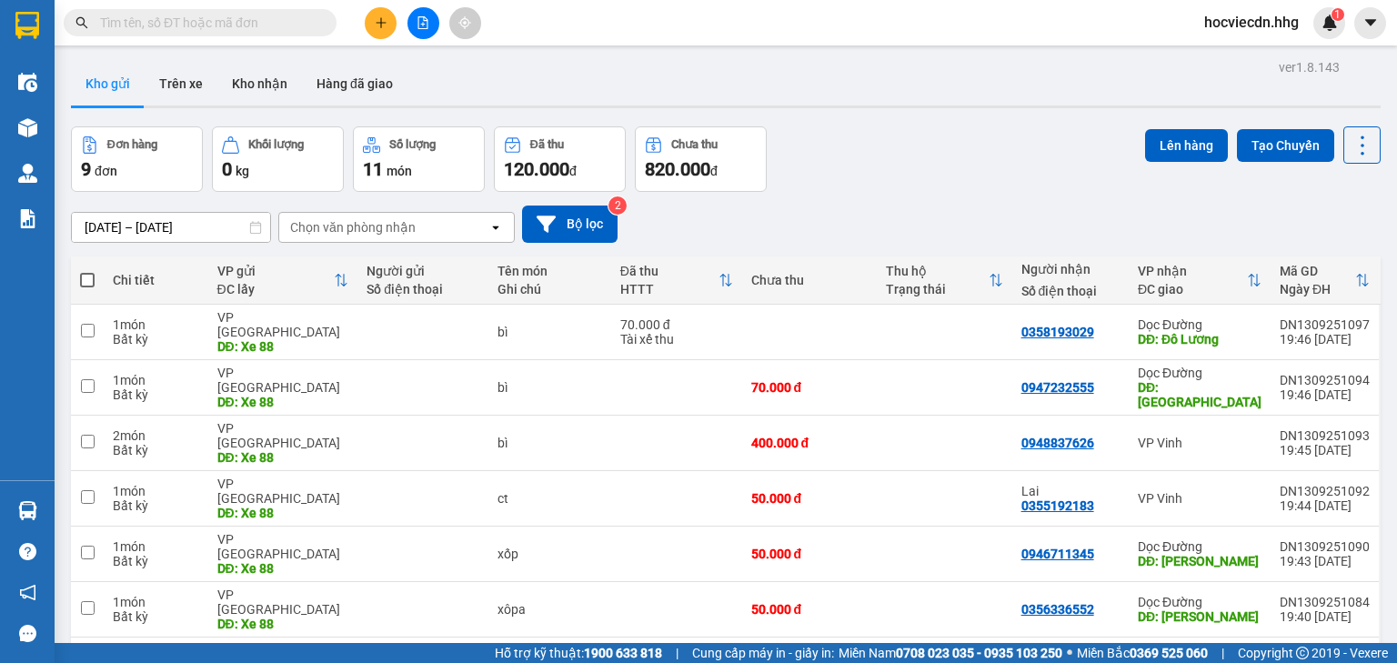
click at [929, 171] on div "Đơn hàng 9 đơn Khối lượng 0 kg Số lượng 11 món Đã thu 120.000 đ Chưa thu 820.00…" at bounding box center [726, 159] width 1310 height 66
click at [844, 180] on div "Đơn hàng 9 đơn Khối lượng 0 kg Số lượng 11 món Đã thu 120.000 đ Chưa thu 820.00…" at bounding box center [726, 159] width 1310 height 66
click at [382, 29] on button at bounding box center [381, 23] width 32 height 32
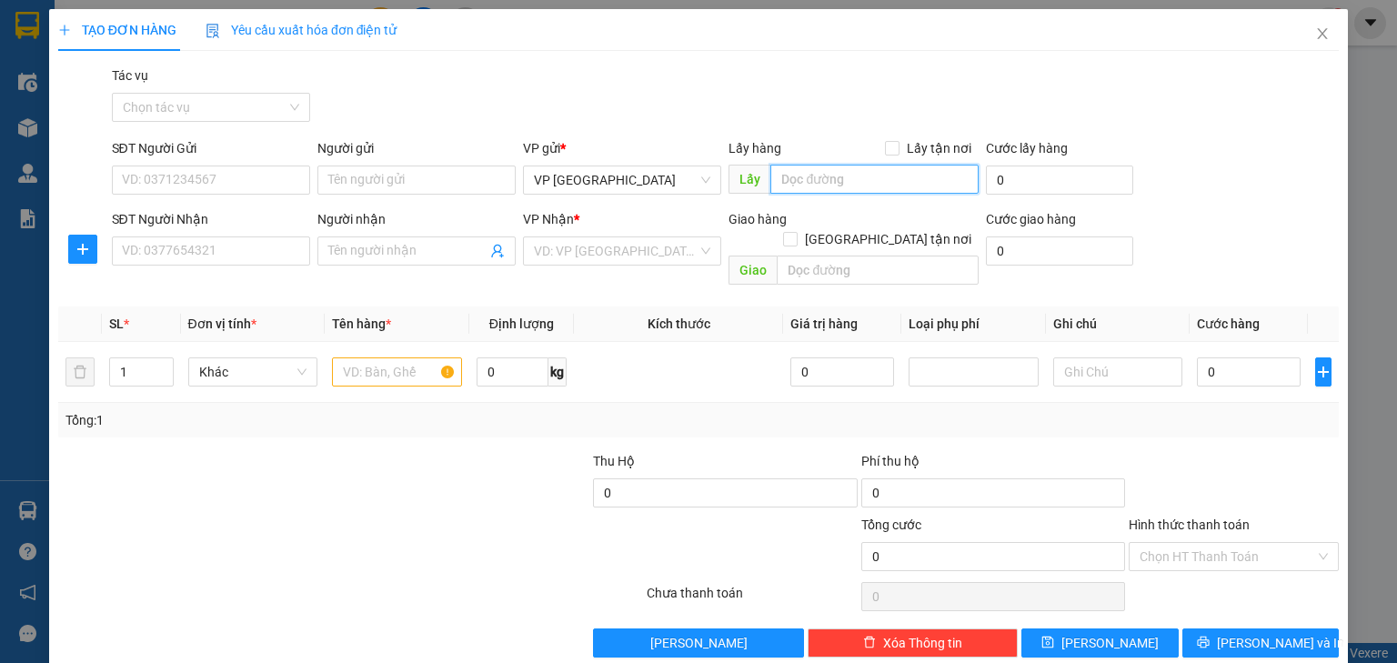
click at [816, 184] on input "text" at bounding box center [875, 179] width 208 height 29
paste input "Xe 88"
type input "Xe 40"
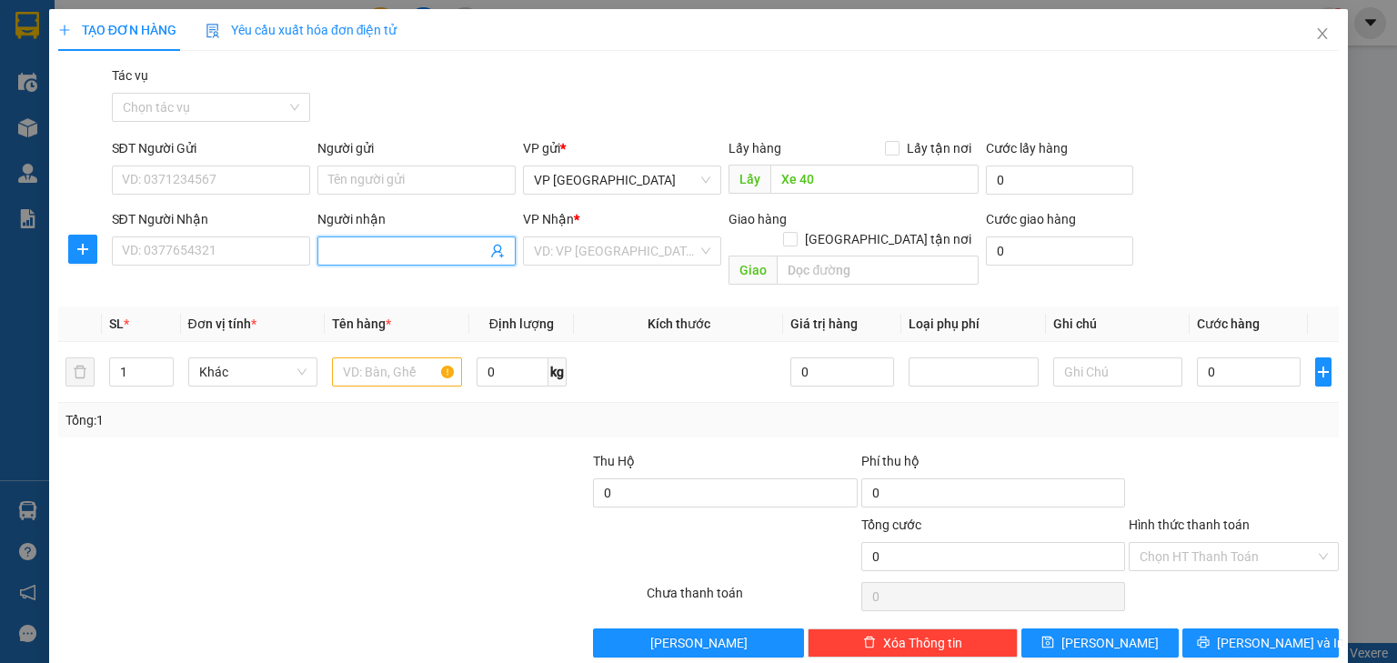
click at [431, 253] on input "Người nhận" at bounding box center [407, 251] width 158 height 20
type input "0"
click at [233, 255] on input "SĐT Người Nhận" at bounding box center [211, 251] width 198 height 29
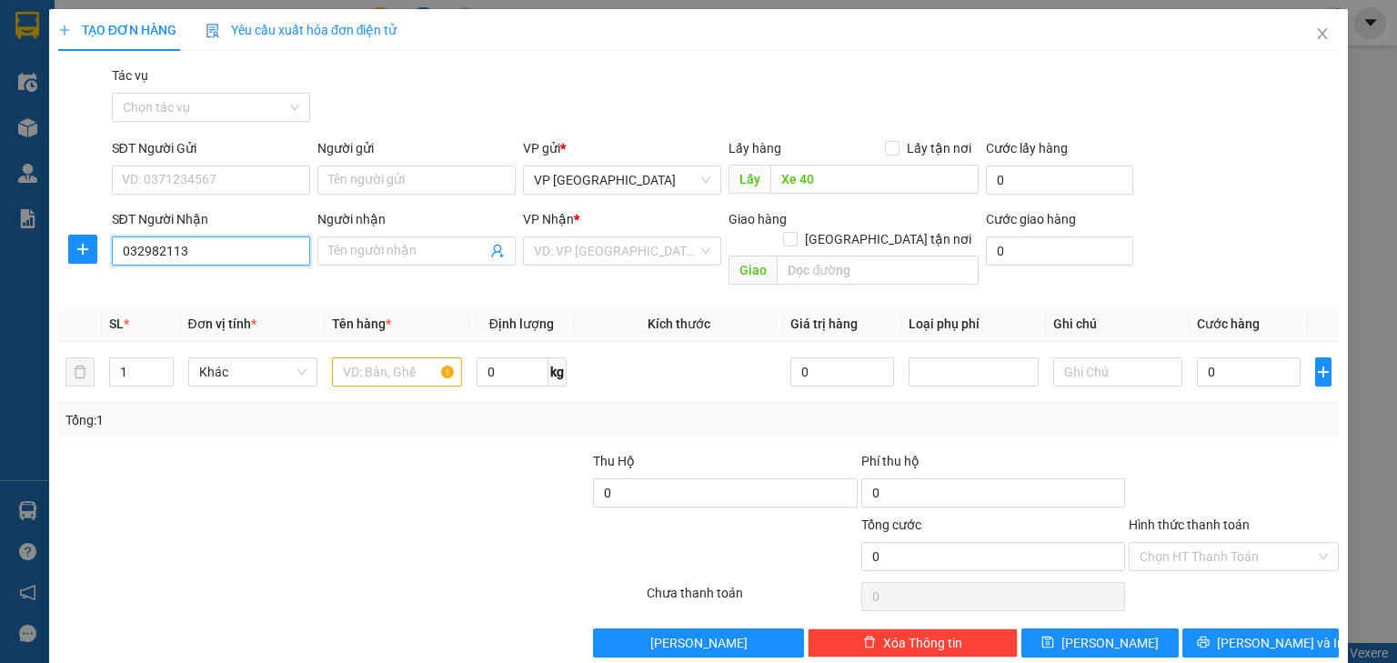
drag, startPoint x: 149, startPoint y: 252, endPoint x: 161, endPoint y: 252, distance: 11.8
click at [161, 252] on input "032982113" at bounding box center [211, 251] width 198 height 29
click at [139, 252] on input "032982113" at bounding box center [211, 251] width 198 height 29
type input "0326982113"
click at [190, 277] on div "0326982113" at bounding box center [209, 287] width 175 height 20
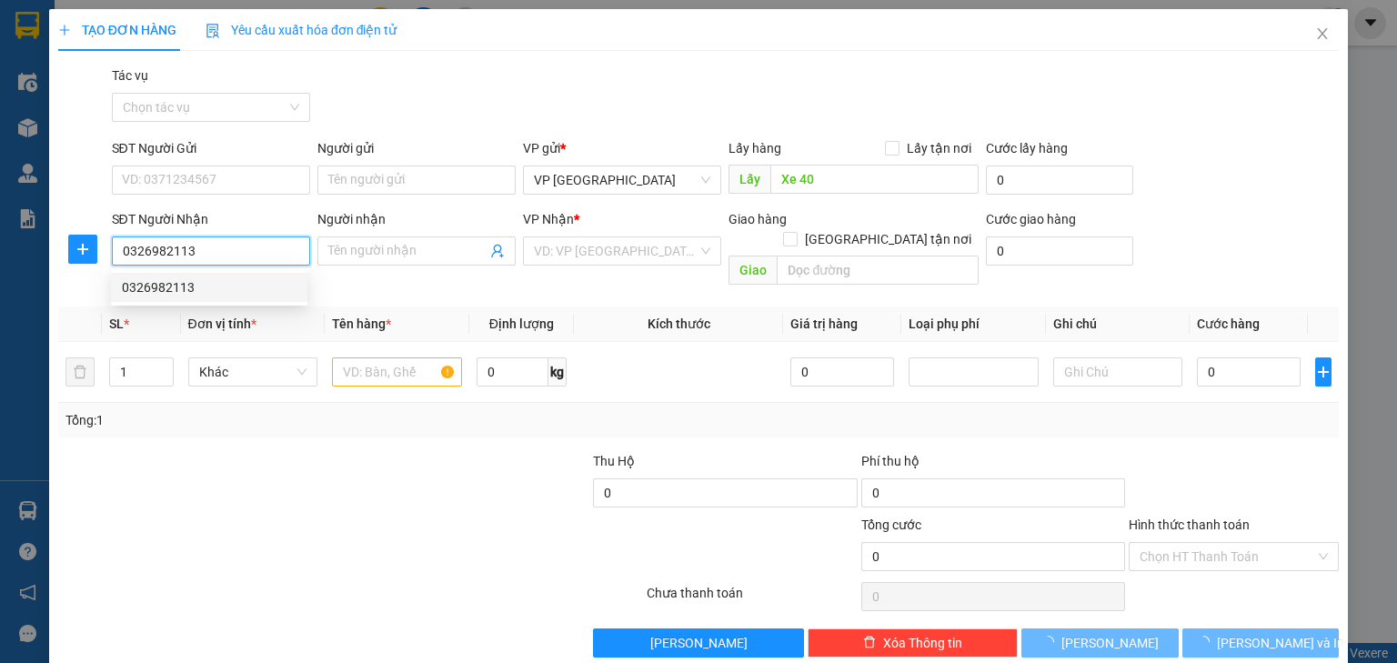
type input "Đô Lương"
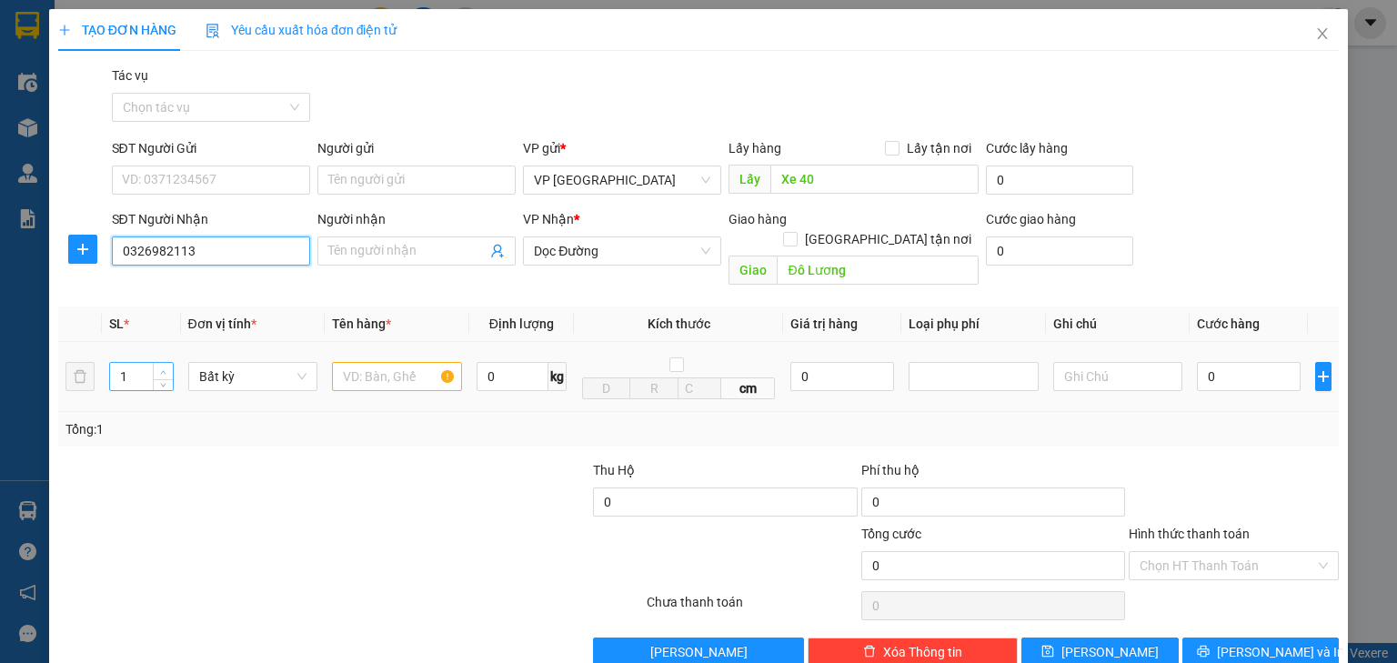
type input "0326982113"
type input "2"
click at [165, 369] on icon "up" at bounding box center [163, 372] width 6 height 6
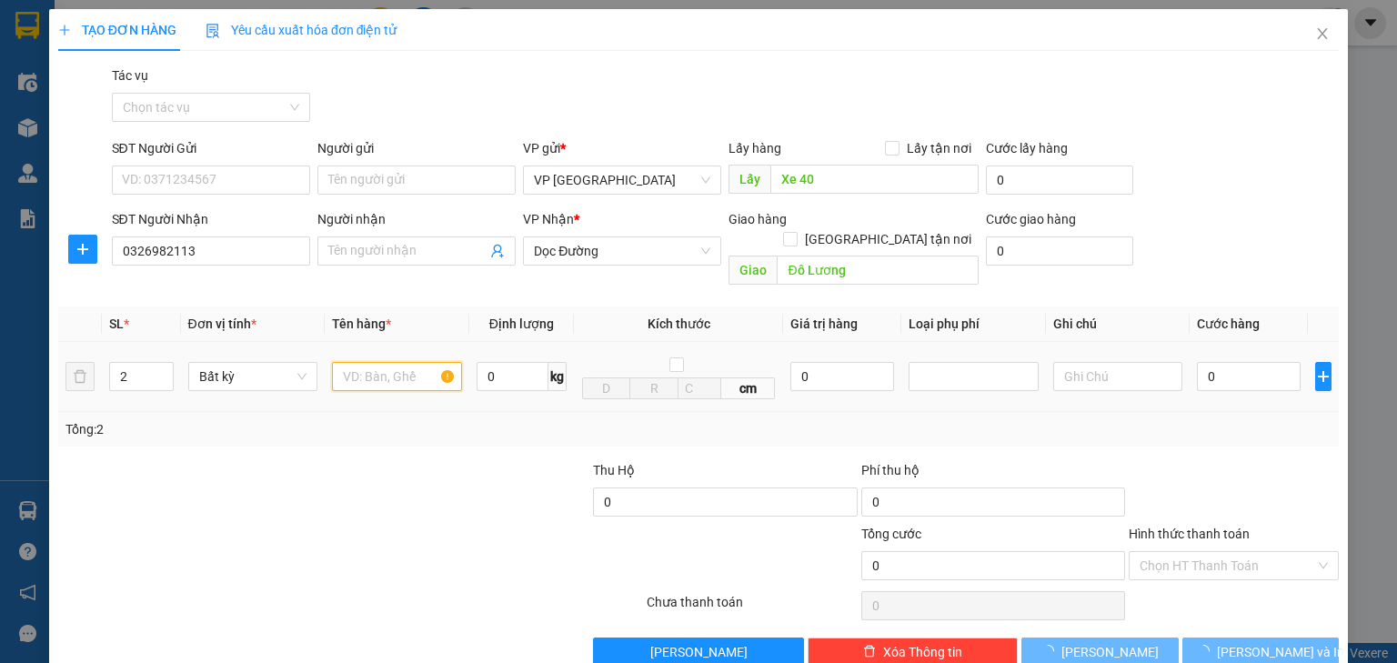
click at [375, 362] on input "text" at bounding box center [397, 376] width 130 height 29
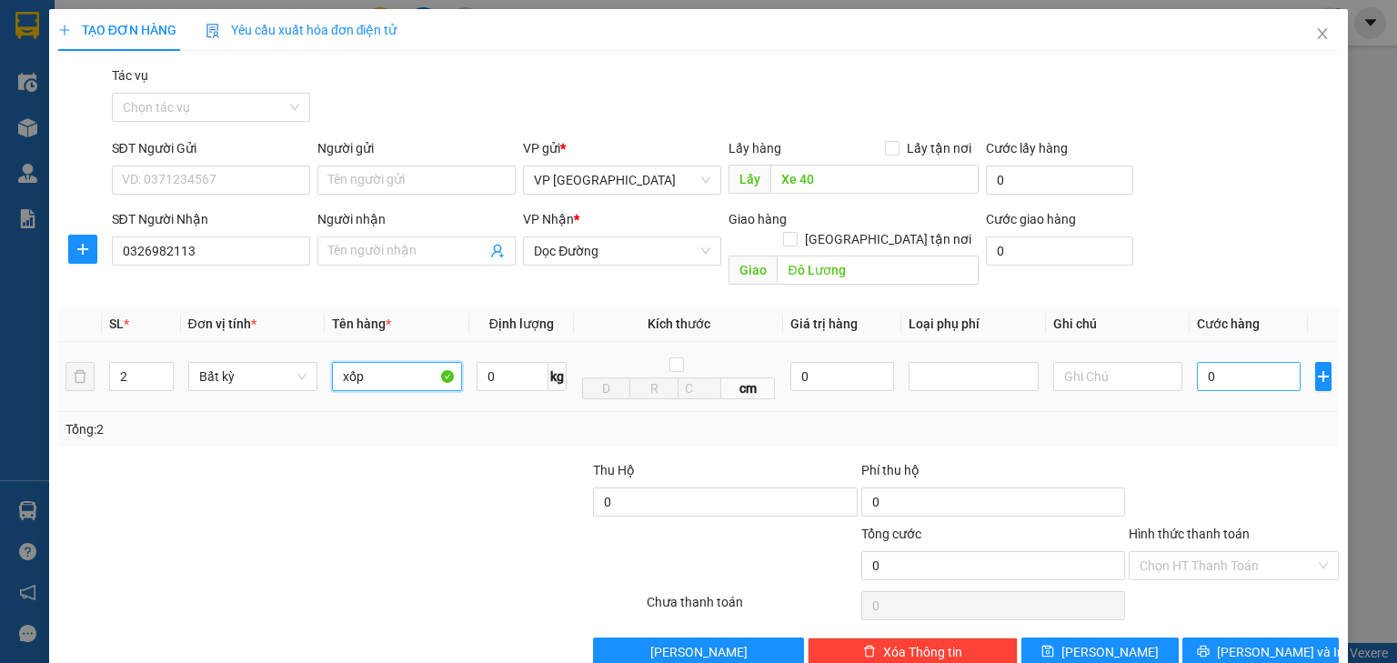
type input "xốp"
click at [1246, 362] on input "0" at bounding box center [1249, 376] width 104 height 29
type input "2"
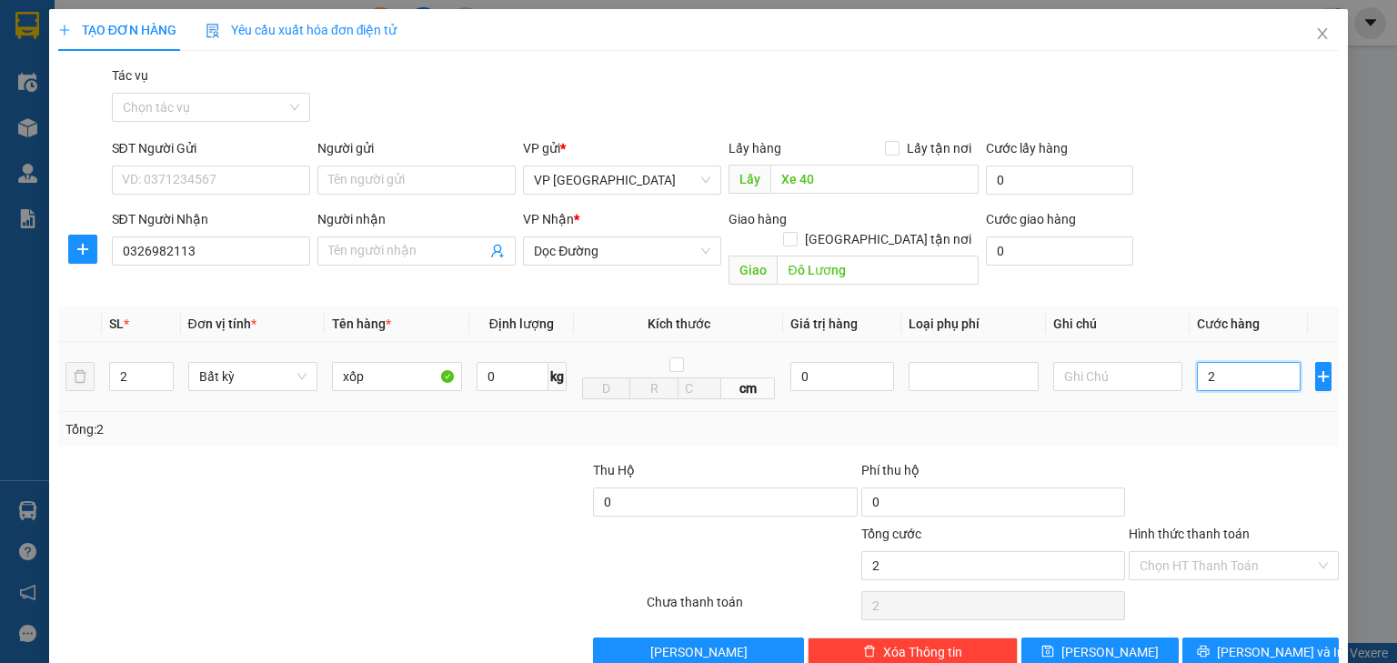
type input "20"
type input "200"
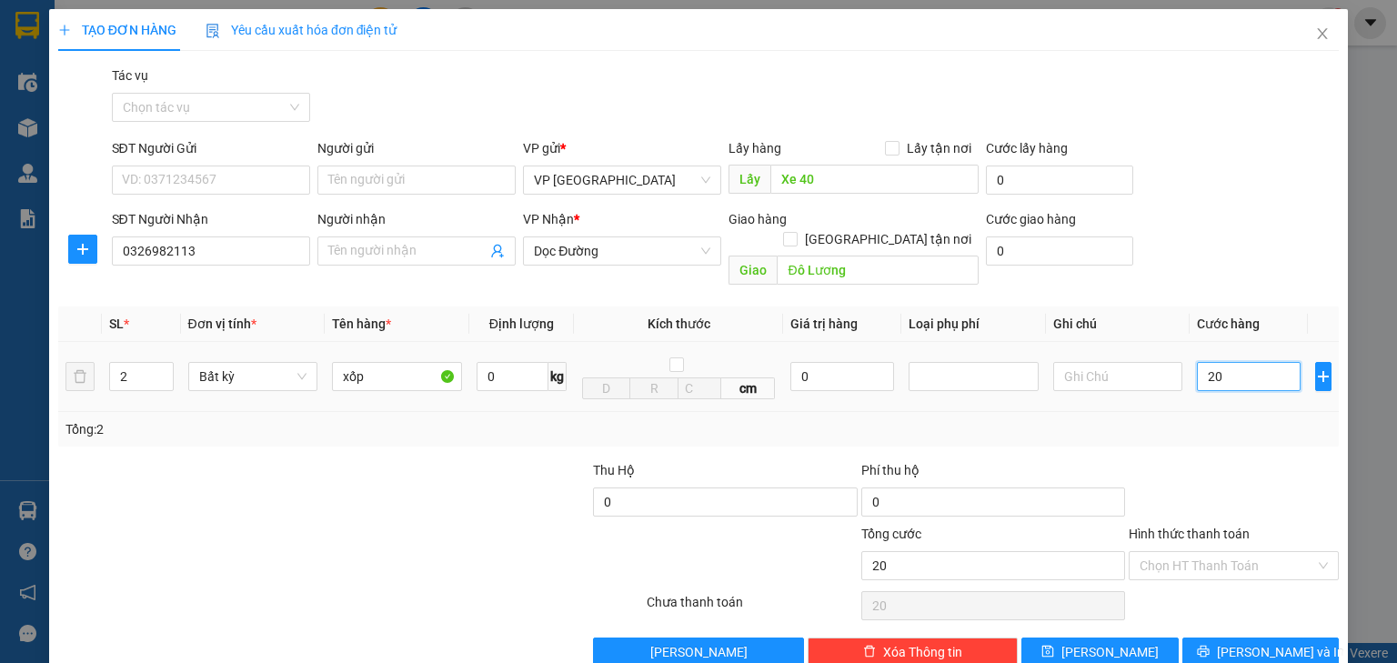
type input "200"
type input "2.000"
type input "20.000"
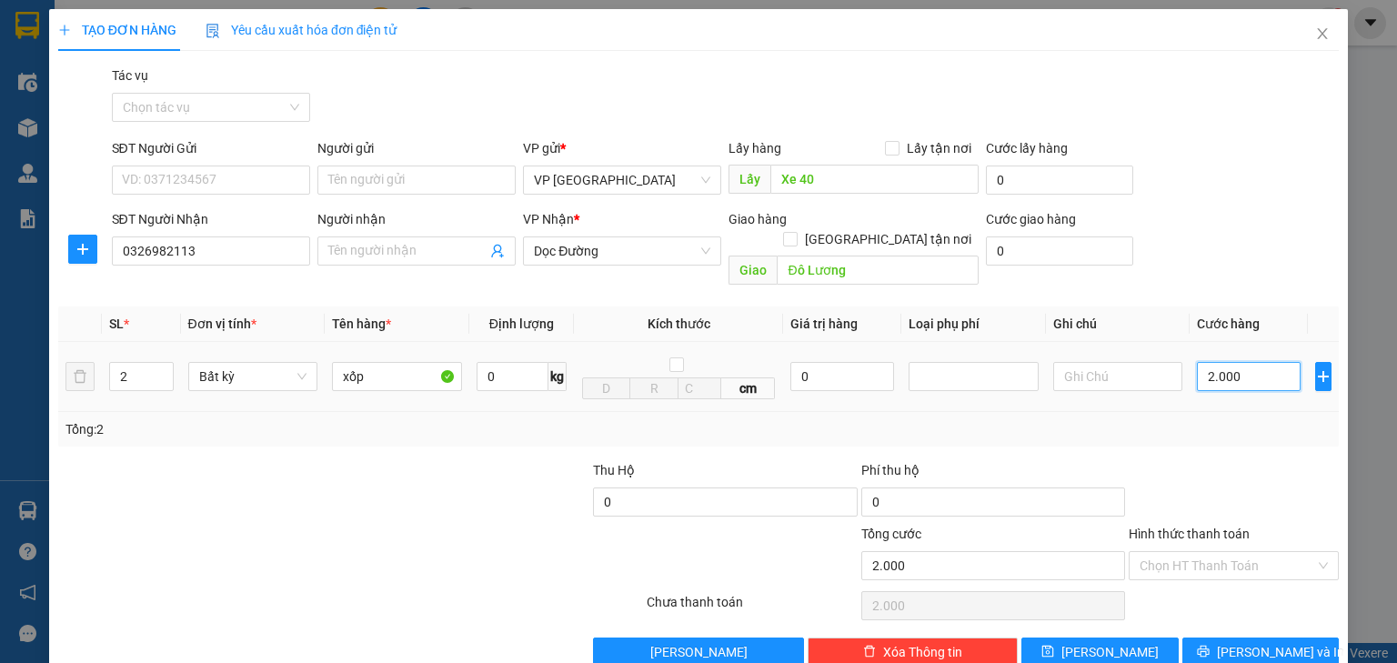
type input "20.000"
type input "200.000"
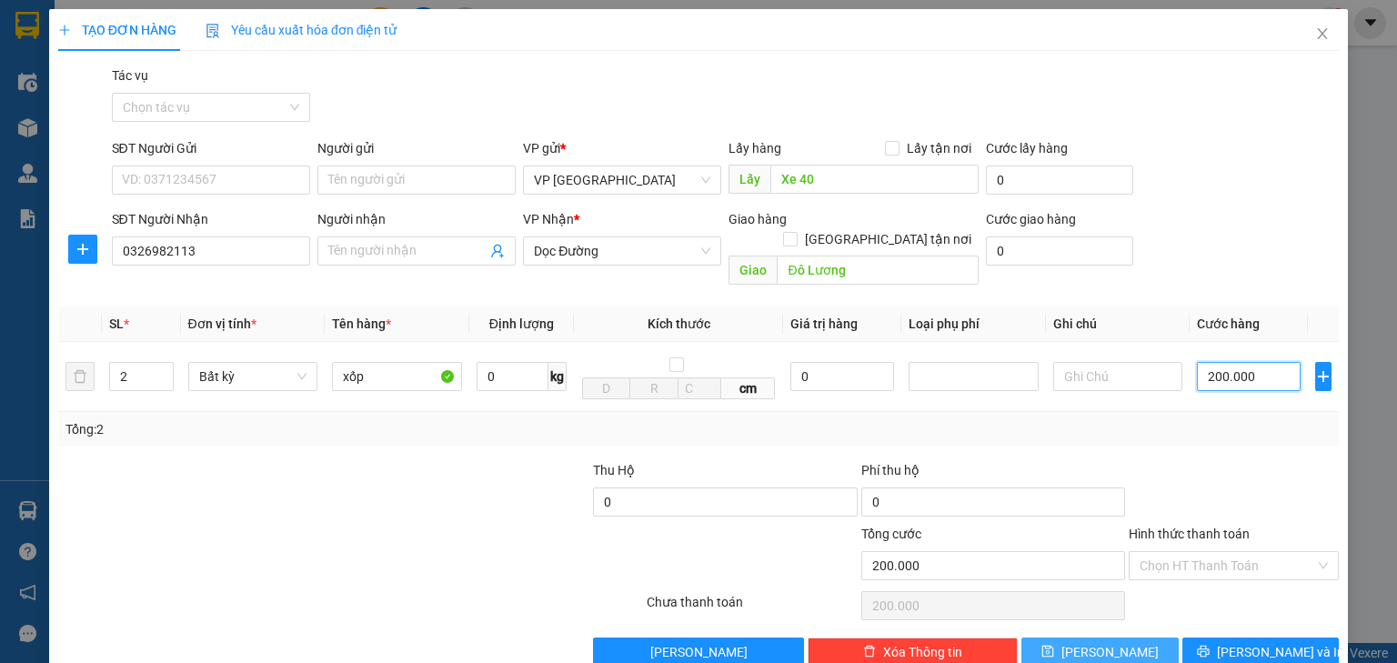
type input "200.000"
click at [1115, 638] on button "[PERSON_NAME]" at bounding box center [1100, 652] width 157 height 29
type input "1"
type input "0"
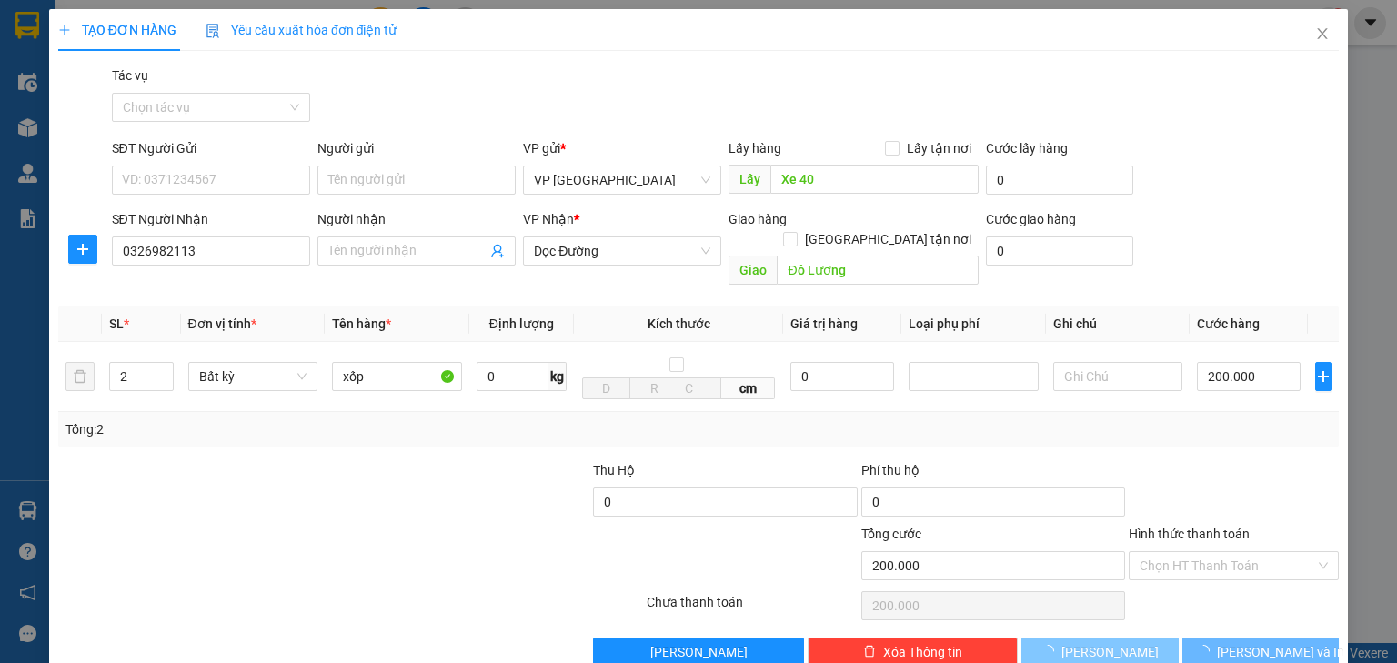
type input "0"
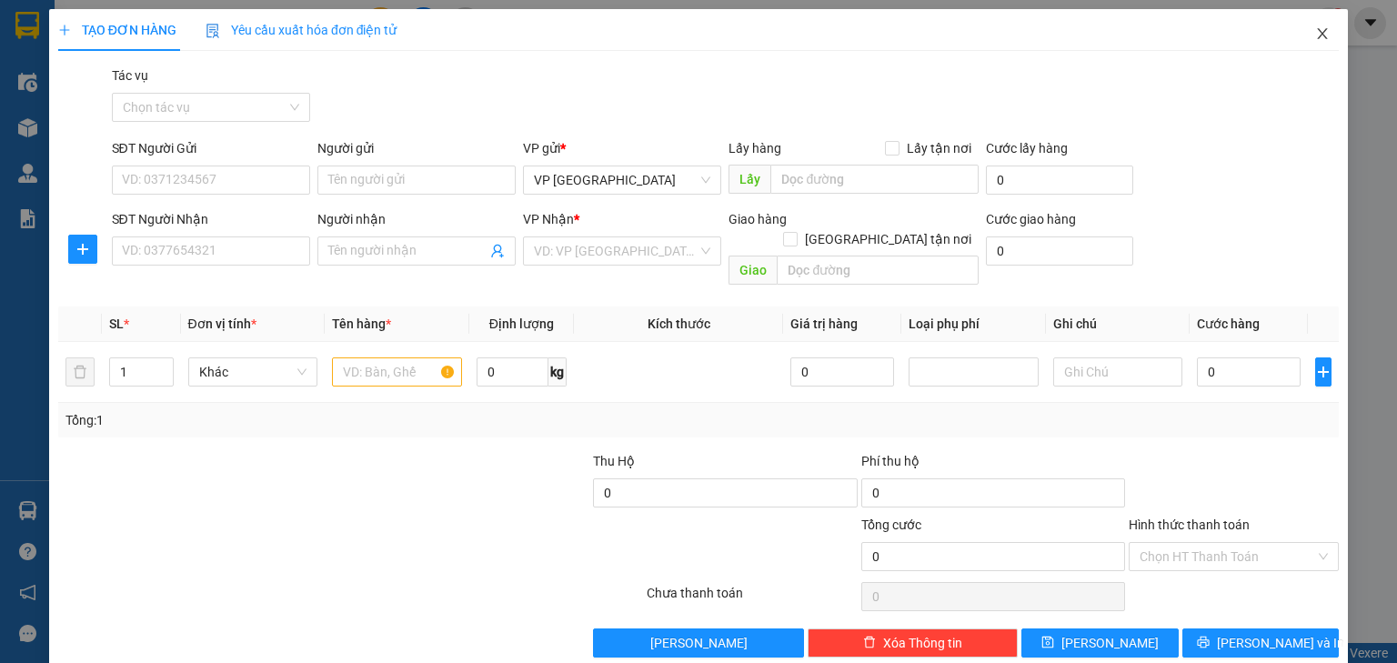
click at [1316, 40] on icon "close" at bounding box center [1323, 33] width 15 height 15
